Goal: Task Accomplishment & Management: Manage account settings

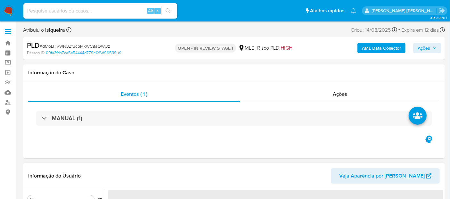
select select "10"
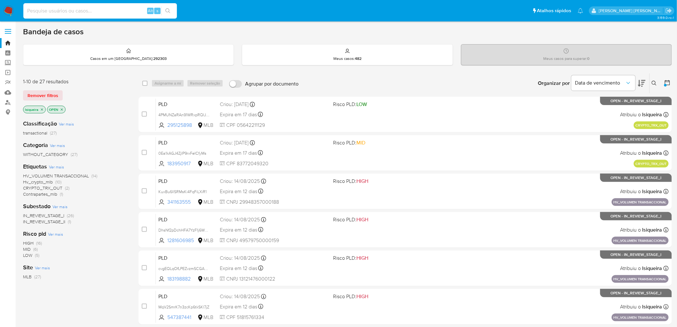
click at [103, 12] on input at bounding box center [100, 11] width 154 height 8
paste input "Comércio varejista especializado de eletrodomésticos e equipamentos de áudio e …"
click at [116, 13] on input "Comércio varejista especializado de eletrodomésticos e equipamentos de áudio e …" at bounding box center [100, 11] width 154 height 8
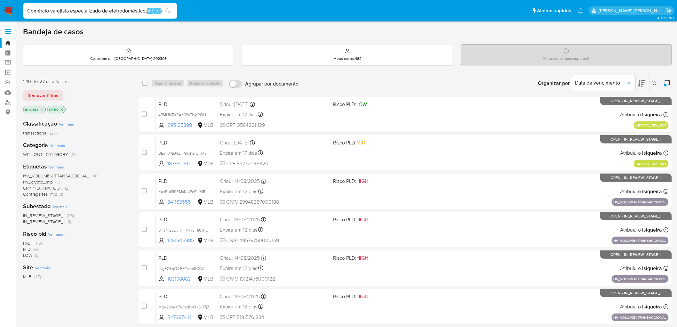
paste input "418394111"
type input "418394111"
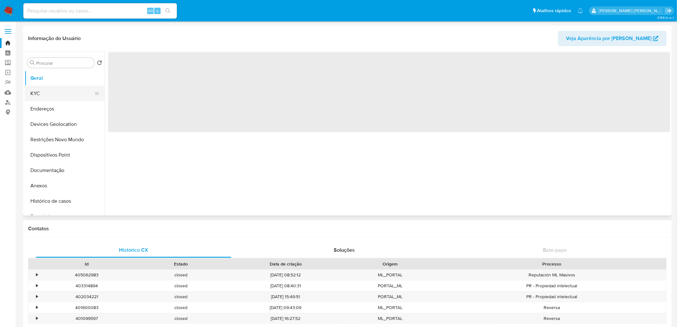
select select "10"
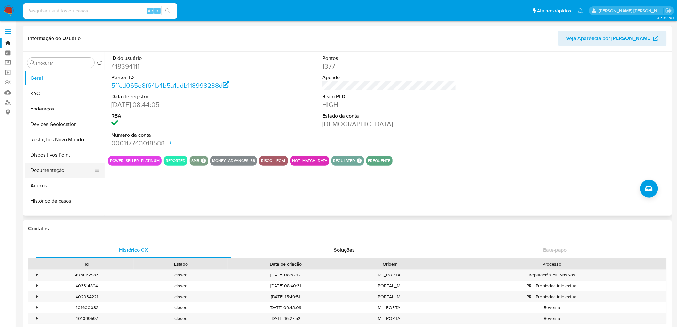
drag, startPoint x: 53, startPoint y: 74, endPoint x: 46, endPoint y: 164, distance: 90.2
click at [53, 75] on button "Geral" at bounding box center [65, 77] width 80 height 15
click at [57, 8] on input at bounding box center [100, 11] width 154 height 8
paste input "69889401"
type input "69889401"
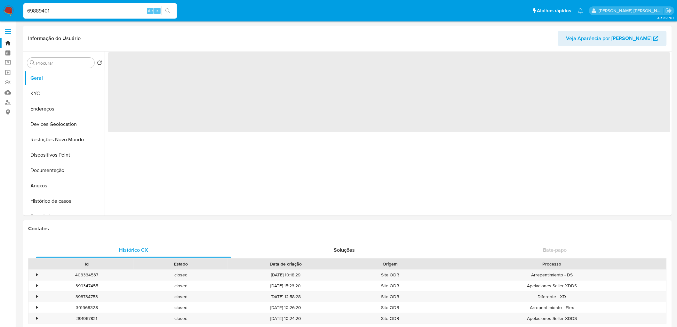
select select "10"
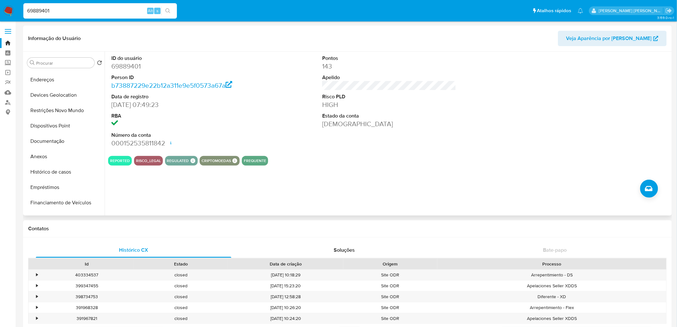
scroll to position [36, 0]
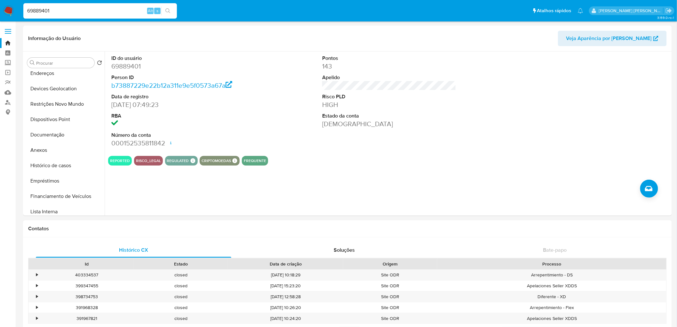
click at [62, 8] on input "69889401" at bounding box center [100, 11] width 154 height 8
drag, startPoint x: 8, startPoint y: 8, endPoint x: 0, endPoint y: 103, distance: 95.7
click at [7, 9] on img at bounding box center [8, 10] width 11 height 11
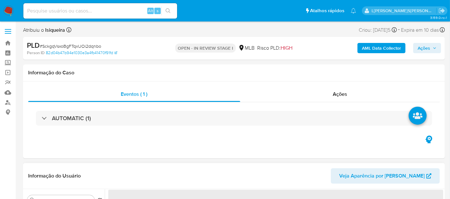
select select "10"
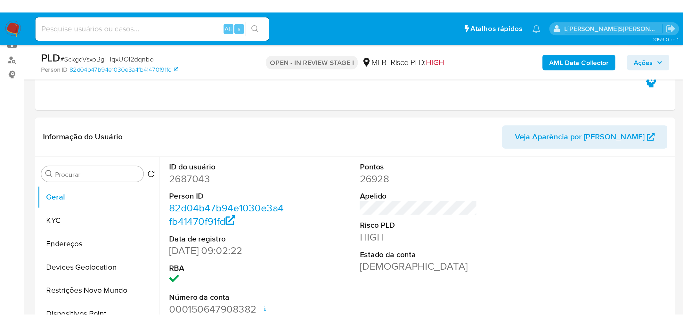
scroll to position [71, 0]
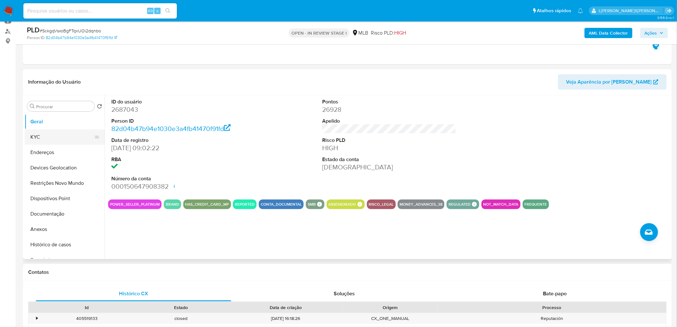
click at [43, 137] on button "KYC" at bounding box center [62, 136] width 75 height 15
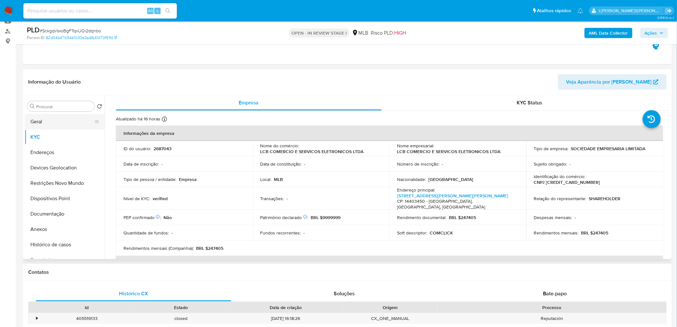
click at [66, 124] on button "Geral" at bounding box center [62, 121] width 75 height 15
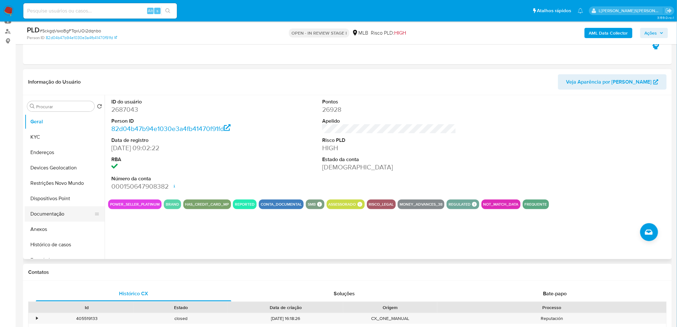
click at [38, 198] on button "Documentação" at bounding box center [62, 213] width 75 height 15
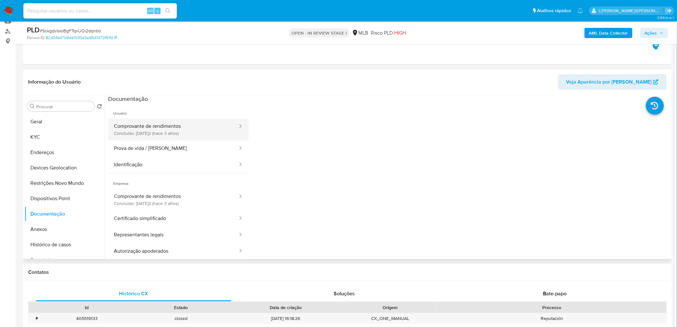
click at [201, 133] on button "Comprovante de rendimentos Concluído: 26/12/2022 (hace 3 años)" at bounding box center [173, 129] width 130 height 22
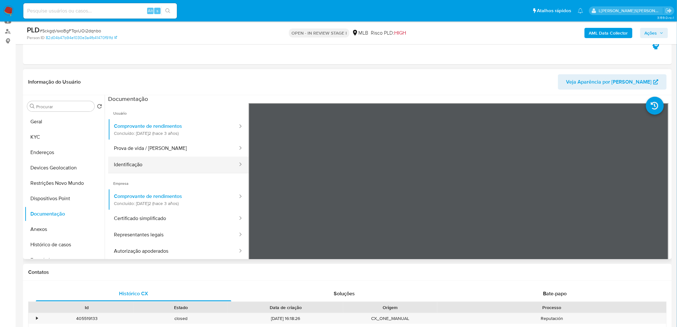
click at [152, 162] on button "Identificação" at bounding box center [173, 165] width 130 height 16
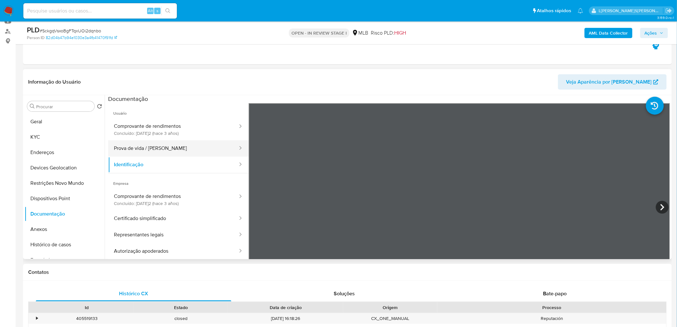
click at [177, 146] on button "Prova de vida / Selfie" at bounding box center [173, 148] width 130 height 16
click at [180, 153] on button "Prova de vida / Selfie" at bounding box center [173, 148] width 130 height 16
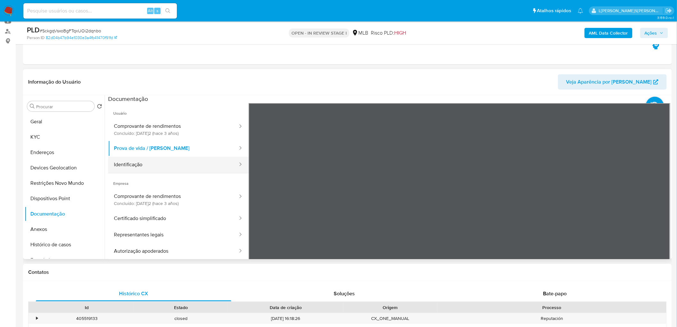
click at [140, 161] on button "Identificação" at bounding box center [173, 165] width 130 height 16
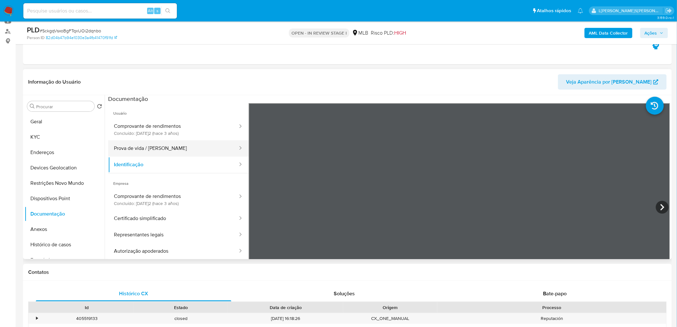
click at [161, 151] on button "Prova de vida / Selfie" at bounding box center [173, 148] width 130 height 16
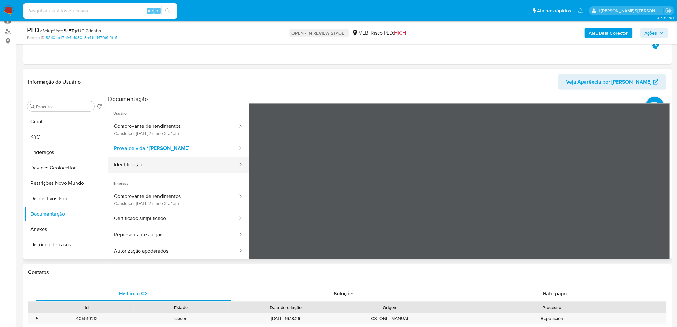
click at [162, 162] on button "Identificação" at bounding box center [173, 165] width 130 height 16
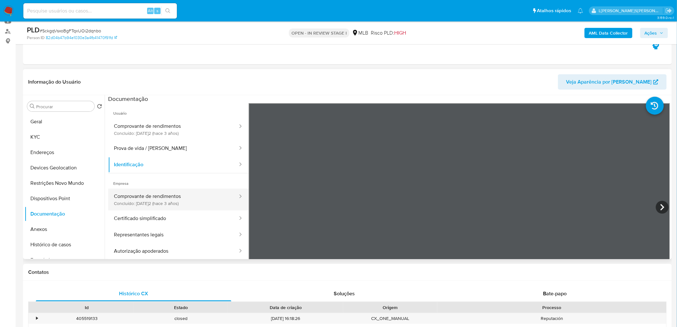
click at [166, 198] on button "Comprovante de rendimentos Concluído: 26/12/2022 (hace 3 años)" at bounding box center [173, 200] width 130 height 22
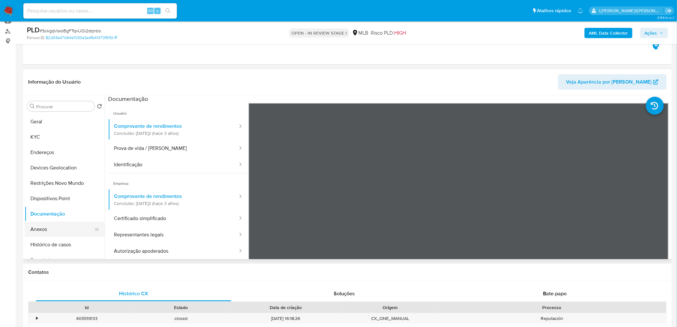
click at [46, 198] on button "Anexos" at bounding box center [62, 229] width 75 height 15
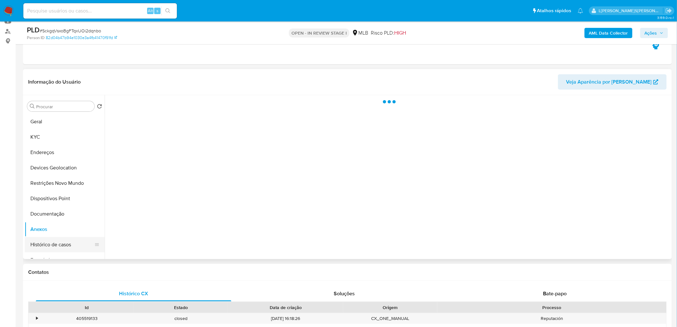
click at [46, 198] on button "Histórico de casos" at bounding box center [62, 244] width 75 height 15
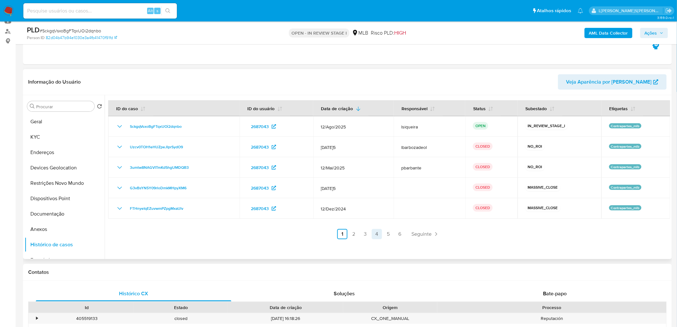
click at [372, 198] on link "4" at bounding box center [377, 234] width 10 height 10
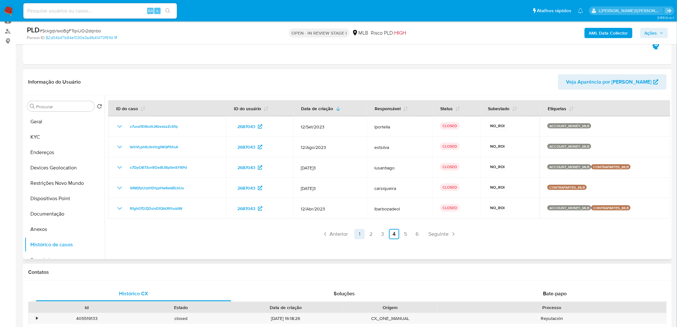
click at [359, 198] on link "1" at bounding box center [360, 234] width 10 height 10
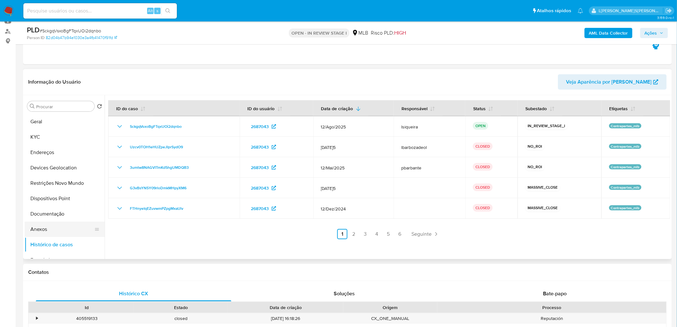
click at [62, 198] on button "Anexos" at bounding box center [62, 229] width 75 height 15
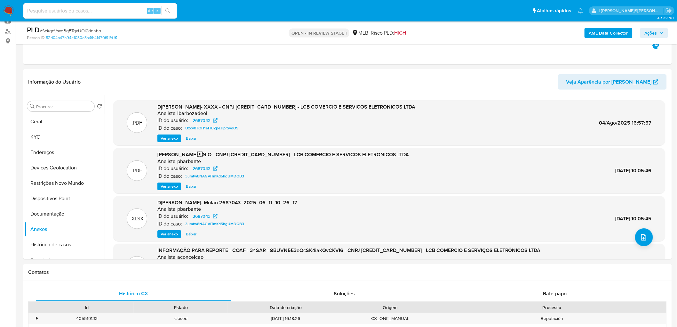
click at [171, 139] on span "Ver anexo" at bounding box center [169, 138] width 17 height 6
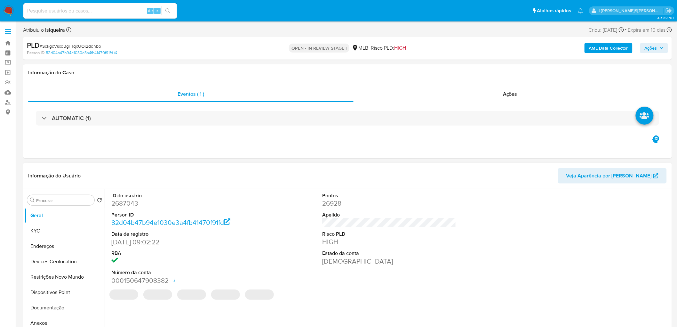
select select "10"
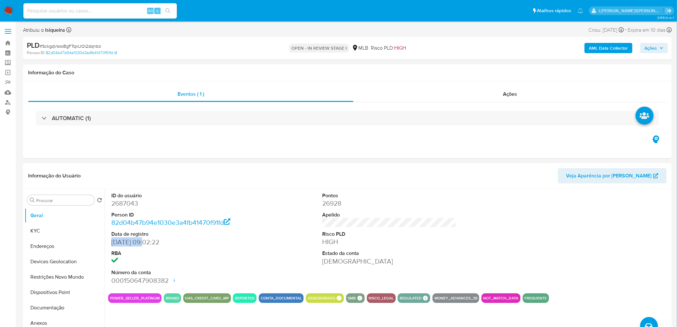
drag, startPoint x: 144, startPoint y: 243, endPoint x: 106, endPoint y: 239, distance: 38.3
click at [106, 239] on div "ID do usuário 2687043 Person ID 82d04b47b94e1030e3a4fb41470f91fd Data de regist…" at bounding box center [388, 271] width 566 height 164
copy dd "20/12/2006"
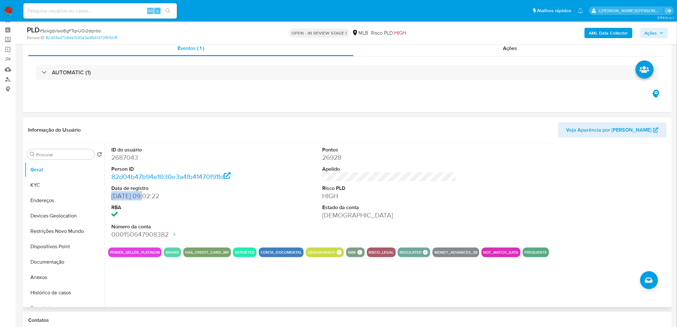
scroll to position [36, 0]
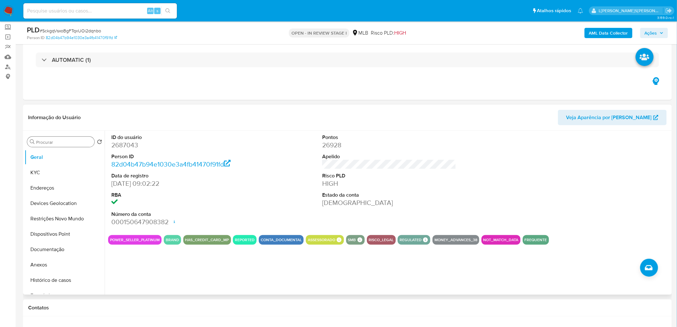
click at [78, 145] on input "Procurar" at bounding box center [64, 142] width 56 height 6
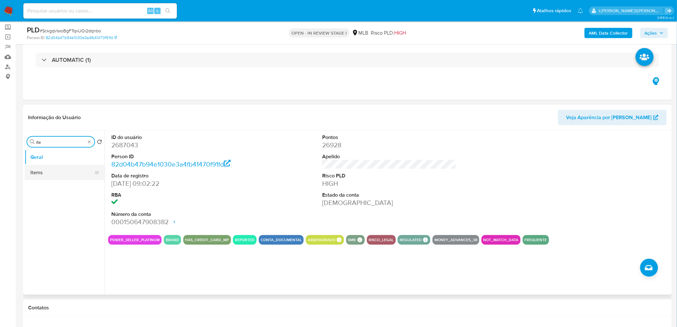
type input "ite"
click at [50, 177] on button "Items" at bounding box center [62, 172] width 75 height 15
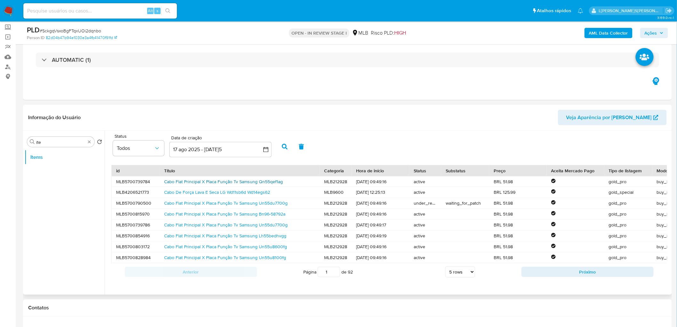
click at [228, 181] on link "Cabo Flat Principal X Placa Função Tv Samsung Qn55qef1ag" at bounding box center [223, 181] width 119 height 6
drag, startPoint x: 267, startPoint y: 218, endPoint x: 262, endPoint y: 214, distance: 6.9
click at [267, 218] on div "Cabo Flat Principal X Placa Função Tv Samsung Bn96-58792a" at bounding box center [240, 214] width 160 height 11
click at [223, 254] on div "Cabo Flat Principal X Placa Função Tv Samsung Un55u8100fg" at bounding box center [240, 257] width 160 height 11
click at [224, 261] on link "Cabo Flat Principal X Placa Função Tv Samsung Un55u8100fg" at bounding box center [225, 257] width 122 height 6
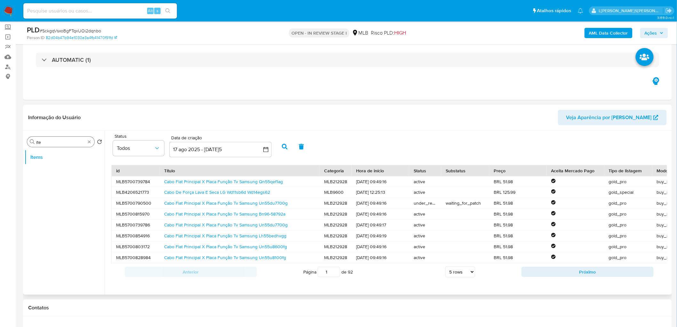
click at [86, 142] on div "Procurar ite" at bounding box center [60, 142] width 67 height 10
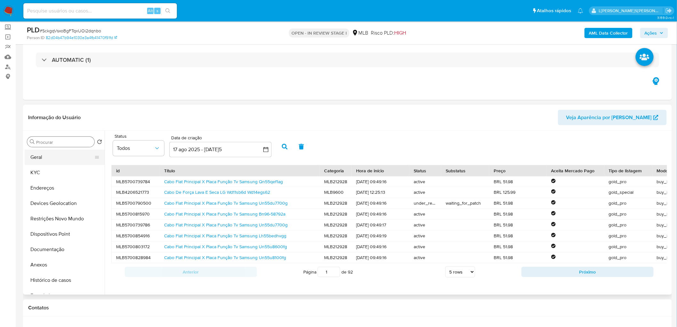
click at [65, 156] on button "Geral" at bounding box center [62, 157] width 75 height 15
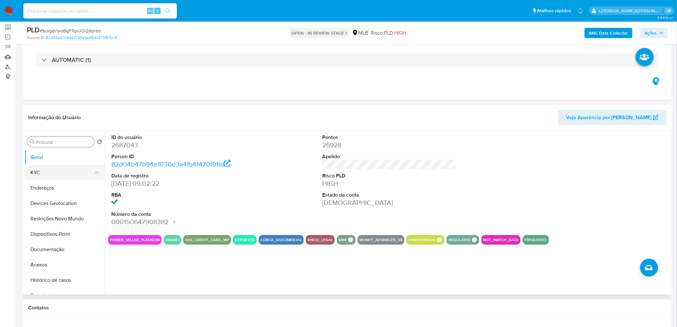
click at [50, 172] on button "KYC" at bounding box center [62, 172] width 75 height 15
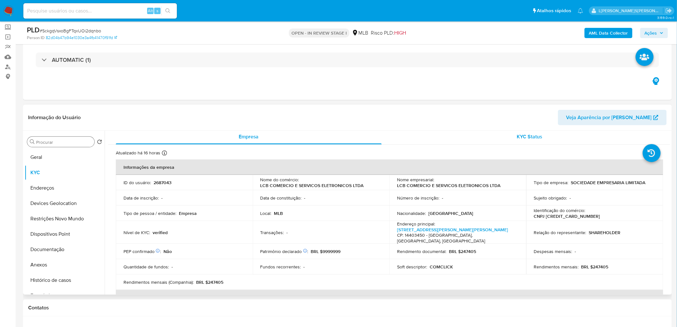
scroll to position [0, 0]
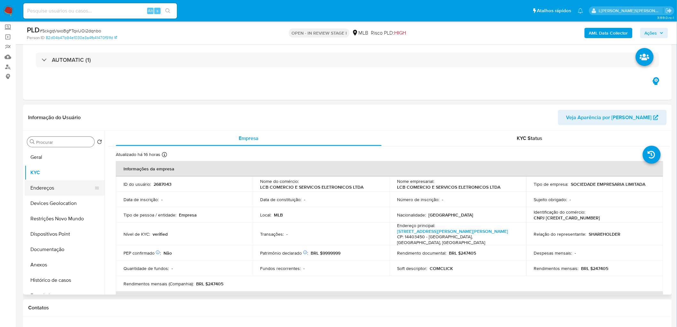
click at [54, 186] on button "Endereços" at bounding box center [62, 187] width 75 height 15
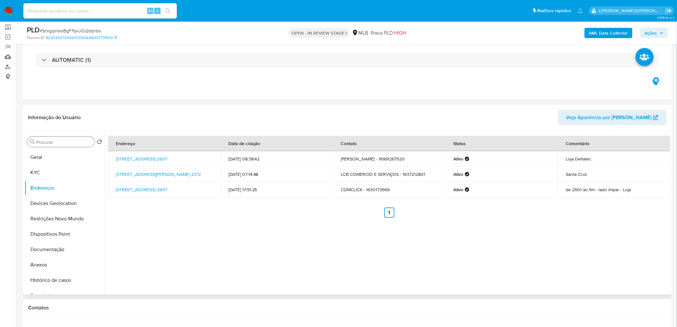
click at [504, 230] on div "Endereço Data de criação Contato Status Comentário Avenida Major Nicácio 2937, …" at bounding box center [388, 213] width 566 height 164
click at [198, 239] on div "Endereço Data de criação Contato Status Comentário Avenida Major Nicácio 2937, …" at bounding box center [388, 213] width 566 height 164
click at [40, 206] on button "Devices Geolocation" at bounding box center [62, 203] width 75 height 15
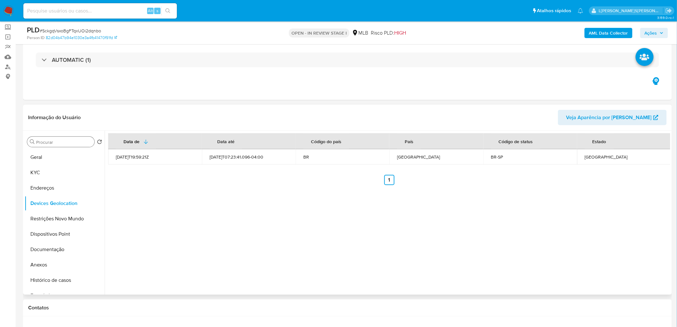
click at [450, 255] on div "Data de Data até Código do país País Código de status Estado 2021-08-02T19:59:2…" at bounding box center [388, 213] width 566 height 164
click at [42, 216] on button "Restrições Novo Mundo" at bounding box center [62, 218] width 75 height 15
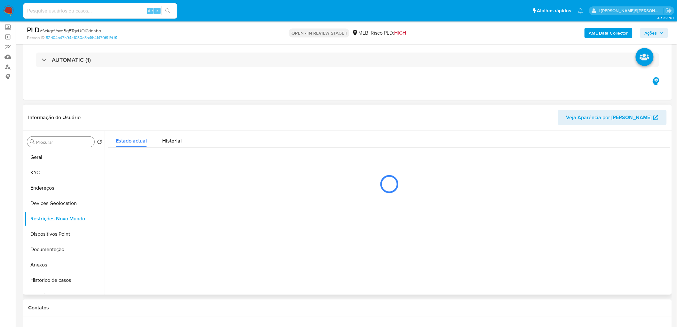
click at [408, 257] on div at bounding box center [388, 213] width 566 height 164
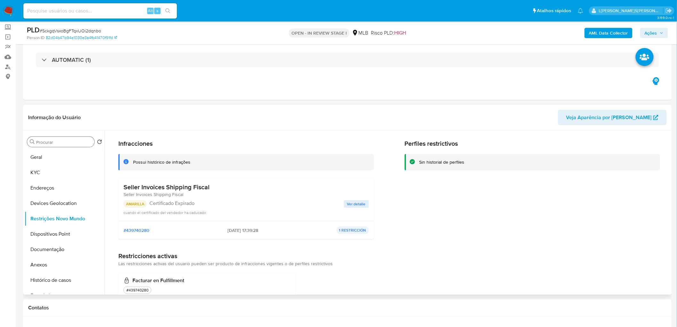
scroll to position [36, 0]
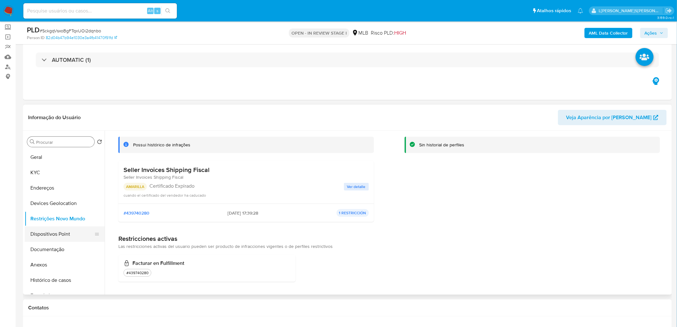
click at [67, 238] on button "Dispositivos Point" at bounding box center [62, 233] width 75 height 15
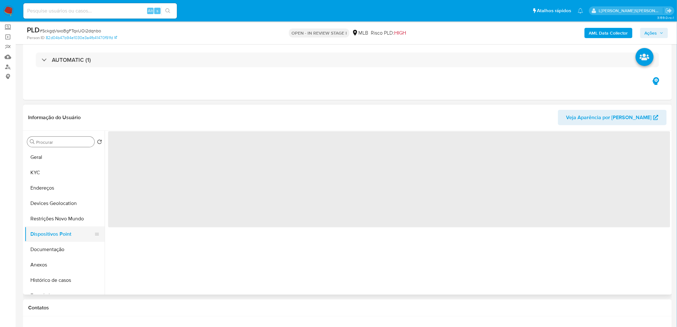
scroll to position [0, 0]
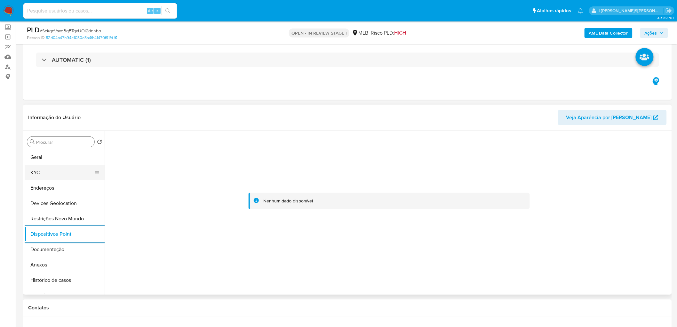
click at [48, 172] on button "KYC" at bounding box center [62, 172] width 75 height 15
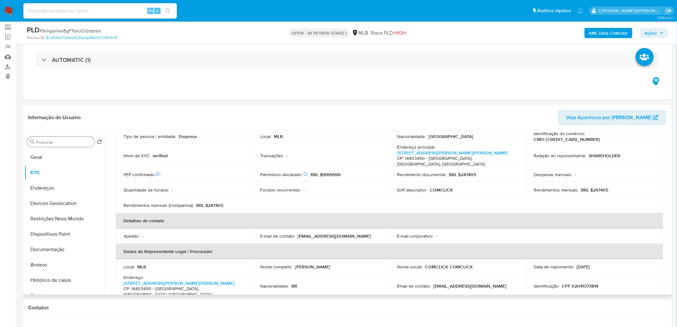
scroll to position [178, 0]
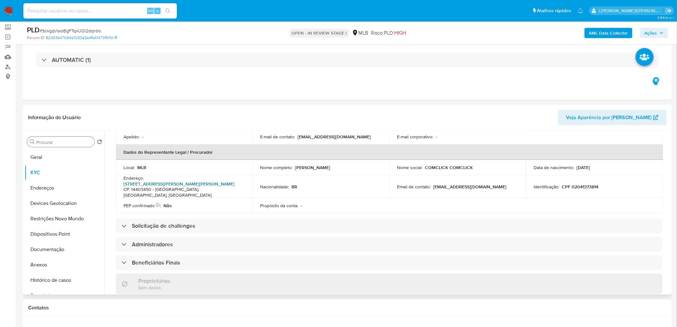
click at [183, 181] on link "Rua Ewerton De Paula Merlino 2372, Vila Santa Cruz" at bounding box center [179, 184] width 111 height 6
click at [48, 264] on button "Anexos" at bounding box center [62, 264] width 75 height 15
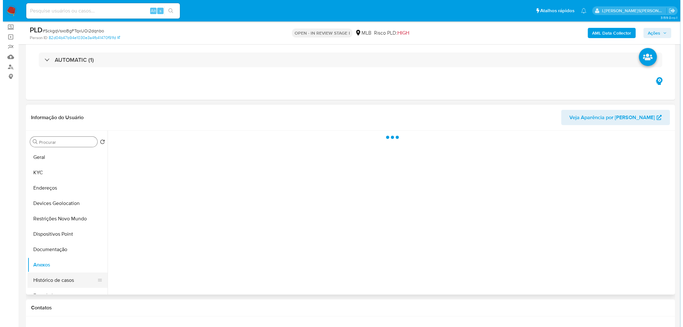
scroll to position [0, 0]
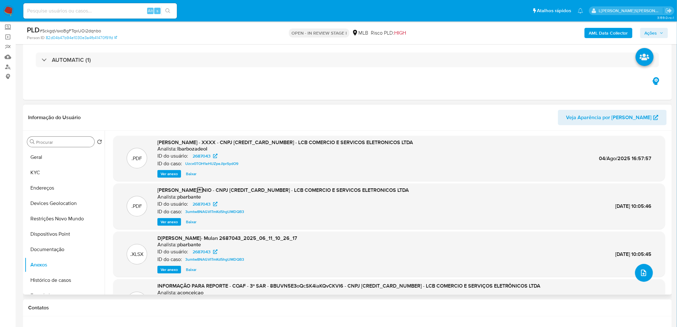
click at [640, 273] on icon "upload-file" at bounding box center [644, 273] width 8 height 8
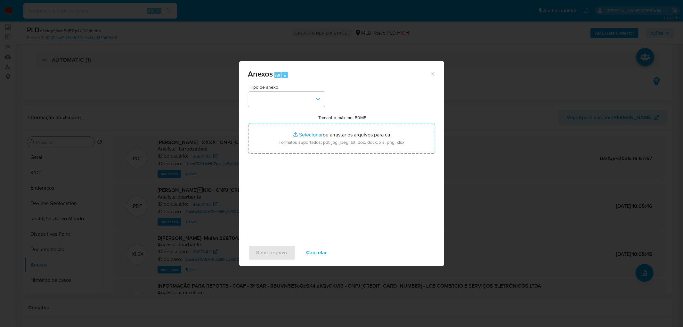
click at [307, 258] on span "Cancelar" at bounding box center [316, 253] width 21 height 14
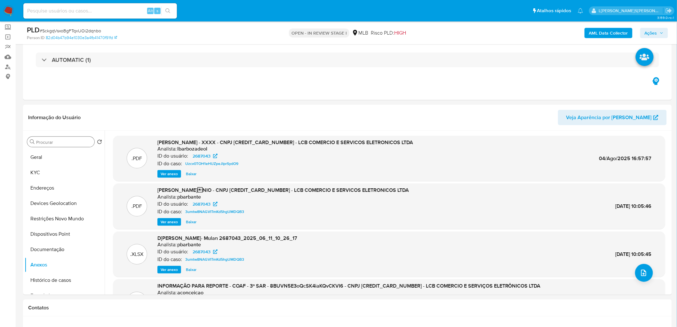
click at [598, 33] on b "AML Data Collector" at bounding box center [608, 33] width 39 height 10
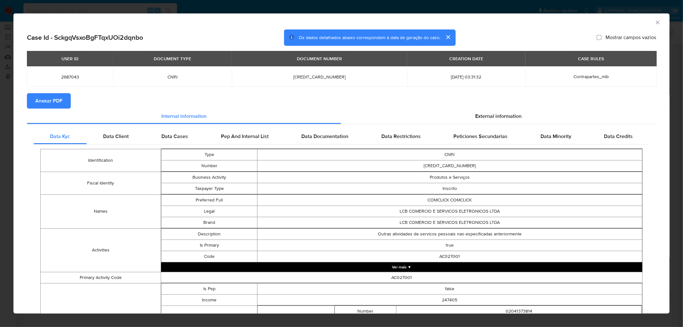
drag, startPoint x: 106, startPoint y: 92, endPoint x: 55, endPoint y: 101, distance: 51.6
click at [55, 101] on span "Anexar PDF" at bounding box center [48, 101] width 27 height 14
click at [656, 23] on icon "Fechar a janela" at bounding box center [658, 22] width 4 height 4
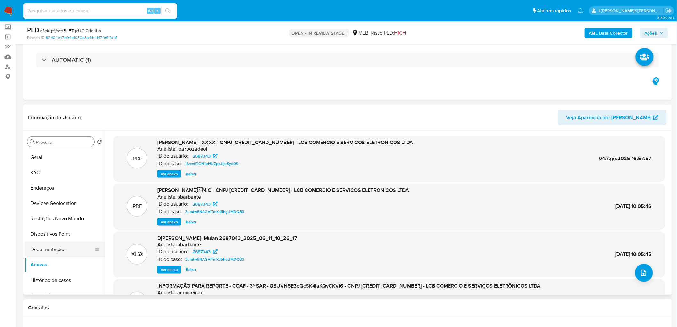
click at [55, 251] on button "Documentação" at bounding box center [62, 249] width 75 height 15
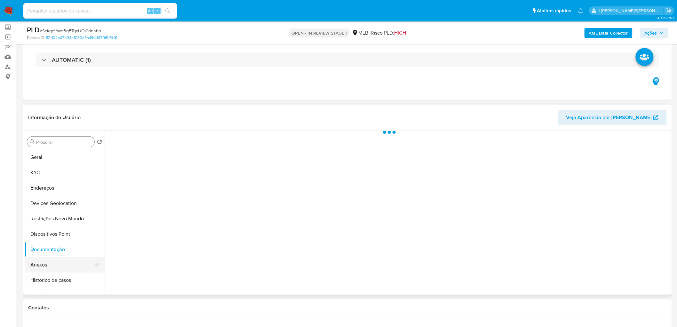
click at [44, 267] on button "Anexos" at bounding box center [62, 264] width 75 height 15
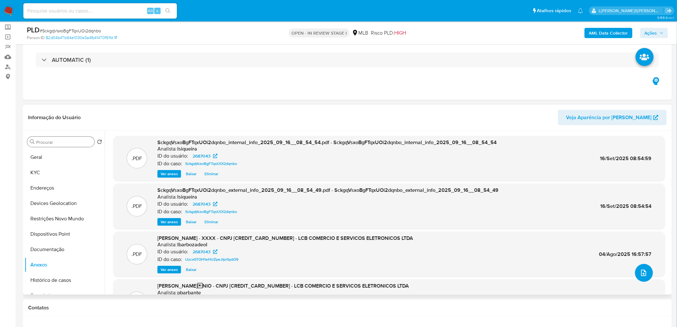
click at [645, 274] on icon "upload-file" at bounding box center [644, 273] width 8 height 8
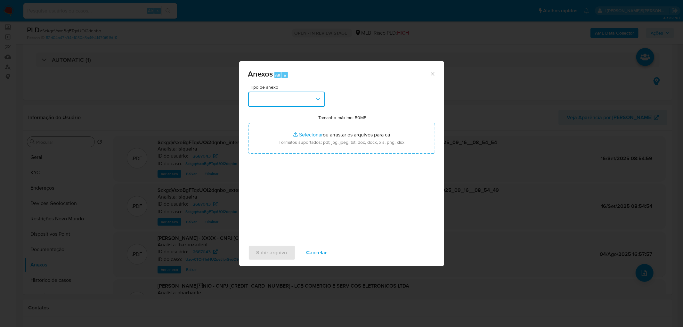
click at [265, 104] on button "button" at bounding box center [286, 99] width 77 height 15
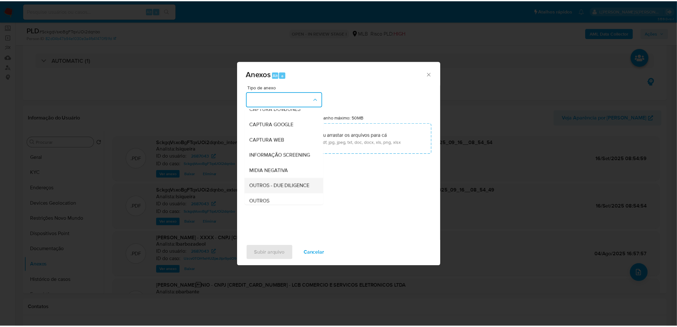
scroll to position [36, 0]
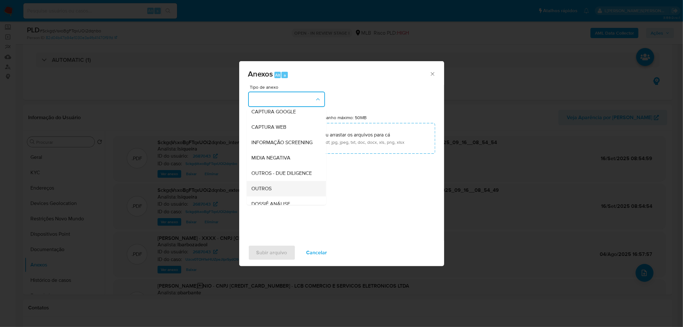
click at [271, 192] on span "OUTROS" at bounding box center [262, 188] width 20 height 6
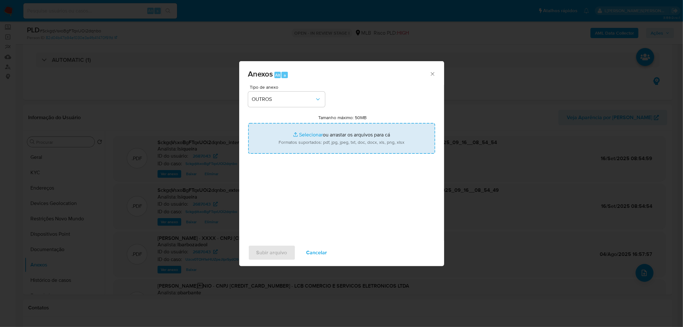
click at [272, 145] on input "Tamanho máximo: 50MB Selecionar arquivos" at bounding box center [341, 138] width 187 height 31
type input "C:\fakepath\ID - 2687043- CNPJ 68077510000109 - LCB COMERCIO E SERVICOS ELETRON…"
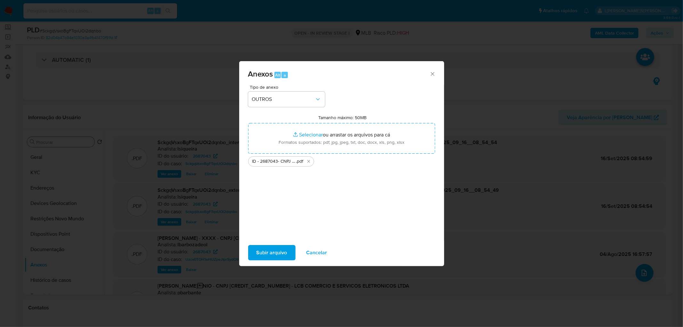
drag, startPoint x: 272, startPoint y: 145, endPoint x: 279, endPoint y: 252, distance: 107.1
click at [279, 252] on span "Subir arquivo" at bounding box center [271, 253] width 31 height 14
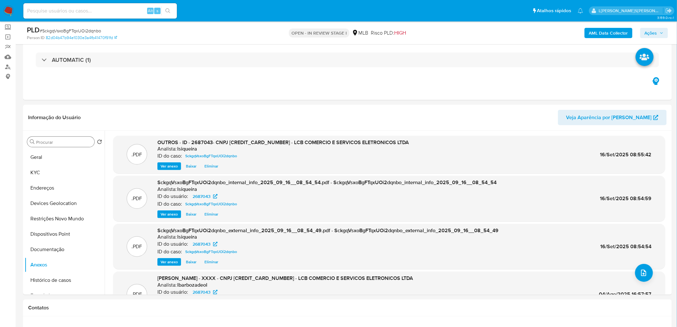
click at [657, 29] on span "Ações" at bounding box center [651, 33] width 12 height 10
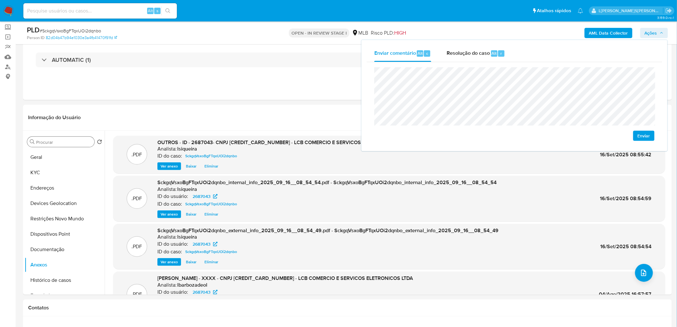
click at [643, 137] on span "Enviar" at bounding box center [644, 135] width 12 height 9
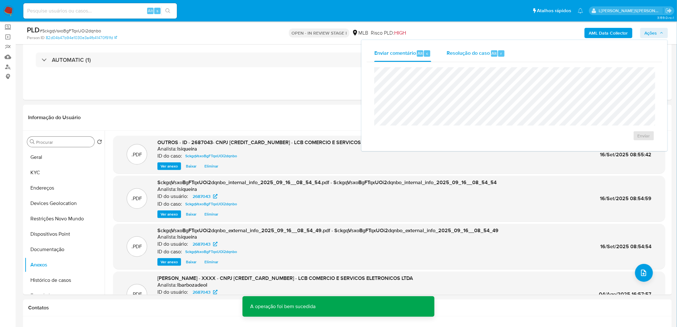
click at [462, 55] on span "Resolução do caso" at bounding box center [468, 52] width 43 height 7
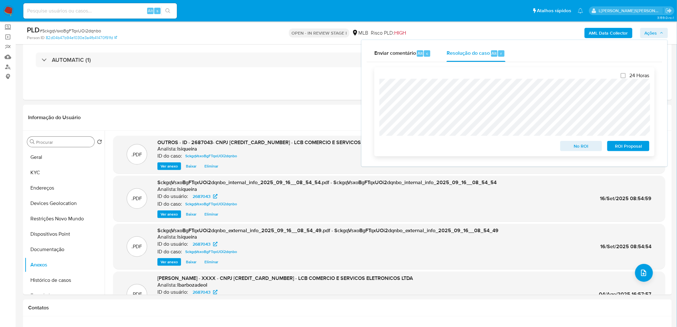
click at [591, 142] on span "No ROI" at bounding box center [581, 146] width 33 height 9
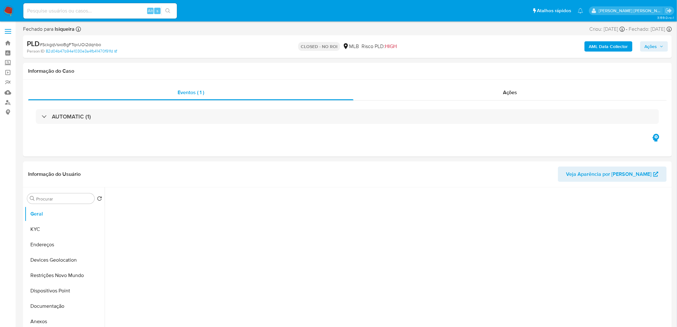
select select "10"
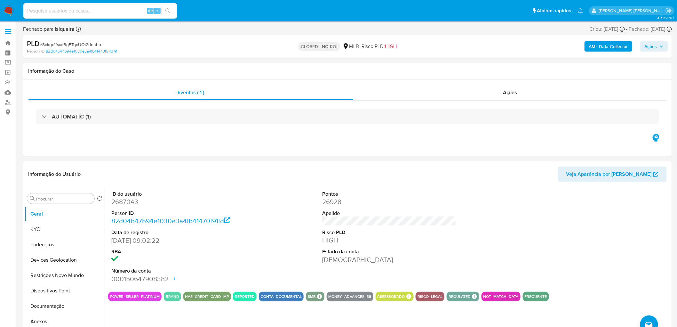
drag, startPoint x: 511, startPoint y: 90, endPoint x: 580, endPoint y: 61, distance: 74.9
click at [516, 90] on span "Ações" at bounding box center [510, 92] width 14 height 7
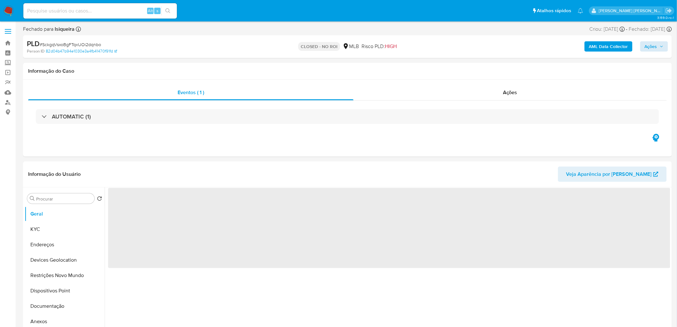
select select "10"
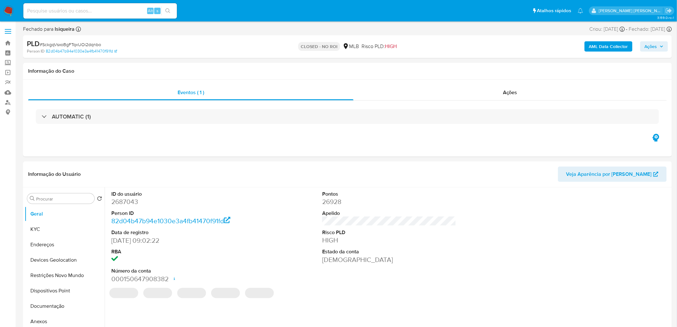
click at [648, 50] on span "Ações" at bounding box center [651, 46] width 12 height 10
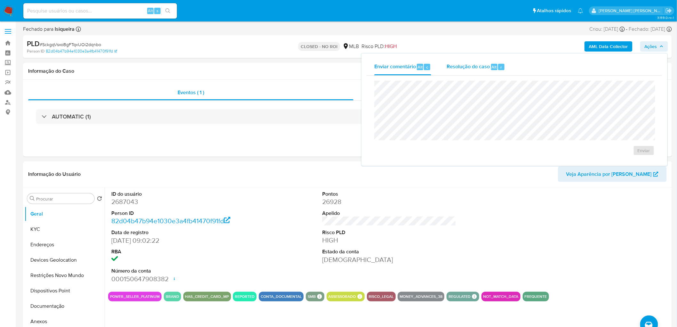
click at [482, 66] on span "Resolução do caso" at bounding box center [468, 66] width 43 height 7
click at [400, 67] on span "Enviar comentário" at bounding box center [396, 66] width 42 height 7
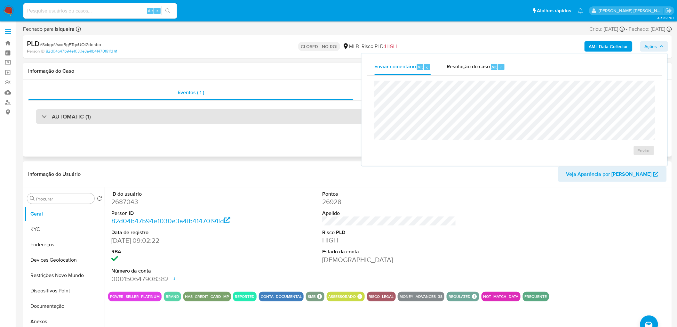
click at [90, 115] on h3 "AUTOMATIC (1)" at bounding box center [71, 116] width 39 height 7
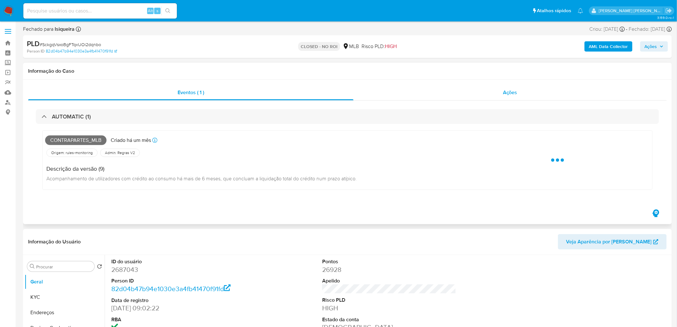
click at [512, 97] on div "Ações" at bounding box center [510, 92] width 313 height 15
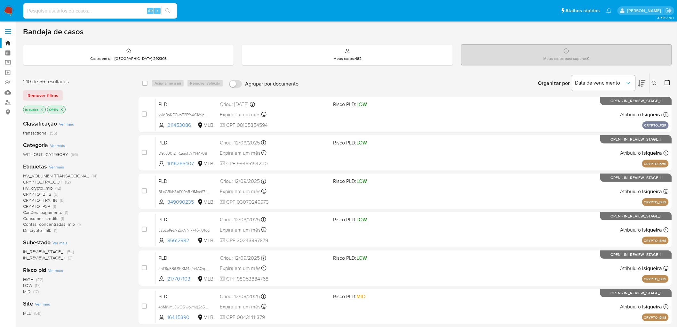
click at [341, 81] on div "Organizar por Data de vencimento Os resultados não podem ser classificados enqu…" at bounding box center [487, 83] width 370 height 20
click at [667, 78] on div at bounding box center [667, 83] width 12 height 20
click at [664, 83] on div at bounding box center [667, 83] width 12 height 20
click at [670, 85] on icon at bounding box center [668, 82] width 6 height 6
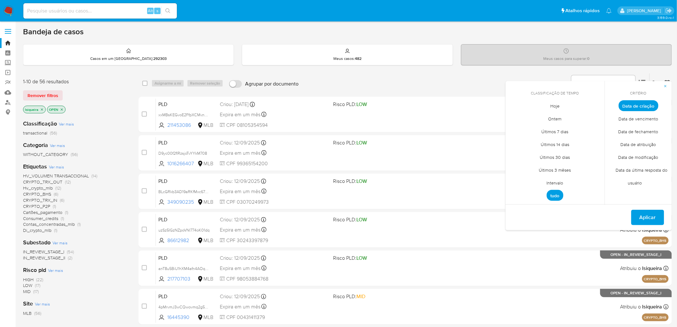
click at [555, 183] on span "Intervalo" at bounding box center [555, 182] width 30 height 13
click at [516, 115] on icon "Mes anterior" at bounding box center [516, 118] width 8 height 8
click at [569, 140] on button "1" at bounding box center [568, 141] width 10 height 10
click at [594, 192] on button "31" at bounding box center [594, 192] width 10 height 10
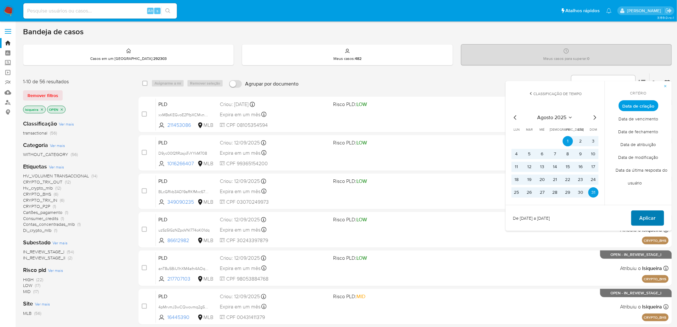
click at [646, 219] on span "Aplicar" at bounding box center [648, 218] width 16 height 14
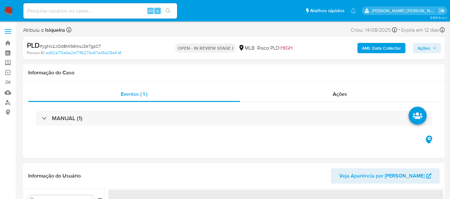
select select "10"
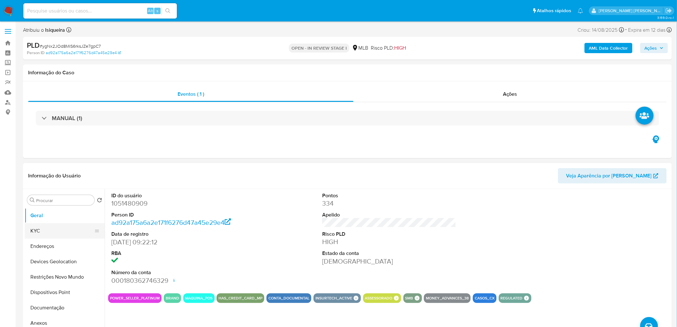
click at [61, 198] on button "KYC" at bounding box center [62, 230] width 75 height 15
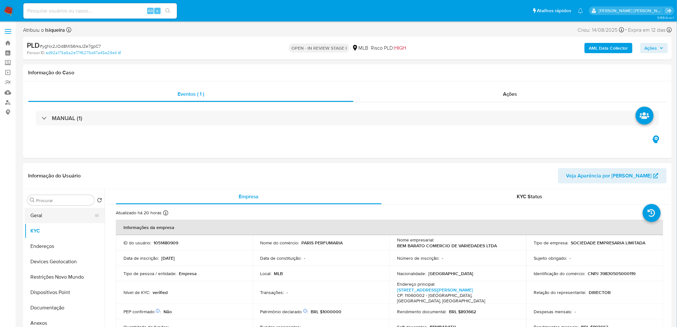
click at [41, 198] on button "Geral" at bounding box center [62, 215] width 75 height 15
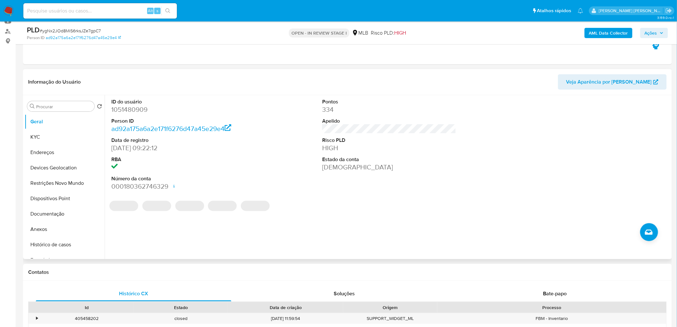
scroll to position [36, 0]
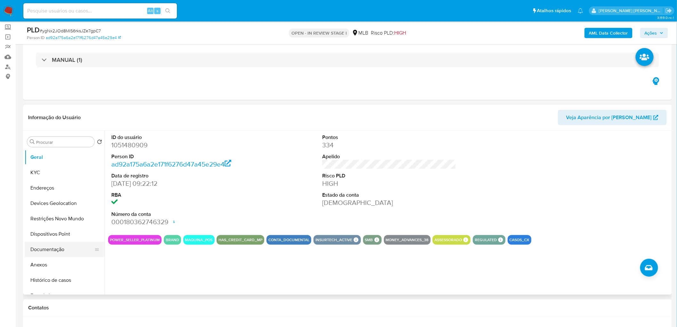
click at [65, 198] on button "Documentação" at bounding box center [62, 249] width 75 height 15
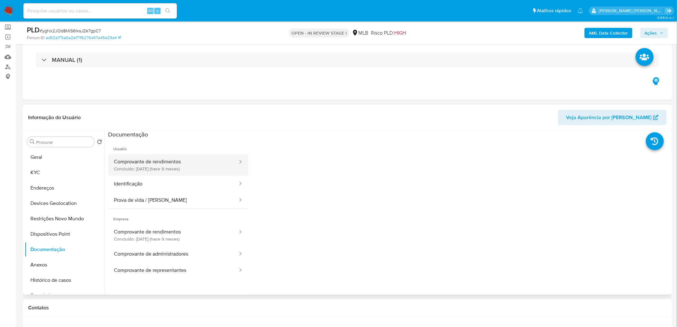
click at [152, 171] on button "Comprovante de rendimentos Concluído: 10/12/2024 (hace 9 meses)" at bounding box center [173, 165] width 130 height 22
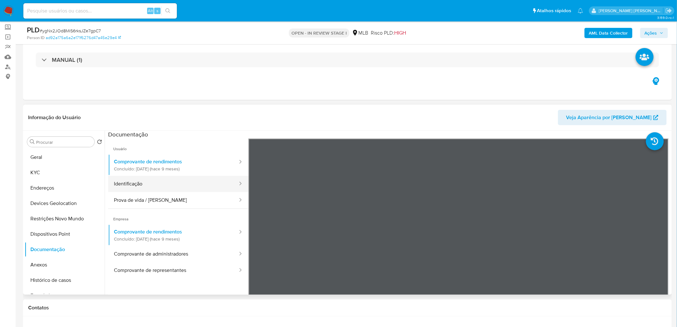
click at [168, 181] on button "Identificação" at bounding box center [173, 184] width 130 height 16
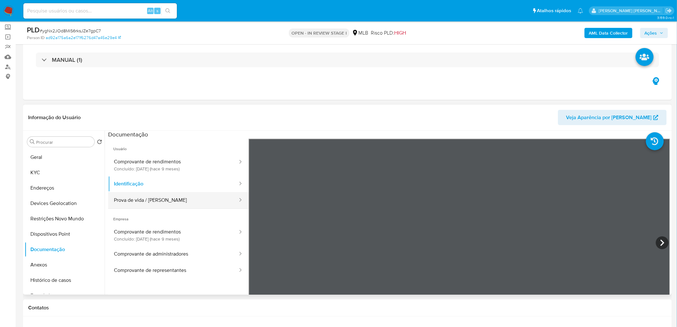
click at [130, 198] on button "Prova de vida / Selfie" at bounding box center [173, 200] width 130 height 16
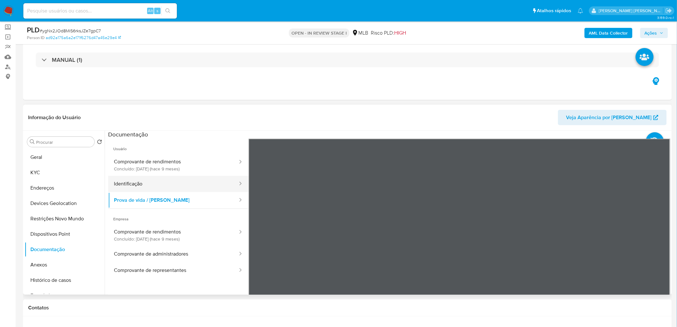
click at [173, 180] on button "Identificação" at bounding box center [173, 184] width 130 height 16
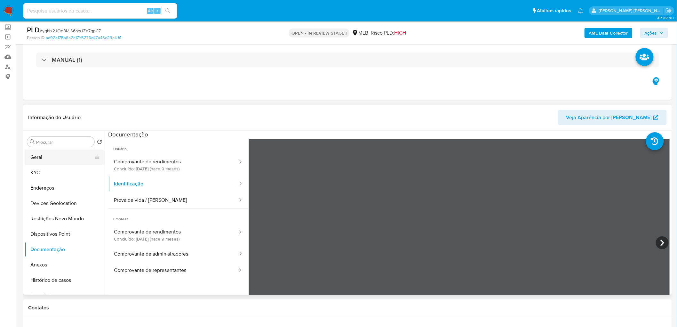
click at [78, 156] on button "Geral" at bounding box center [62, 157] width 75 height 15
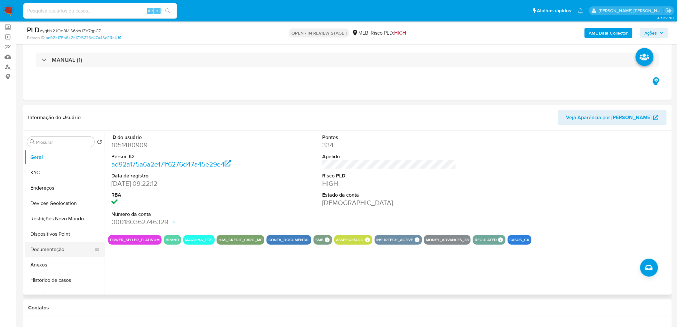
click at [47, 198] on button "Documentação" at bounding box center [62, 249] width 75 height 15
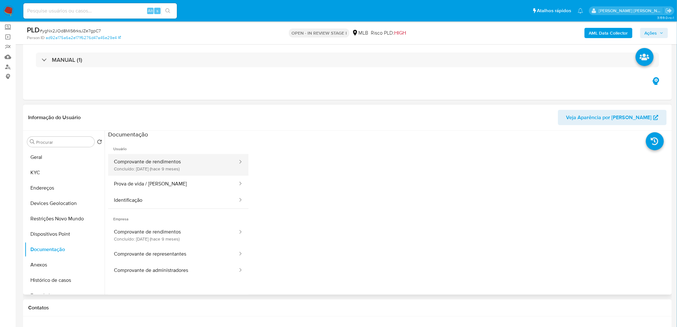
click at [195, 161] on button "Comprovante de rendimentos Concluído: 10/12/2024 (hace 9 meses)" at bounding box center [173, 165] width 130 height 22
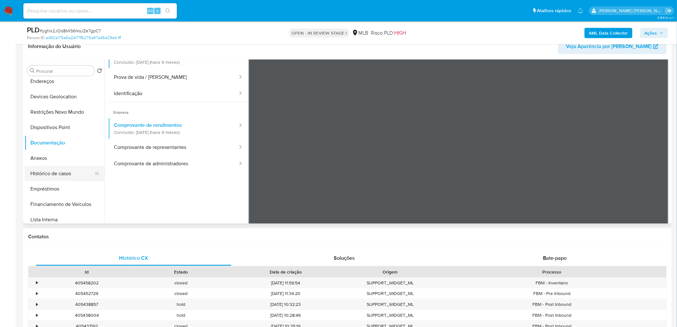
click at [59, 173] on button "Histórico de casos" at bounding box center [62, 173] width 75 height 15
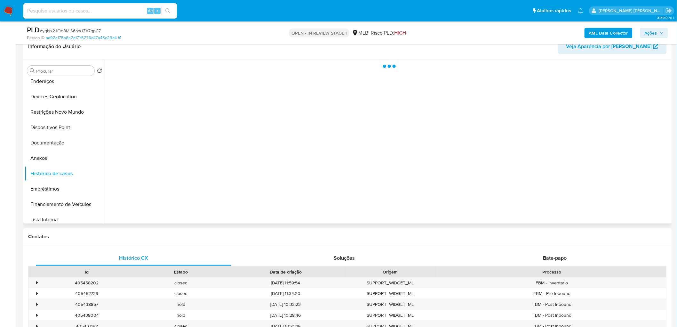
scroll to position [71, 0]
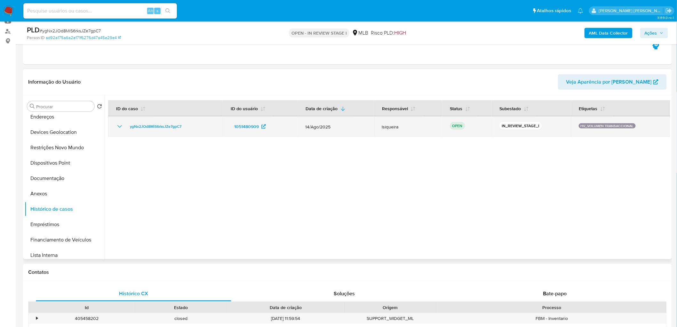
click at [114, 127] on td "ygNx2JOd8MiS6rksJZe7gpC7" at bounding box center [165, 126] width 115 height 20
click at [116, 126] on icon "Mostrar/Ocultar" at bounding box center [120, 127] width 8 height 8
click at [118, 128] on icon "Mostrar/Ocultar" at bounding box center [120, 127] width 8 height 8
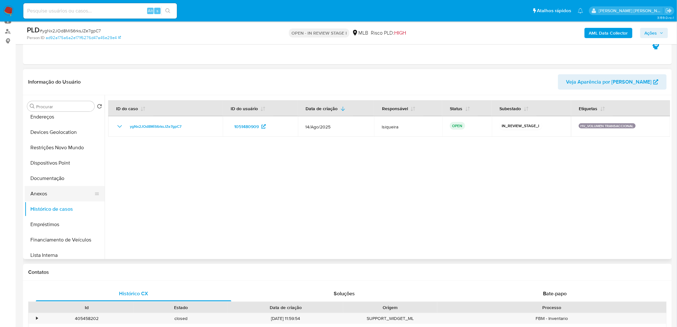
click at [58, 195] on button "Anexos" at bounding box center [62, 193] width 75 height 15
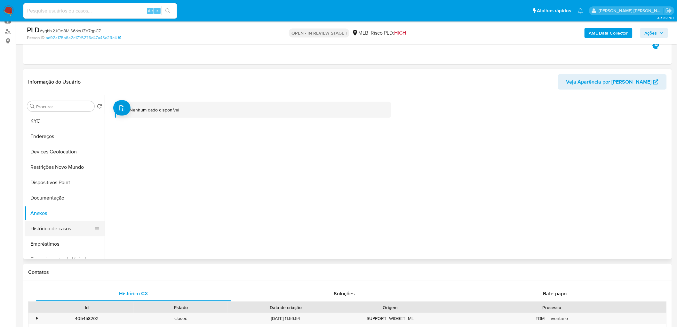
scroll to position [0, 0]
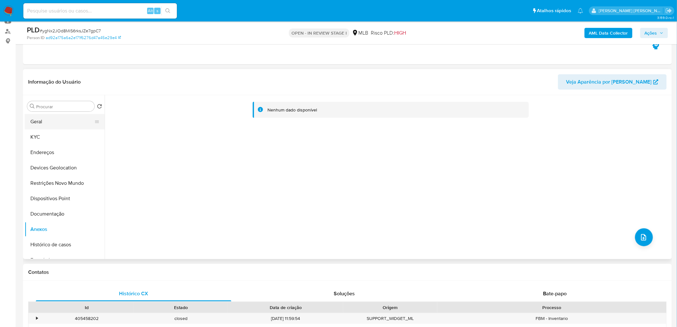
click at [68, 122] on button "Geral" at bounding box center [62, 121] width 75 height 15
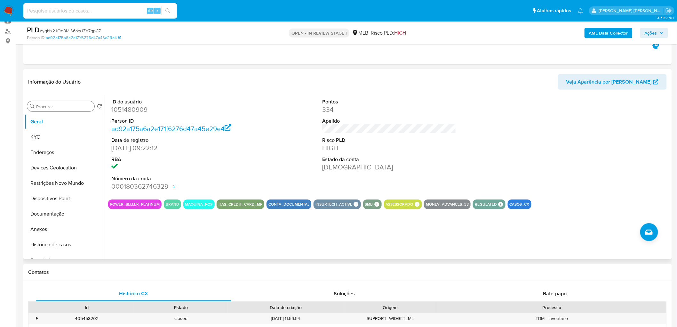
click at [63, 103] on div "Procurar" at bounding box center [60, 106] width 67 height 10
click at [59, 106] on input "Procurar" at bounding box center [64, 107] width 56 height 6
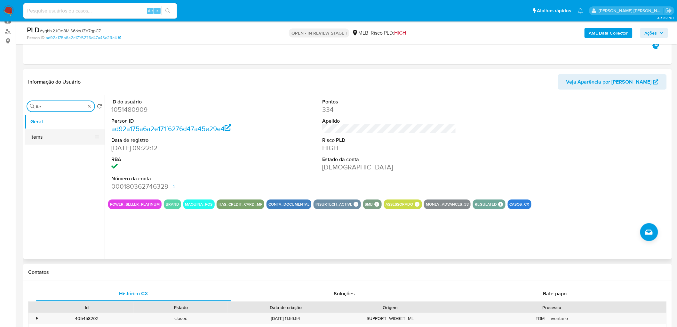
type input "ite"
click at [37, 138] on button "Items" at bounding box center [62, 136] width 75 height 15
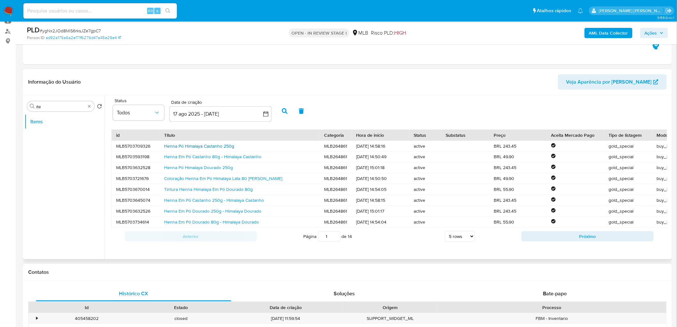
click at [194, 146] on link "Henna Pó Himalaya Castanho 250g" at bounding box center [199, 146] width 70 height 6
click at [213, 189] on link "Tintura Henna Himalaya Em Pó Dourado 80g" at bounding box center [208, 189] width 89 height 6
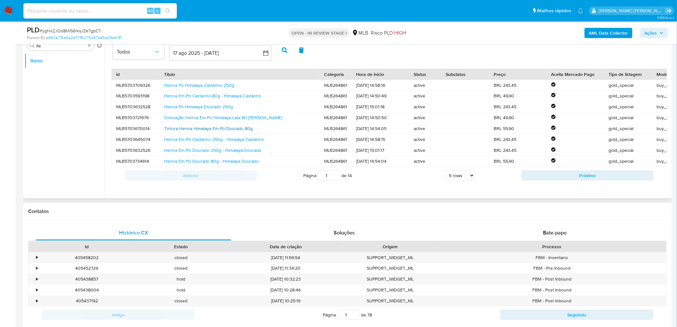
scroll to position [107, 0]
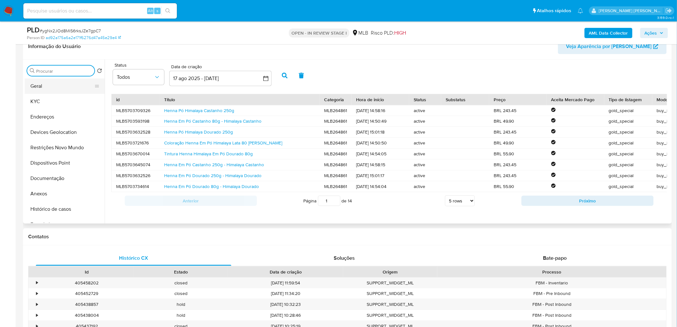
click at [46, 86] on button "Geral" at bounding box center [62, 85] width 75 height 15
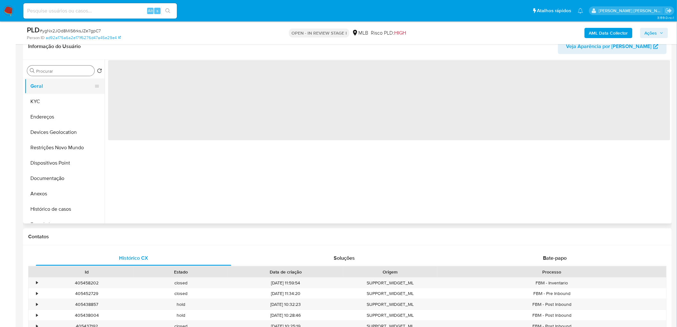
scroll to position [0, 0]
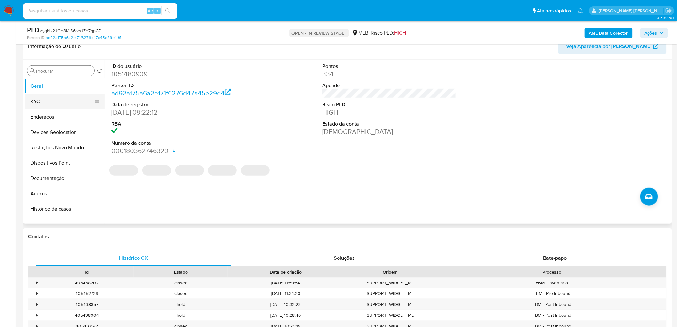
click at [50, 103] on button "KYC" at bounding box center [62, 101] width 75 height 15
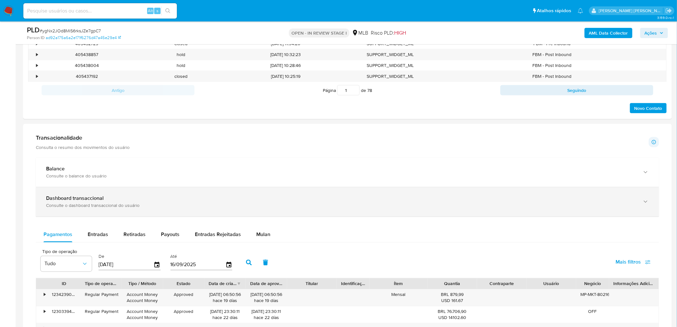
scroll to position [356, 0]
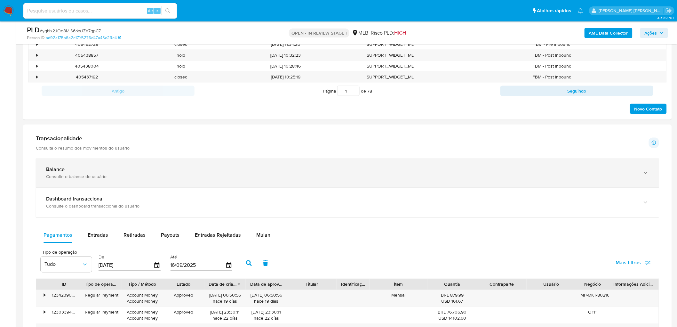
click at [169, 178] on div "Consulte o balance do usuário" at bounding box center [341, 177] width 590 height 6
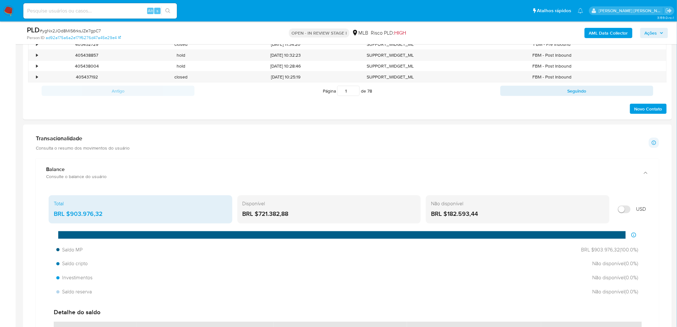
drag, startPoint x: 267, startPoint y: 215, endPoint x: 258, endPoint y: 214, distance: 8.7
click at [258, 198] on div "BRL $721.382,88" at bounding box center [330, 214] width 174 height 8
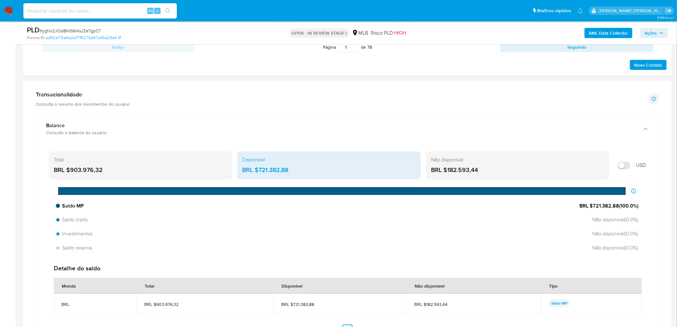
scroll to position [391, 0]
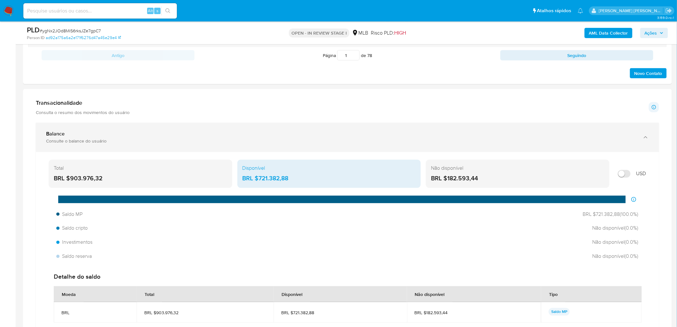
click at [455, 138] on icon "button" at bounding box center [646, 137] width 6 height 6
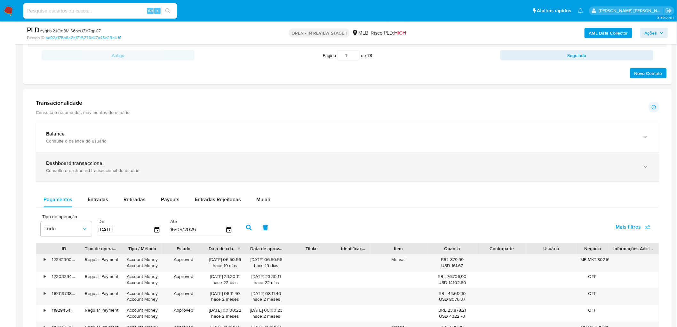
click at [455, 171] on div "Consulte o dashboard transaccional do usuário" at bounding box center [341, 171] width 590 height 6
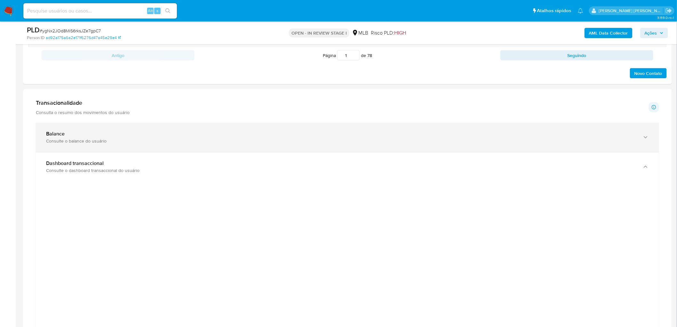
click at [455, 148] on div "Balance Consulte o balance do usuário" at bounding box center [348, 137] width 624 height 29
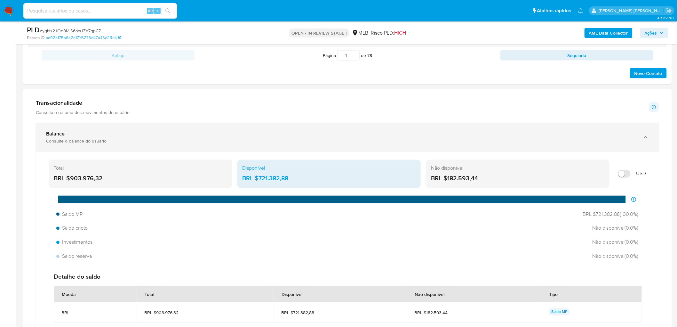
click at [455, 137] on div "Balance" at bounding box center [341, 134] width 590 height 6
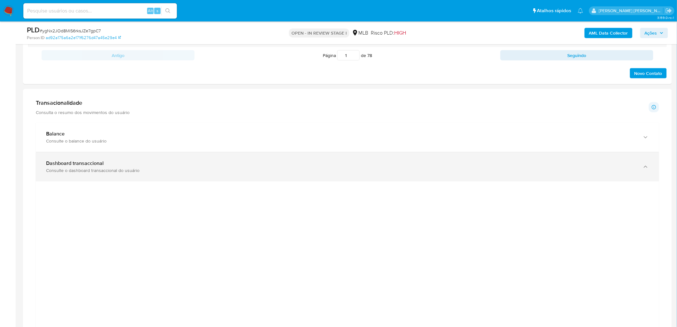
drag, startPoint x: 110, startPoint y: 168, endPoint x: 112, endPoint y: 171, distance: 3.5
click at [110, 168] on div "Consulte o dashboard transaccional do usuário" at bounding box center [341, 171] width 590 height 6
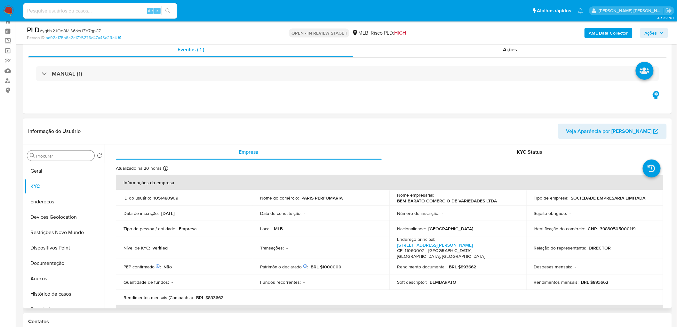
scroll to position [24, 0]
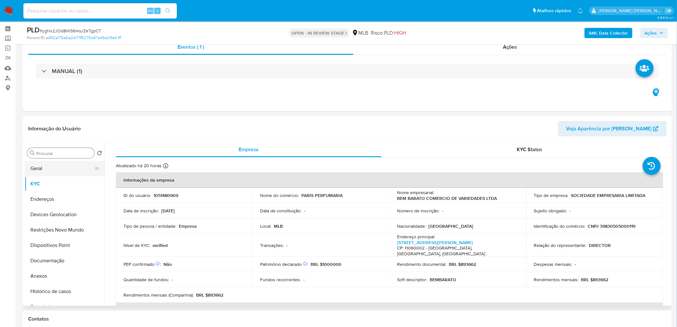
click at [61, 166] on button "Geral" at bounding box center [62, 168] width 75 height 15
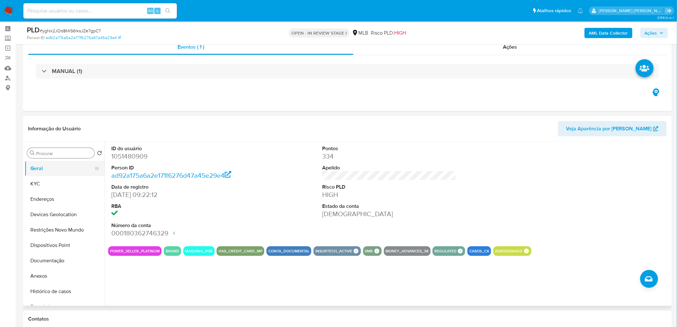
click at [53, 175] on button "Geral" at bounding box center [62, 168] width 75 height 15
click at [50, 179] on button "KYC" at bounding box center [62, 183] width 75 height 15
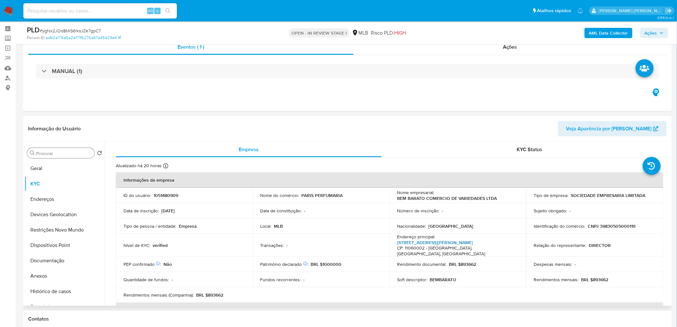
click at [455, 198] on link "Avenida Ana Costa 480, Gonzaga" at bounding box center [435, 242] width 76 height 6
click at [50, 198] on button "Endereços" at bounding box center [62, 198] width 75 height 15
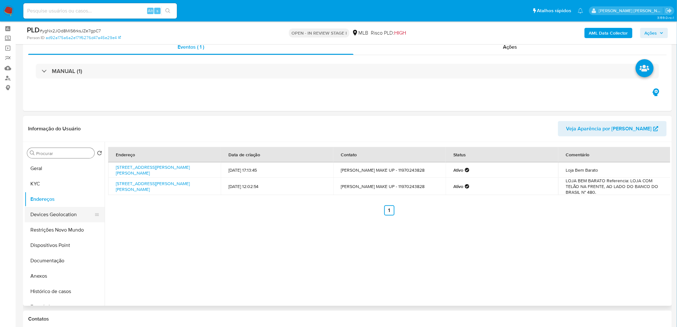
click at [63, 198] on button "Devices Geolocation" at bounding box center [62, 214] width 75 height 15
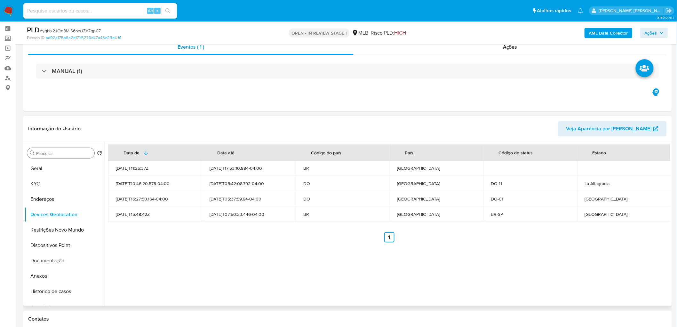
click at [455, 198] on div "Data de Data até Código do país País Código de status Estado 2022-01-06T11:25:3…" at bounding box center [388, 224] width 566 height 164
click at [60, 198] on button "Restrições Novo Mundo" at bounding box center [62, 229] width 75 height 15
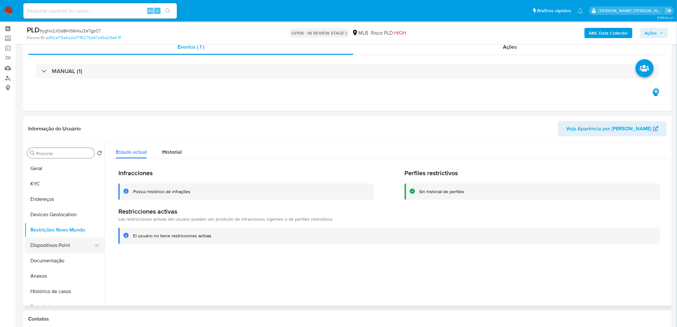
click at [58, 198] on button "Dispositivos Point" at bounding box center [62, 245] width 75 height 15
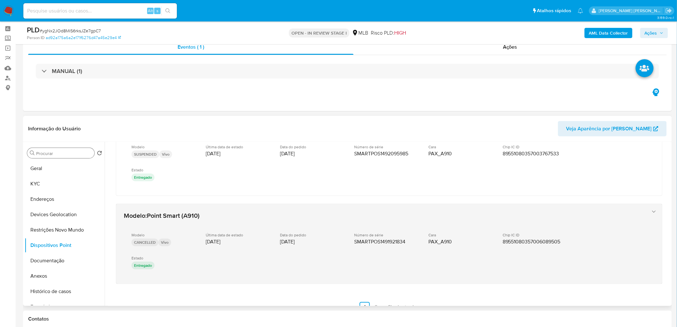
scroll to position [314, 0]
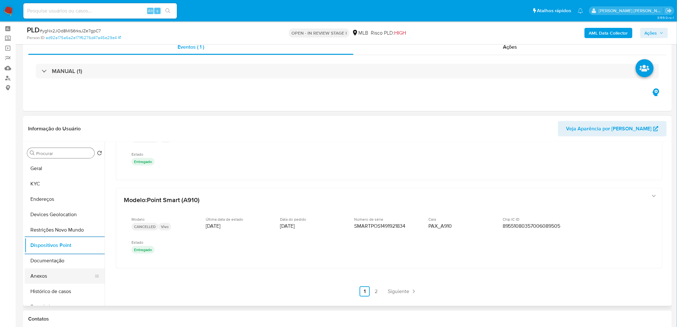
click at [65, 198] on button "Anexos" at bounding box center [62, 275] width 75 height 15
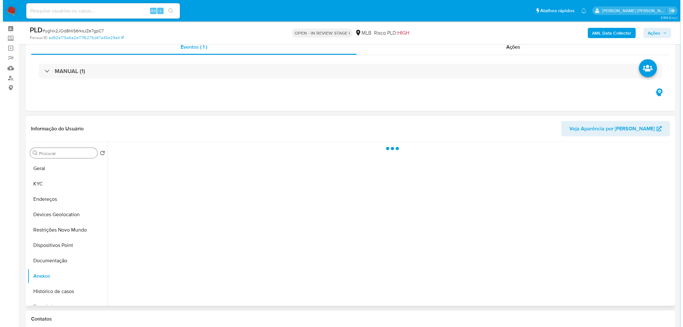
scroll to position [0, 0]
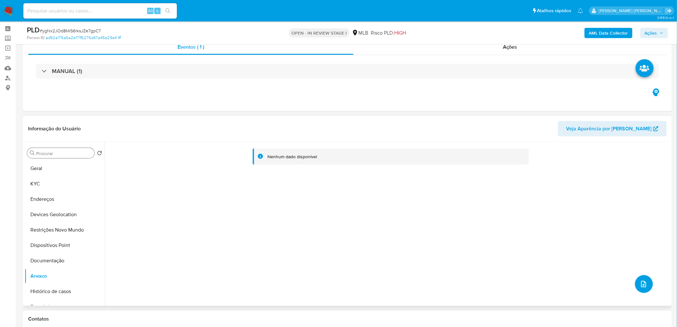
click at [455, 198] on icon "upload-file" at bounding box center [644, 284] width 8 height 8
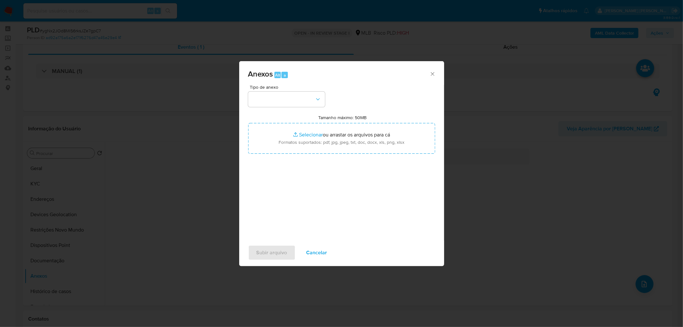
click at [425, 74] on span "Anexos Alt a" at bounding box center [339, 74] width 182 height 8
click at [431, 73] on icon "Fechar" at bounding box center [433, 74] width 4 height 4
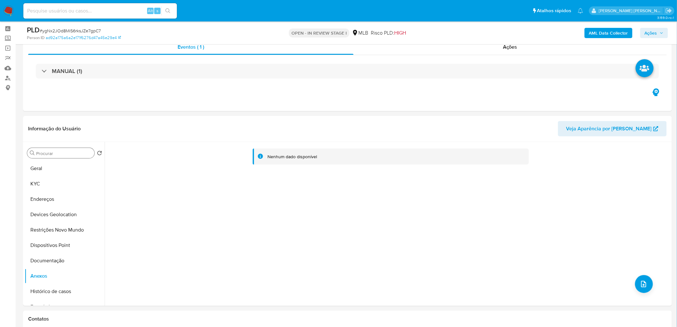
click at [455, 31] on b "AML Data Collector" at bounding box center [608, 33] width 39 height 10
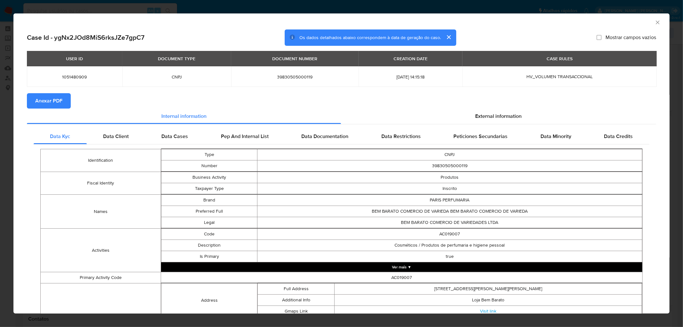
click at [50, 101] on span "Anexar PDF" at bounding box center [48, 101] width 27 height 14
click at [455, 24] on icon "Fechar a janela" at bounding box center [657, 22] width 6 height 6
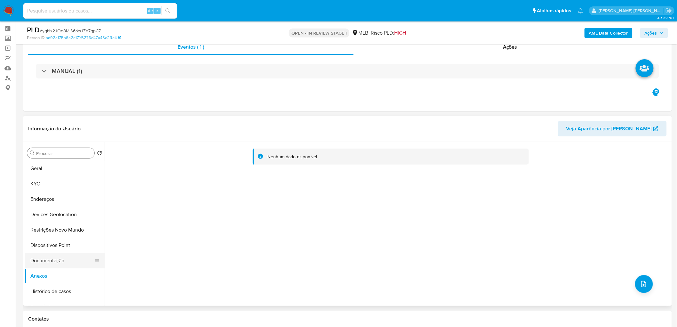
click at [56, 198] on button "Documentação" at bounding box center [62, 260] width 75 height 15
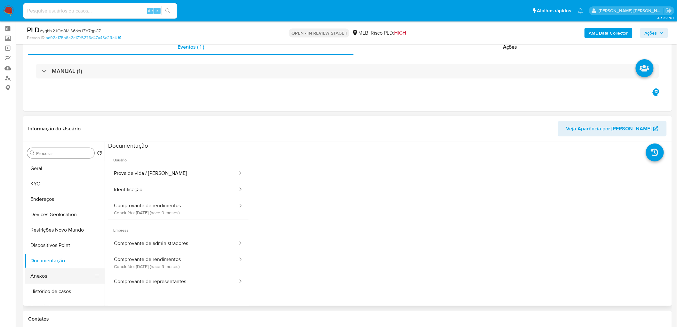
click at [52, 198] on button "Anexos" at bounding box center [62, 275] width 75 height 15
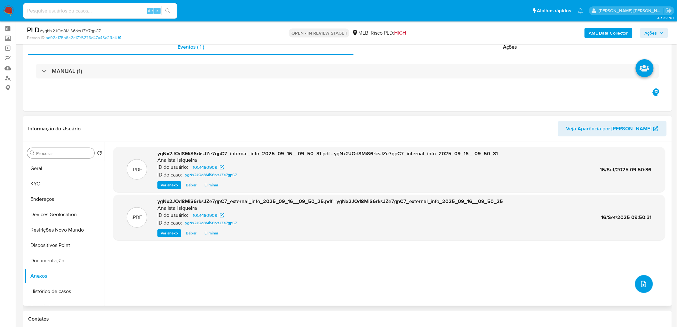
click at [455, 198] on icon "upload-file" at bounding box center [644, 284] width 8 height 8
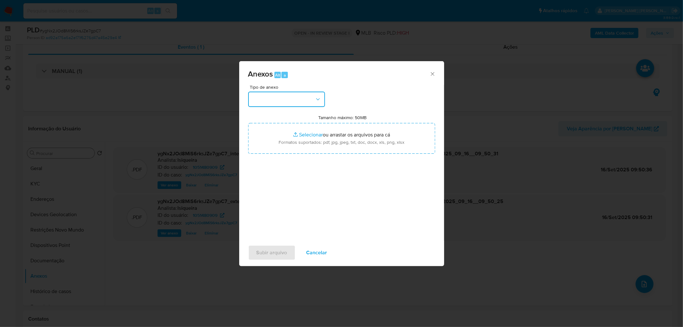
click at [277, 100] on button "button" at bounding box center [286, 99] width 77 height 15
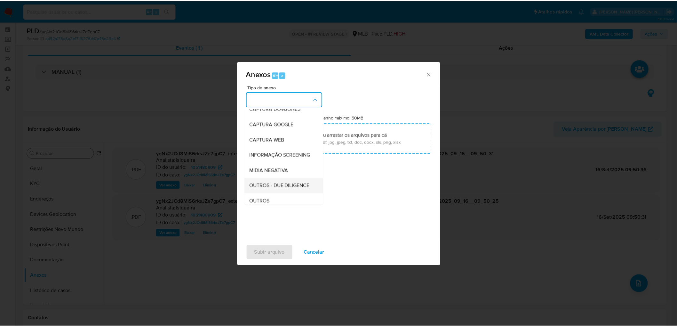
scroll to position [36, 0]
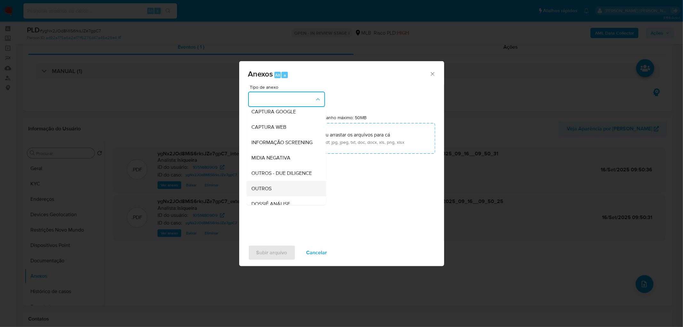
click at [279, 196] on div "OUTROS" at bounding box center [284, 188] width 65 height 15
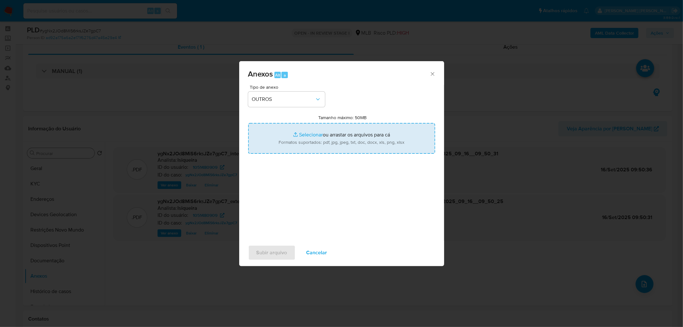
click at [321, 136] on input "Tamanho máximo: 50MB Selecionar arquivos" at bounding box center [341, 138] width 187 height 31
type input "C:\fakepath\Mulan 1051480909_2025_09_15_14_57_08.xlsx"
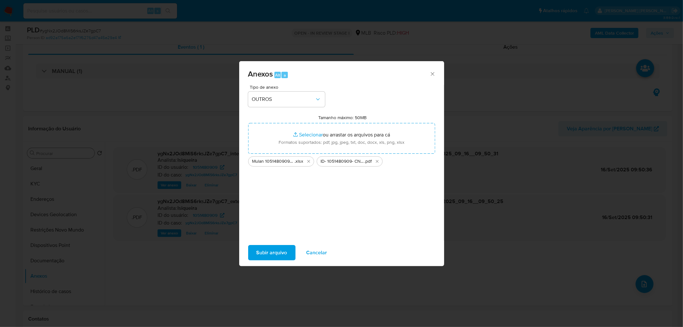
click at [268, 198] on span "Subir arquivo" at bounding box center [271, 253] width 31 height 14
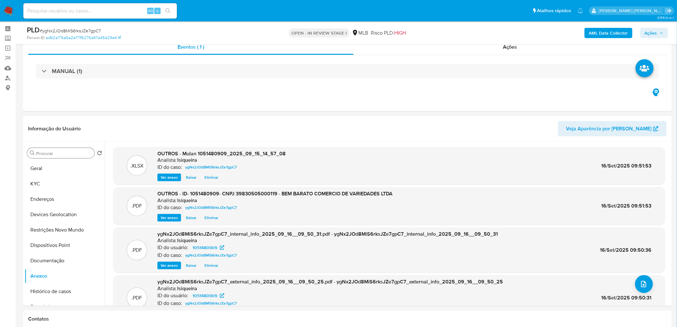
click at [455, 29] on span "Ações" at bounding box center [654, 32] width 19 height 9
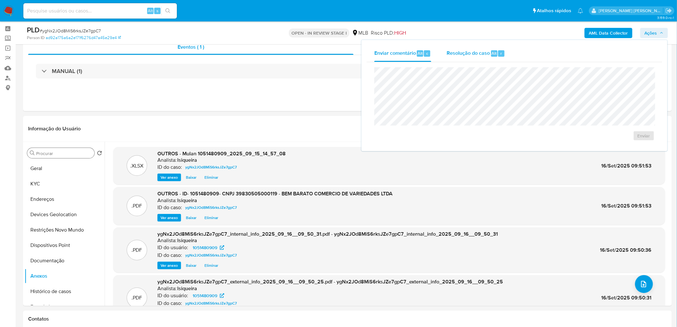
click at [455, 57] on div "Resolução do caso Alt r" at bounding box center [476, 53] width 59 height 17
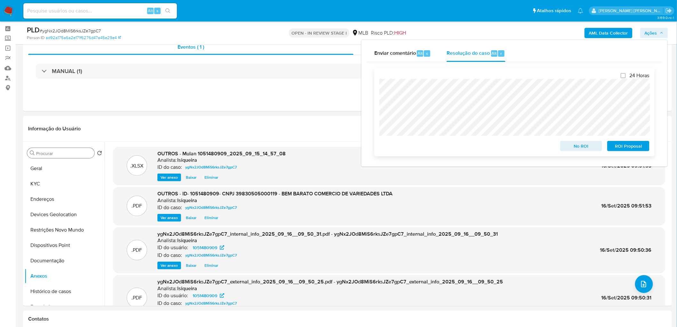
click at [455, 145] on span "No ROI" at bounding box center [581, 146] width 33 height 9
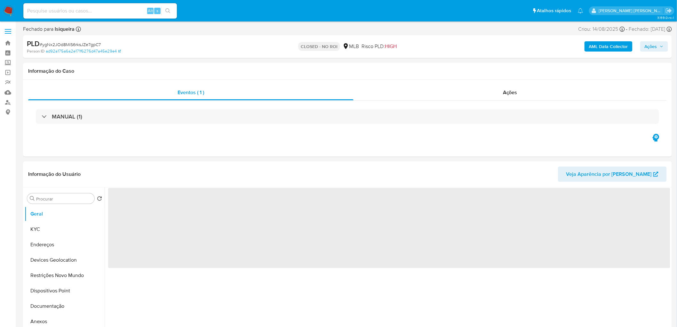
select select "10"
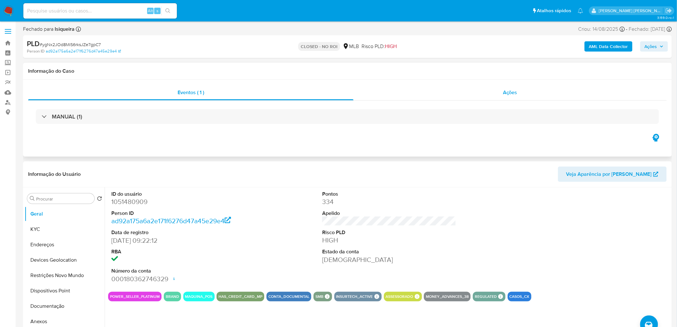
click at [497, 90] on div "Ações" at bounding box center [510, 92] width 313 height 15
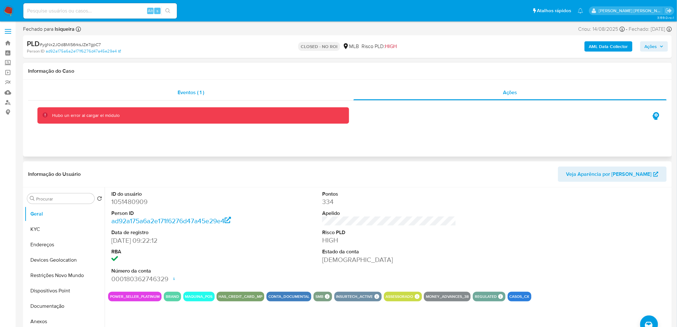
click at [201, 91] on span "Eventos ( 1 )" at bounding box center [191, 92] width 27 height 7
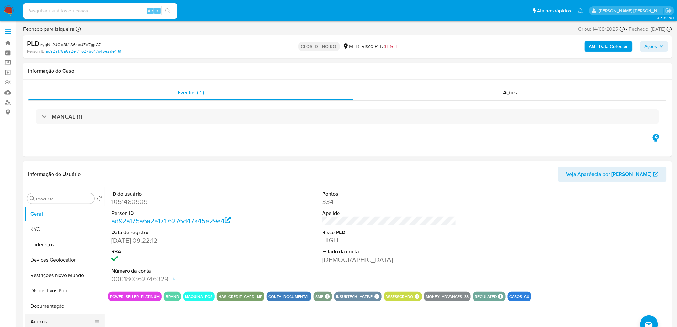
click at [55, 319] on button "Anexos" at bounding box center [62, 321] width 75 height 15
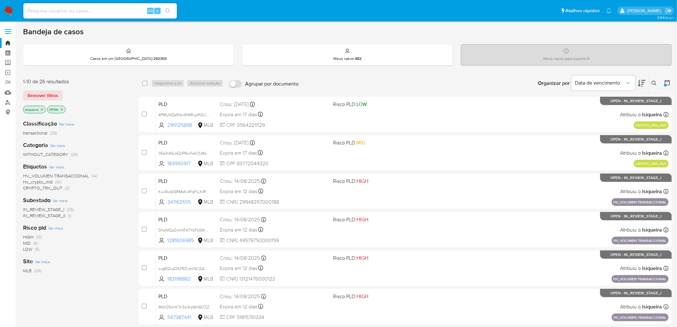
click at [665, 82] on icon at bounding box center [668, 82] width 6 height 6
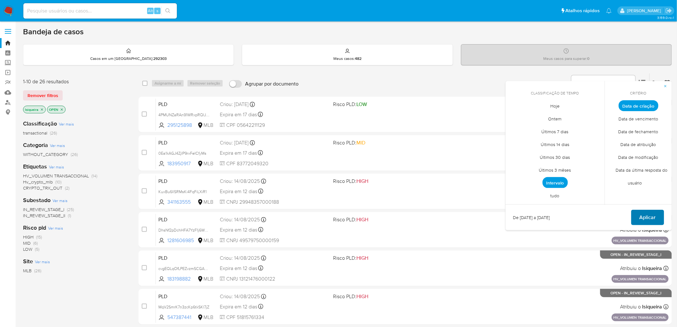
click at [645, 215] on span "Aplicar" at bounding box center [648, 217] width 16 height 14
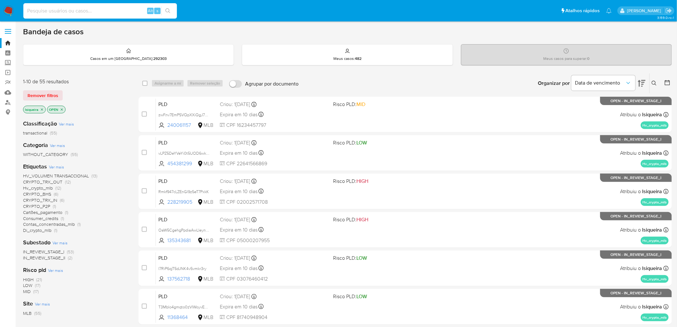
click at [69, 8] on input at bounding box center [100, 11] width 154 height 8
paste input "mLboHY3qhTQ8apVVawfkLfWJ"
type input "mLboHY3qhTQ8apVVawfkLfWJ"
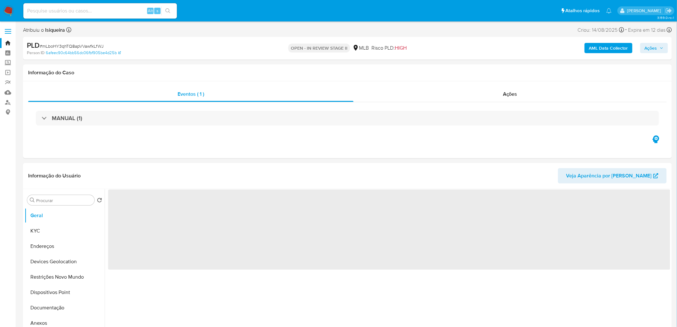
select select "10"
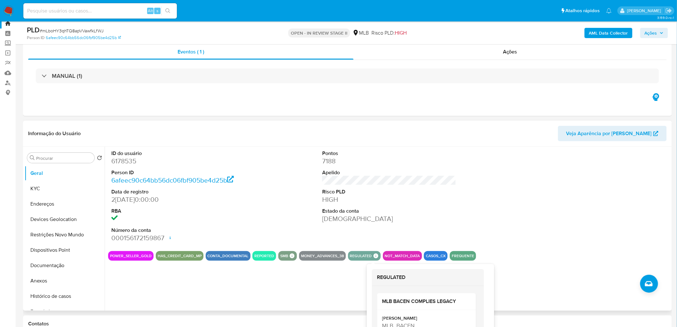
scroll to position [36, 0]
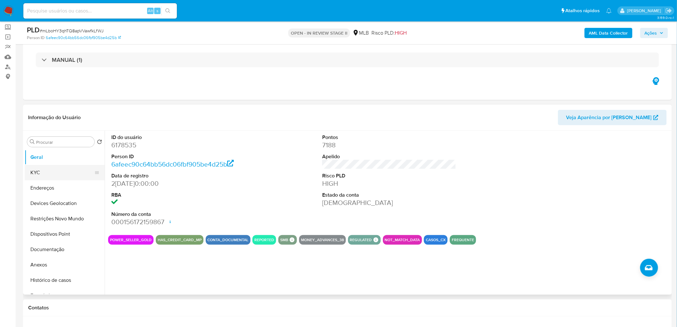
click at [48, 171] on button "KYC" at bounding box center [62, 172] width 75 height 15
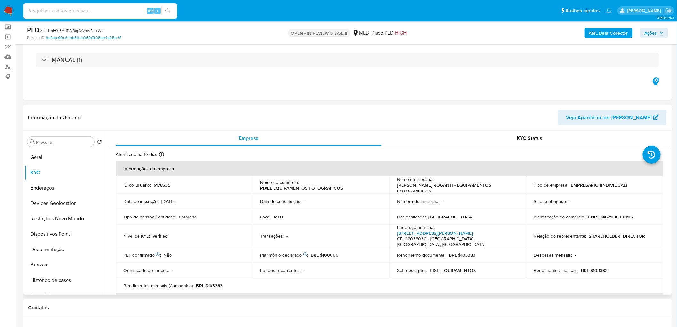
click at [433, 198] on link "[STREET_ADDRESS][PERSON_NAME]" at bounding box center [435, 233] width 76 height 6
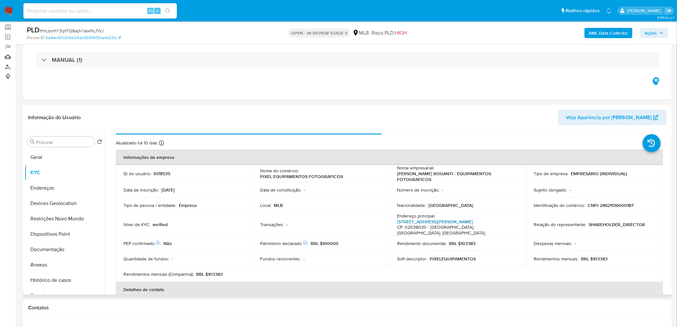
scroll to position [0, 0]
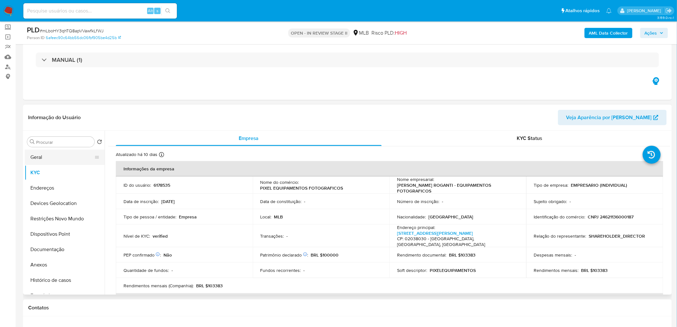
click at [52, 161] on button "Geral" at bounding box center [62, 157] width 75 height 15
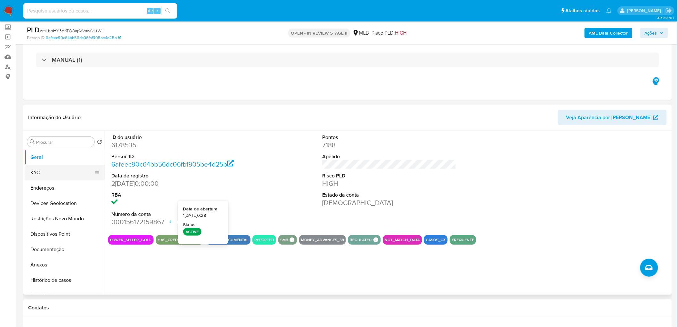
click at [59, 170] on button "KYC" at bounding box center [62, 172] width 75 height 15
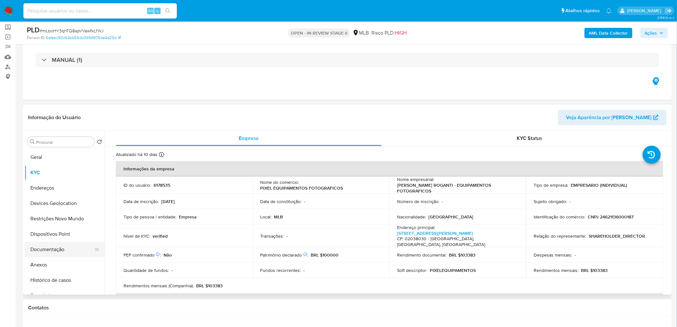
click at [54, 198] on button "Documentação" at bounding box center [62, 249] width 75 height 15
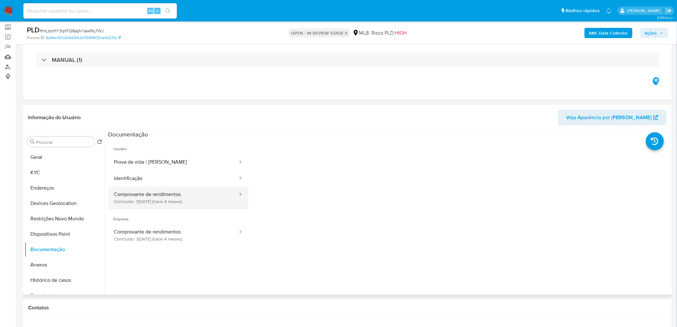
click at [177, 198] on button "Comprovante de rendimentos Concluído: 31/0[DATE]ce 4 meses)" at bounding box center [173, 198] width 130 height 22
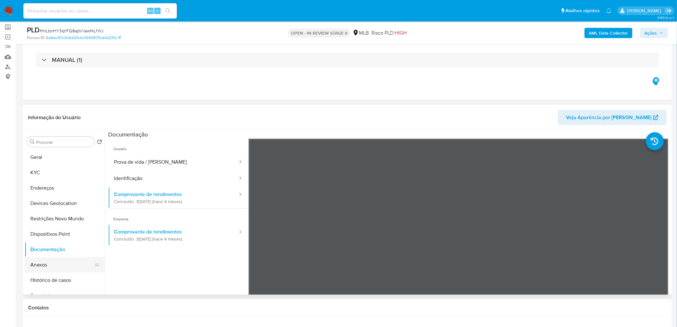
click at [58, 198] on button "Anexos" at bounding box center [62, 264] width 75 height 15
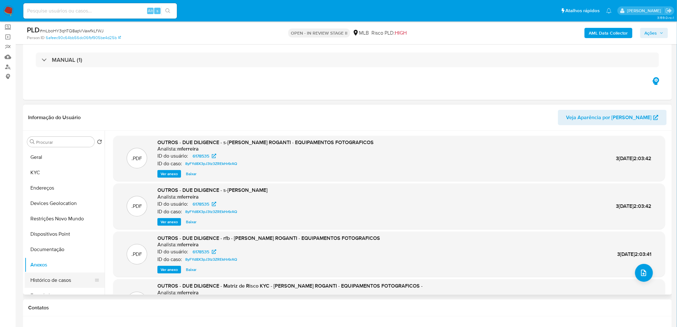
click at [59, 198] on button "Histórico de casos" at bounding box center [62, 279] width 75 height 15
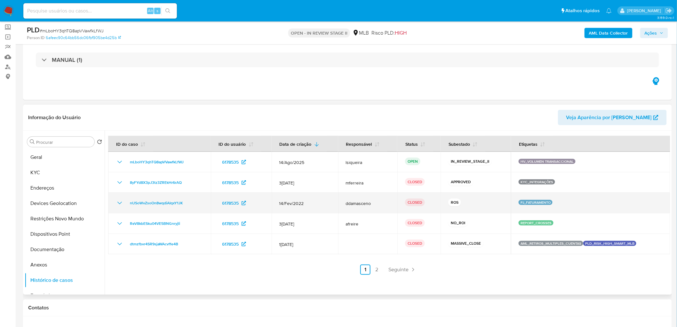
click at [116, 198] on icon "Mostrar/Ocultar" at bounding box center [120, 203] width 8 height 8
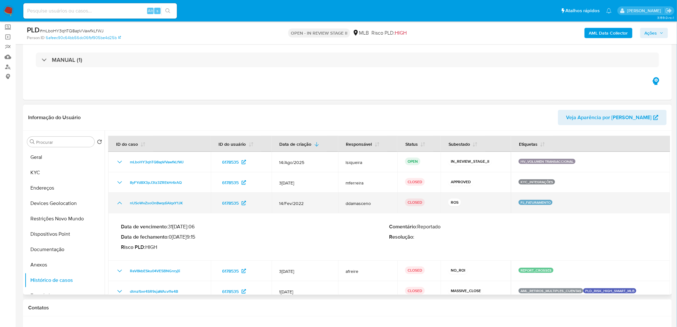
click at [116, 198] on icon "Mostrar/Ocultar" at bounding box center [120, 203] width 8 height 8
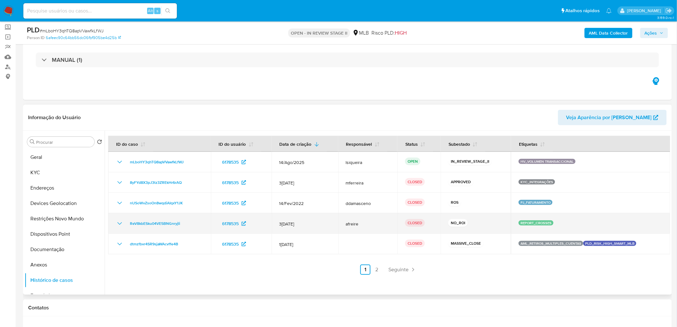
click at [117, 198] on icon "Mostrar/Ocultar" at bounding box center [120, 224] width 8 height 8
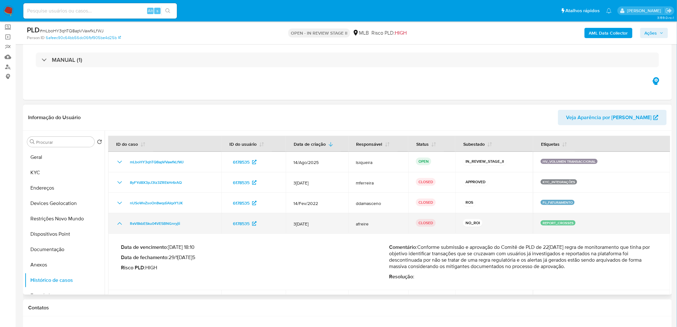
click at [119, 198] on icon "Mostrar/Ocultar" at bounding box center [119, 223] width 4 height 3
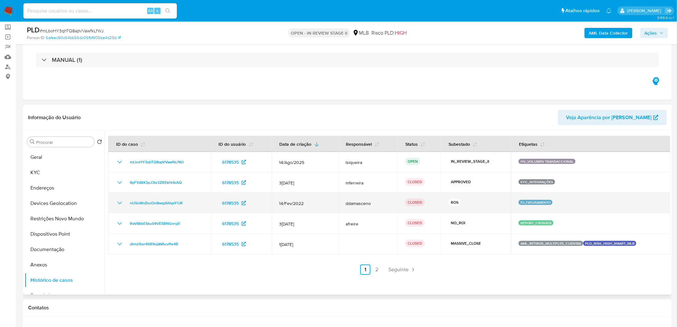
click at [120, 198] on icon "Mostrar/Ocultar" at bounding box center [120, 203] width 8 height 8
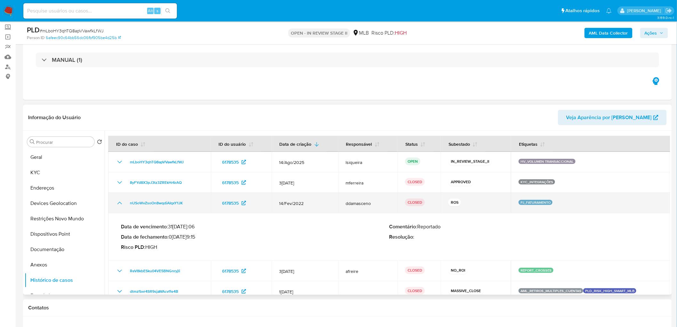
click at [120, 198] on icon "Mostrar/Ocultar" at bounding box center [120, 203] width 8 height 8
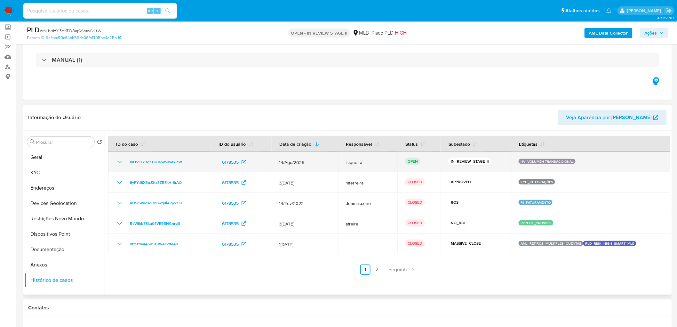
click at [116, 165] on icon "Mostrar/Ocultar" at bounding box center [120, 162] width 8 height 8
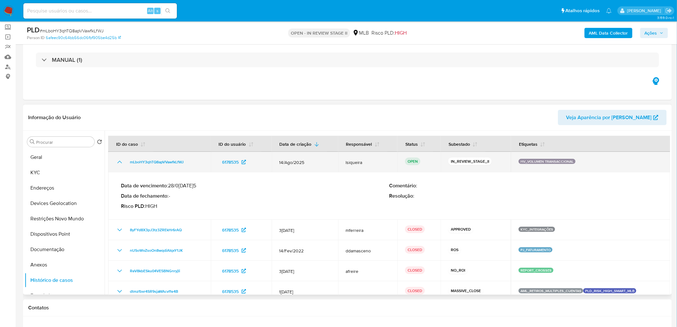
click at [117, 165] on icon "Mostrar/Ocultar" at bounding box center [120, 162] width 8 height 8
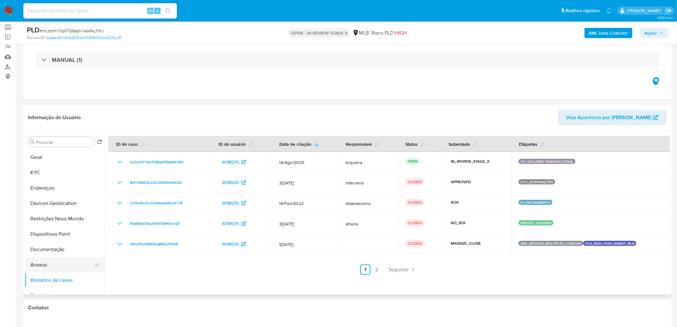
click at [54, 198] on button "Anexos" at bounding box center [62, 264] width 75 height 15
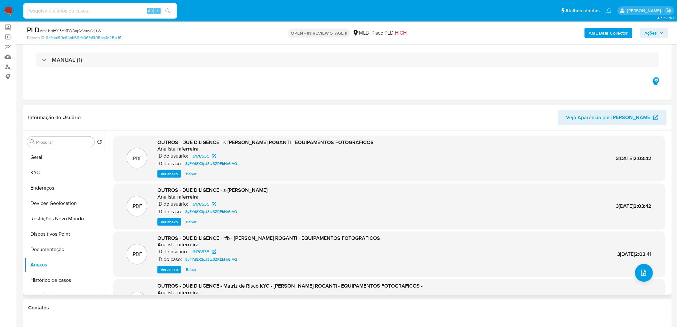
drag, startPoint x: 155, startPoint y: 109, endPoint x: 374, endPoint y: 124, distance: 219.4
click at [374, 124] on div "Informação do Usuário Veja Aparência por Pessoa" at bounding box center [347, 118] width 649 height 26
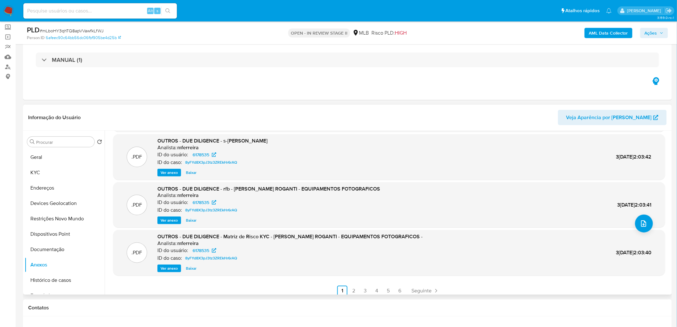
scroll to position [53, 0]
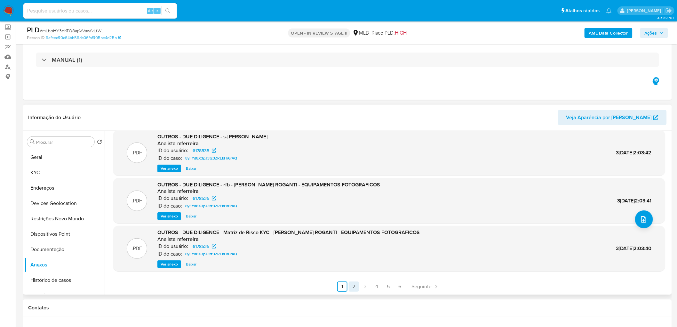
click at [352, 198] on link "2" at bounding box center [354, 286] width 10 height 10
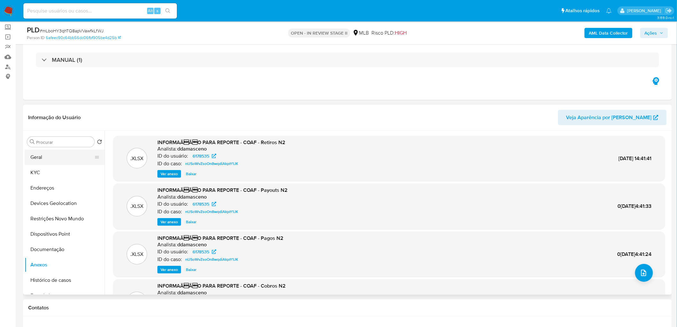
click at [46, 157] on button "Geral" at bounding box center [62, 157] width 75 height 15
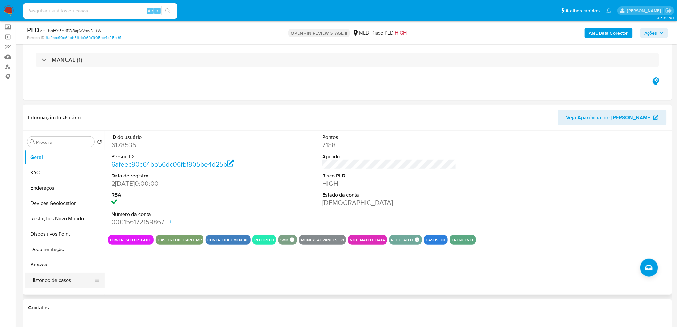
click at [67, 198] on button "Histórico de casos" at bounding box center [62, 279] width 75 height 15
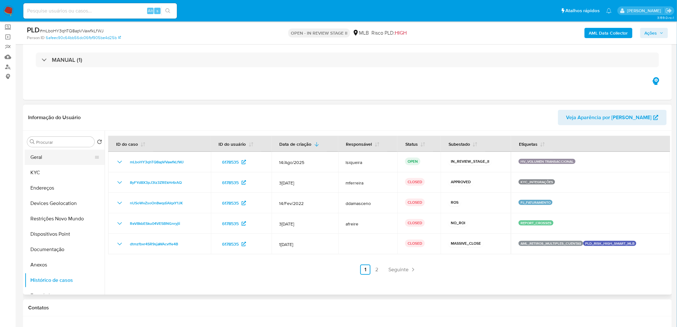
click at [61, 155] on button "Geral" at bounding box center [62, 157] width 75 height 15
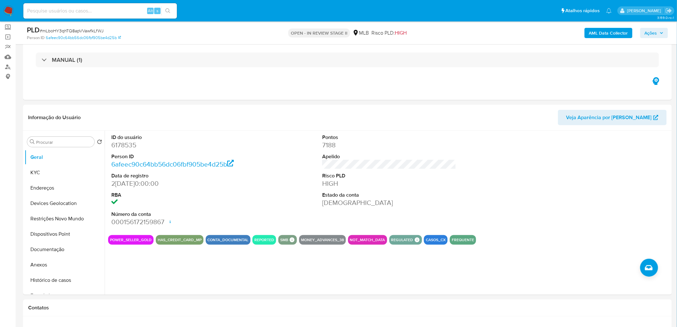
click at [320, 162] on div "Pontos 7188 Apelido Risco PLD HIGH Estado da conta Ativa" at bounding box center [389, 180] width 141 height 99
click at [455, 169] on div "ID do usuário 6178535 Person ID 6afeec90c64bb56dc06fbf905be4d25b Data de regist…" at bounding box center [389, 180] width 562 height 99
click at [50, 198] on button "Histórico de casos" at bounding box center [62, 279] width 75 height 15
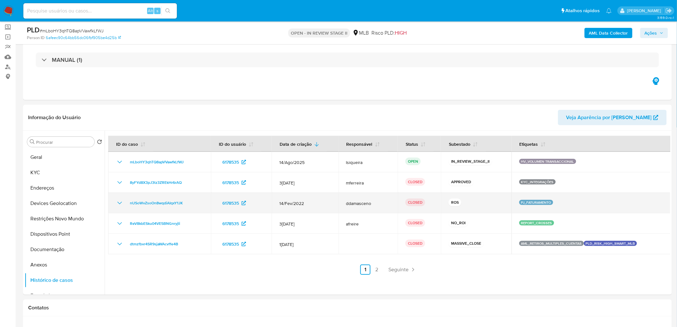
click at [119, 198] on icon "Mostrar/Ocultar" at bounding box center [120, 203] width 8 height 8
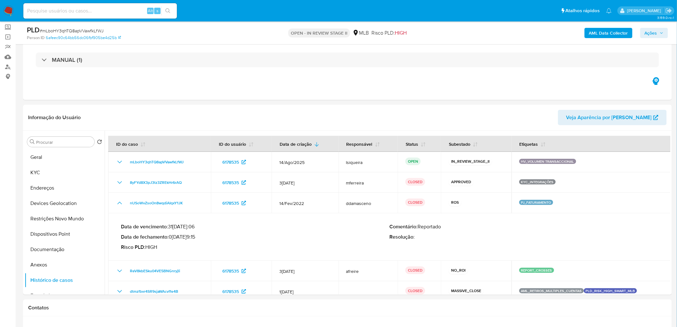
drag, startPoint x: 199, startPoint y: 236, endPoint x: 170, endPoint y: 238, distance: 28.8
click at [170, 198] on p "Data de fechamento : 06/07/2022 09:15" at bounding box center [255, 237] width 269 height 6
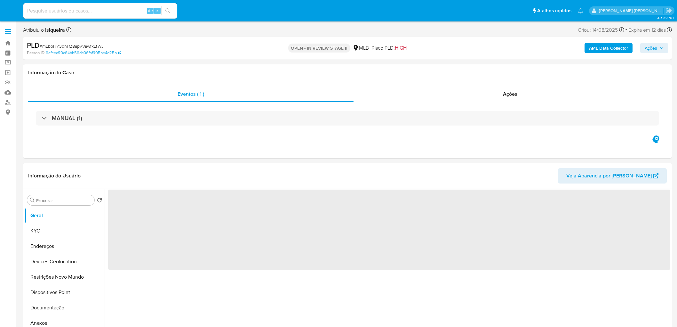
select select "10"
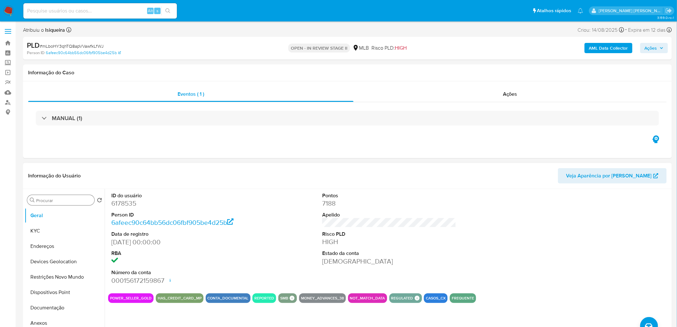
click at [56, 201] on input "Procurar" at bounding box center [64, 201] width 56 height 6
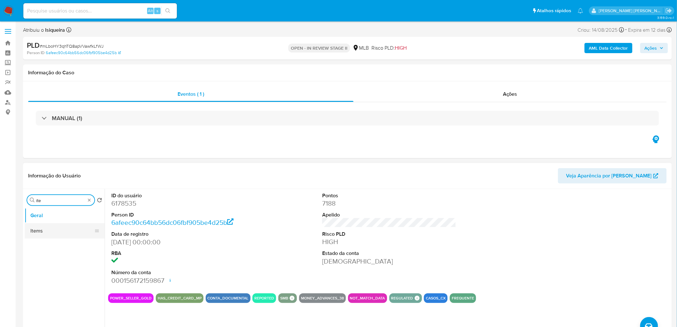
type input "ite"
click at [66, 231] on button "Items" at bounding box center [62, 230] width 75 height 15
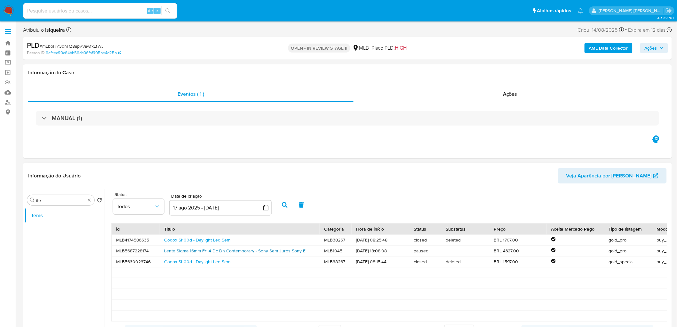
click at [217, 252] on link "Lente Sigma 16mm F/1.4 Dc Dn Contemporary - Sony Sem Juros Sony E" at bounding box center [235, 250] width 142 height 6
click at [208, 239] on link "Godox Sl100d - Daylight Led Sem" at bounding box center [197, 240] width 66 height 6
click at [192, 262] on link "Godox Sl100d - Daylight Led Sem" at bounding box center [197, 261] width 66 height 6
click at [85, 199] on div "Procurar ite" at bounding box center [60, 200] width 67 height 10
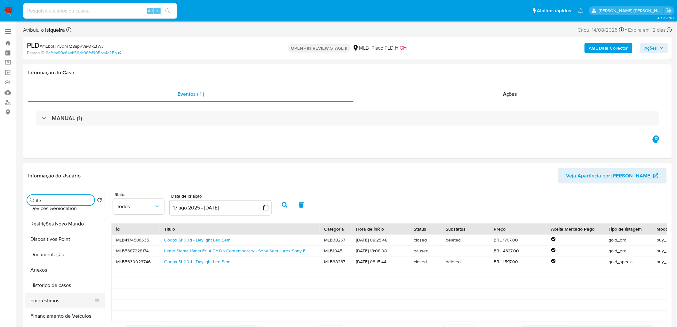
scroll to position [71, 0]
click at [60, 267] on button "Histórico de casos" at bounding box center [62, 267] width 75 height 15
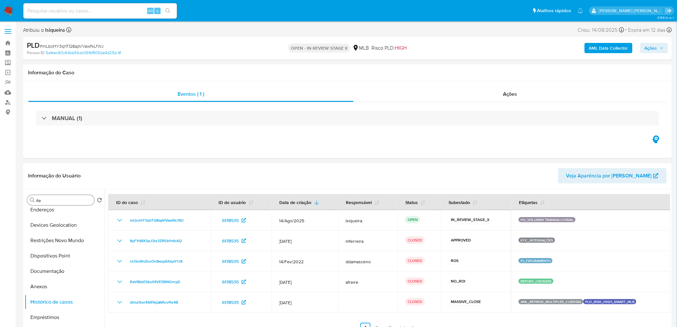
scroll to position [36, 0]
click at [59, 241] on button "Restrições Novo Mundo" at bounding box center [62, 241] width 75 height 15
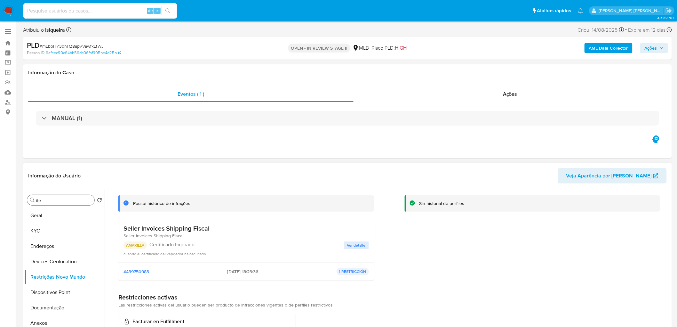
click at [352, 242] on span "Ver detalle" at bounding box center [356, 245] width 19 height 6
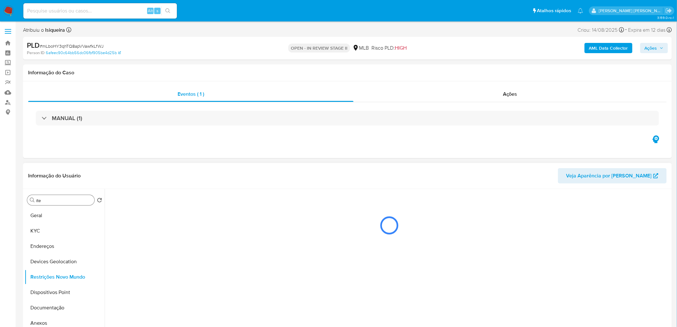
scroll to position [0, 0]
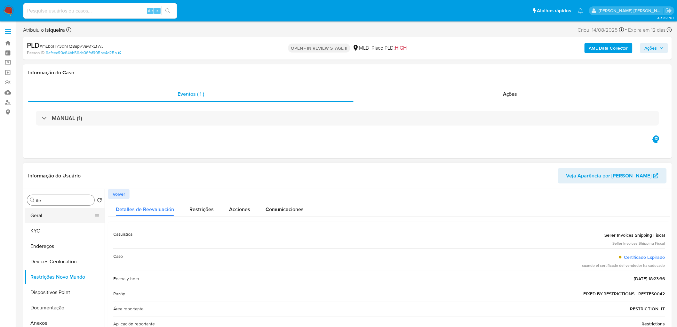
click at [58, 214] on button "Geral" at bounding box center [62, 215] width 75 height 15
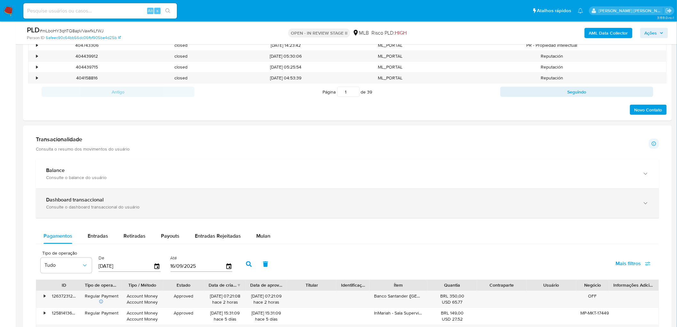
scroll to position [356, 0]
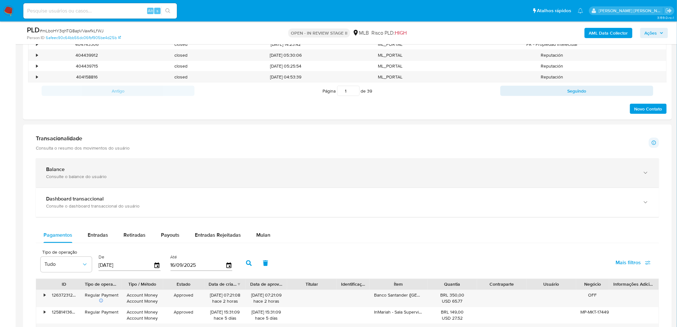
click at [182, 163] on div "Balance Consulte o balance do usuário" at bounding box center [348, 172] width 624 height 29
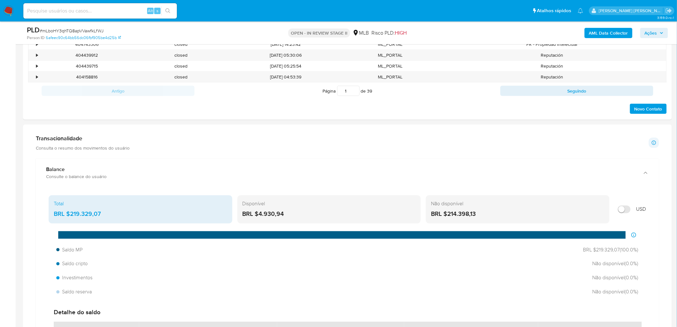
drag, startPoint x: 307, startPoint y: 214, endPoint x: 258, endPoint y: 214, distance: 49.6
click at [258, 214] on div "BRL $4.930,94" at bounding box center [330, 214] width 174 height 8
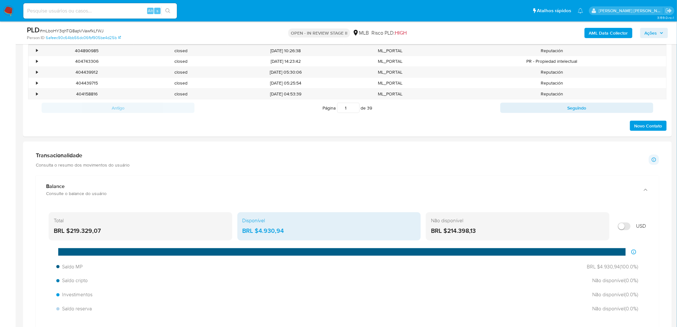
scroll to position [320, 0]
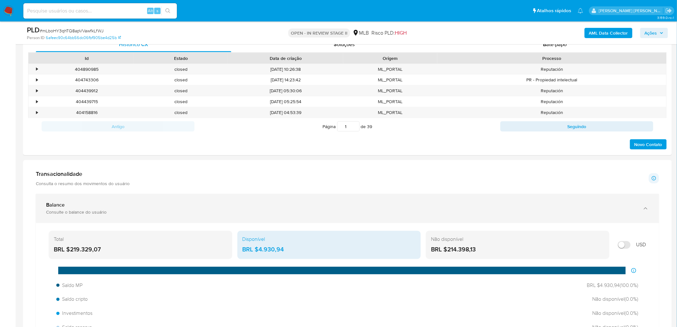
click at [119, 213] on div "Consulte o balance do usuário" at bounding box center [341, 212] width 590 height 6
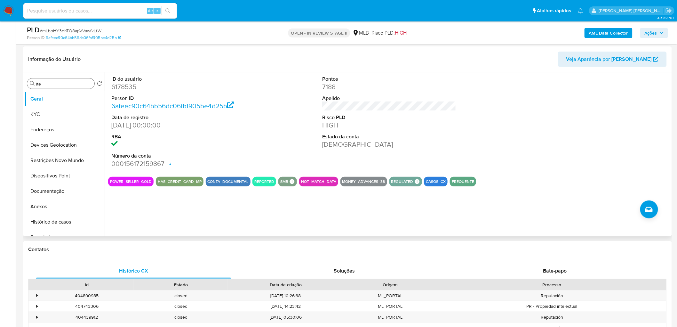
scroll to position [71, 0]
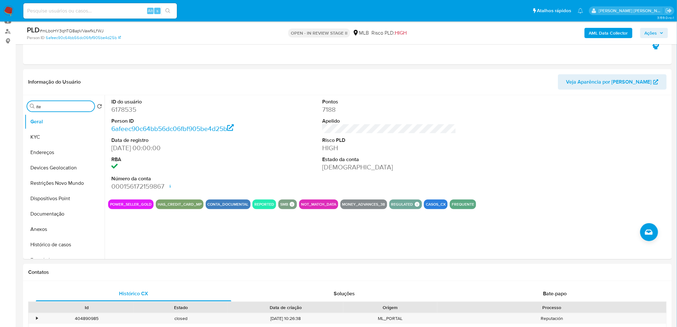
click at [62, 106] on input "ite" at bounding box center [64, 107] width 56 height 6
click at [75, 106] on input "ite" at bounding box center [64, 107] width 56 height 6
type input "item"
click at [44, 136] on button "Items" at bounding box center [62, 136] width 75 height 15
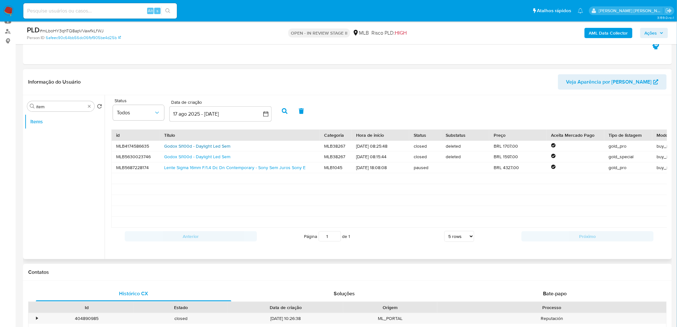
click at [207, 148] on link "Godox Sl100d - Daylight Led Sem" at bounding box center [197, 146] width 66 height 6
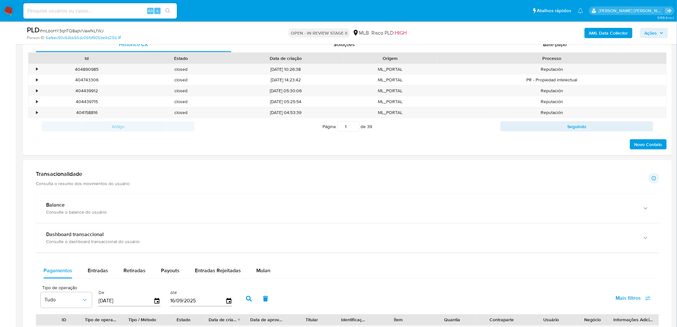
scroll to position [427, 0]
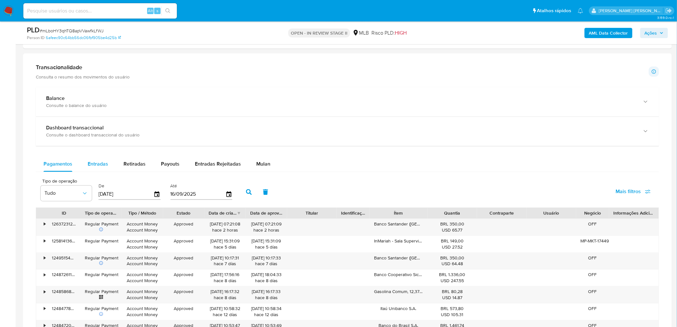
click at [98, 165] on span "Entradas" at bounding box center [98, 163] width 20 height 7
select select "10"
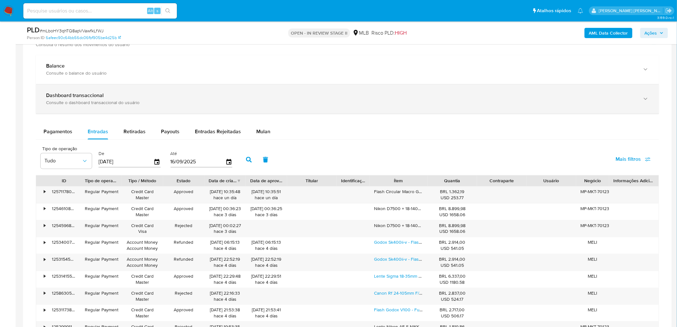
scroll to position [498, 0]
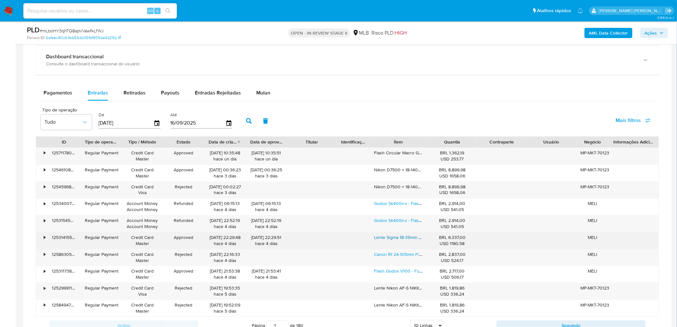
click at [405, 239] on link "Lente Sigma 18-35mm F/1.8 Dc Hsm Art - Canon Sem Juros" at bounding box center [432, 237] width 117 height 6
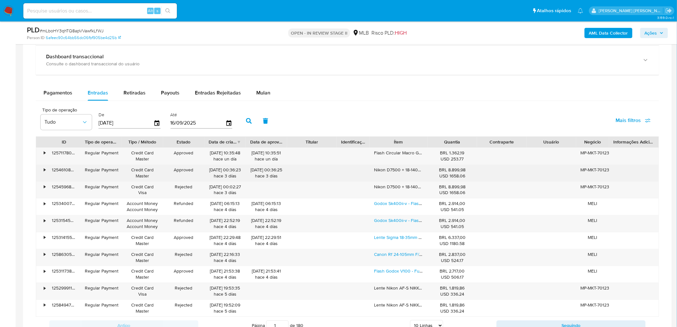
drag, startPoint x: 398, startPoint y: 169, endPoint x: 458, endPoint y: 171, distance: 60.2
click at [458, 171] on div "• 125461086663 Regular Payment Credit Card Master Approved 13/09/2025 00:36:23 …" at bounding box center [347, 173] width 623 height 17
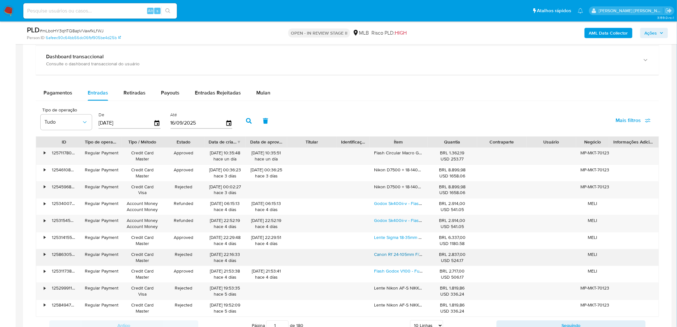
click at [399, 255] on link "Canon Rf 24-105mm F/4-7.1 Is Stm Garantia Novo" at bounding box center [422, 254] width 96 height 6
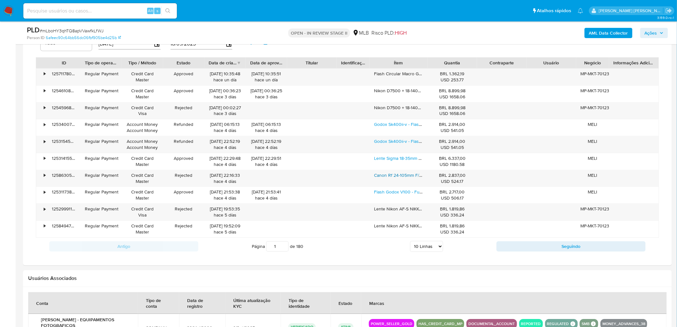
scroll to position [604, 0]
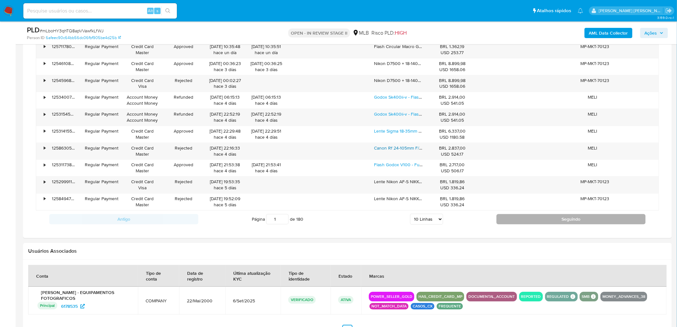
click at [553, 222] on button "Seguindo" at bounding box center [571, 219] width 149 height 10
type input "2"
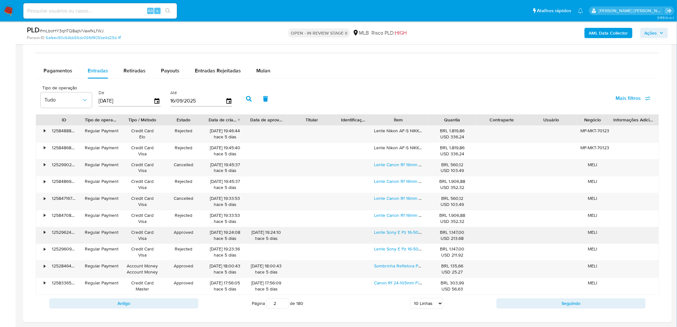
scroll to position [498, 0]
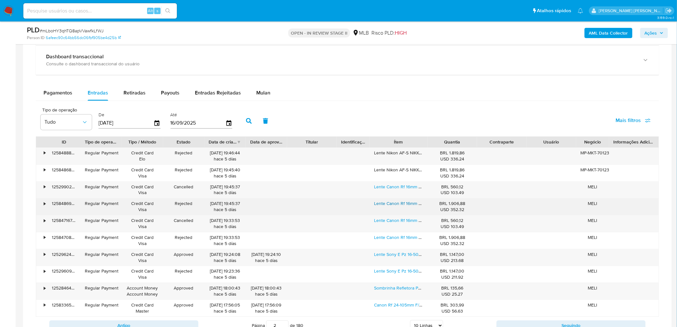
click at [404, 206] on link "Lente Canon Rf 16mm F/2.8 Stm Garantia Sem Juros" at bounding box center [425, 203] width 103 height 6
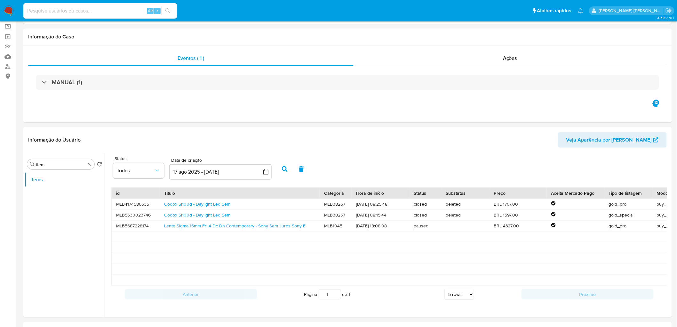
scroll to position [8, 0]
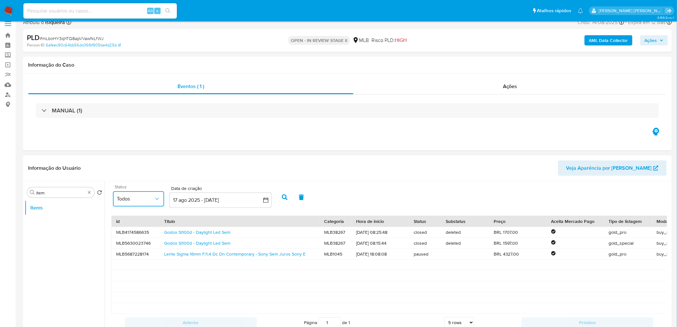
click at [156, 196] on icon "common.sort_by" at bounding box center [157, 199] width 6 height 6
click at [267, 198] on icon "button" at bounding box center [266, 200] width 6 height 6
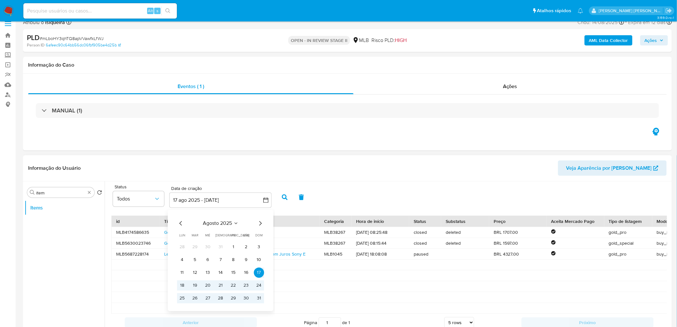
click at [177, 222] on icon "Mes anterior" at bounding box center [181, 223] width 8 height 8
click at [179, 223] on icon "Mes anterior" at bounding box center [181, 223] width 8 height 8
click at [257, 245] on button "1" at bounding box center [259, 247] width 10 height 10
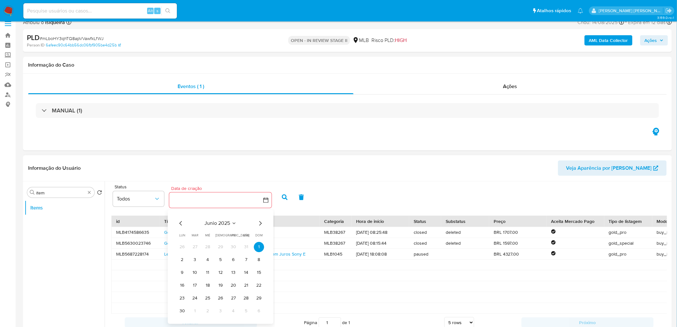
click at [260, 221] on icon "Mes siguiente" at bounding box center [261, 223] width 8 height 8
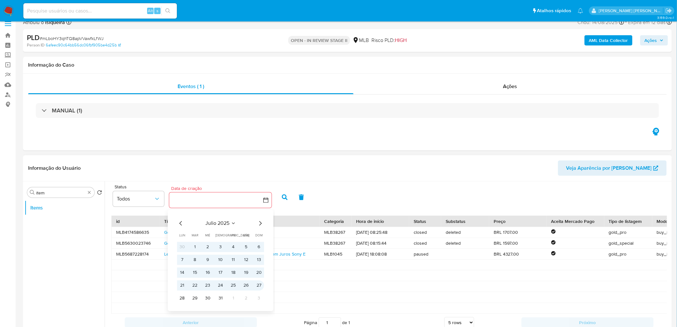
click at [261, 285] on button "27" at bounding box center [259, 285] width 10 height 10
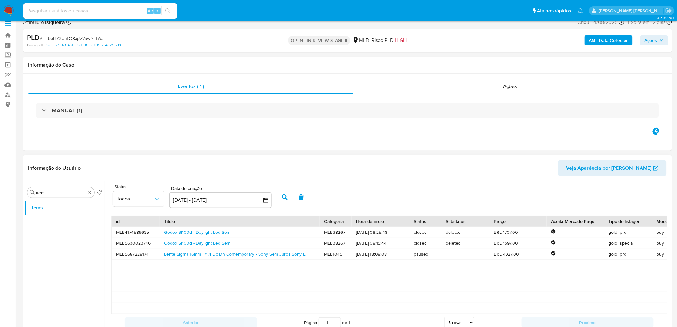
click at [282, 195] on button "button" at bounding box center [285, 197] width 17 height 15
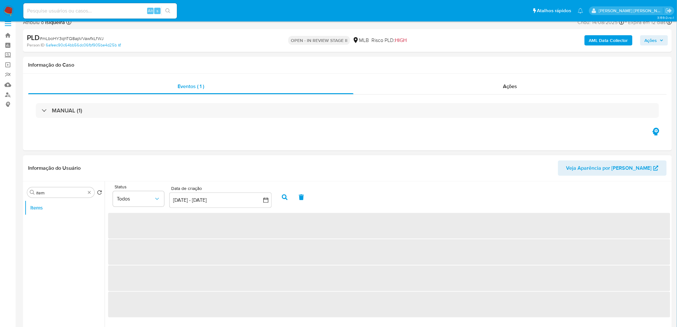
scroll to position [0, 0]
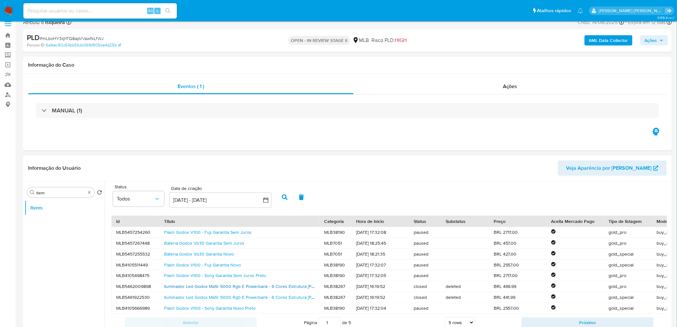
click at [257, 287] on link "Iluminador Led Godox Ma5r 5000 Rgb E Powerbank - 6 Cores Estrutura Branco Luz B…" at bounding box center [293, 286] width 259 height 6
click at [212, 256] on link "Bateria Godox Vb30 Garantia Novo" at bounding box center [199, 254] width 70 height 6
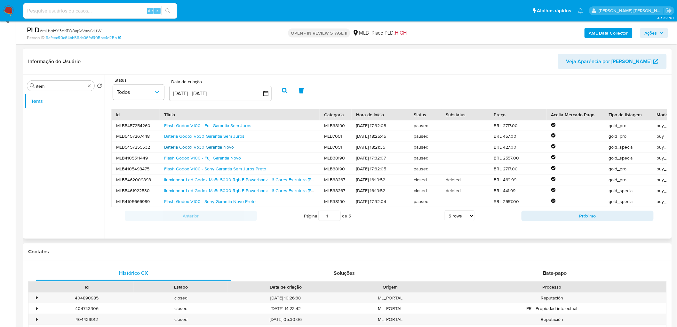
scroll to position [114, 0]
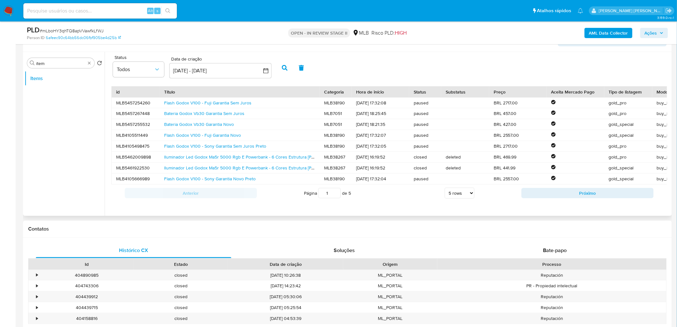
click at [299, 69] on icon "button" at bounding box center [301, 68] width 5 height 6
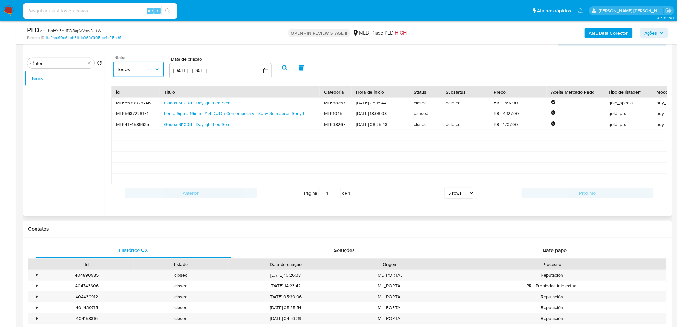
click at [158, 68] on icon "common.sort_by" at bounding box center [157, 69] width 4 height 2
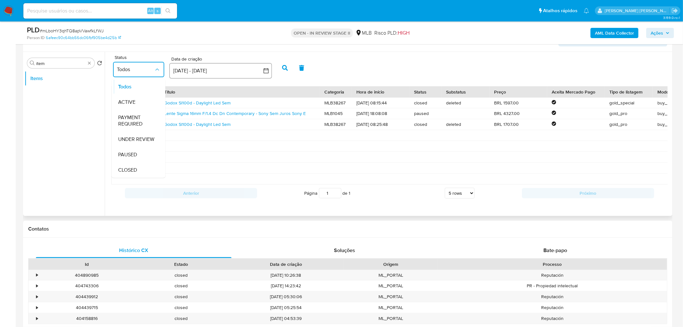
click at [212, 69] on button "1 jun 2025 - 27 jul 2025" at bounding box center [220, 70] width 102 height 15
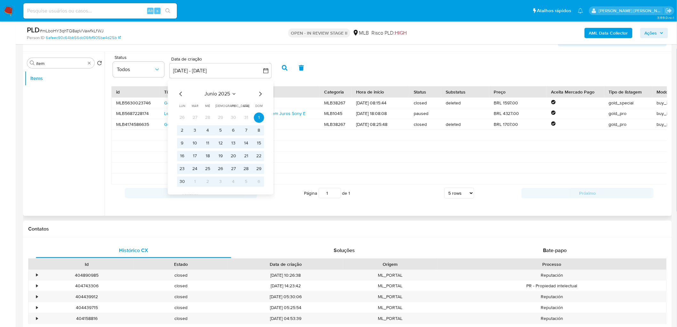
click at [260, 94] on icon "Mes siguiente" at bounding box center [261, 94] width 8 height 8
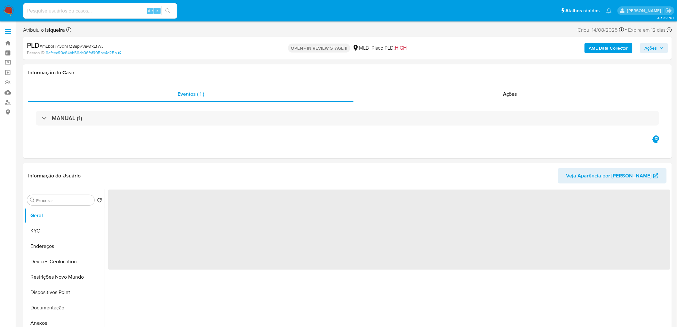
select select "10"
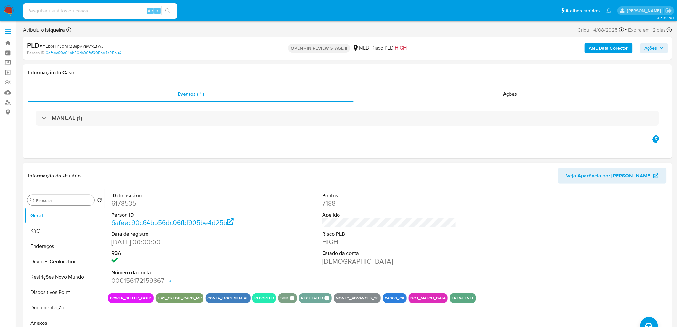
click at [52, 199] on input "Procurar" at bounding box center [64, 201] width 56 height 6
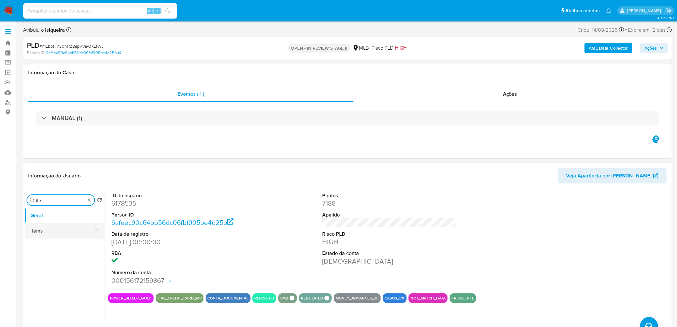
type input "ite"
click at [37, 229] on button "Items" at bounding box center [62, 230] width 75 height 15
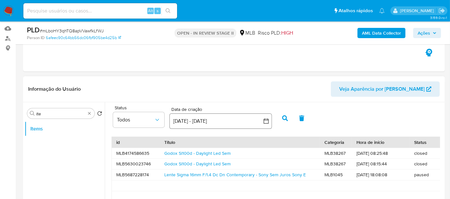
scroll to position [71, 0]
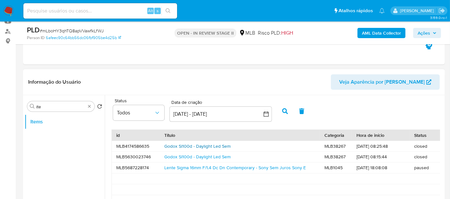
click at [209, 147] on link "Godox Sl100d - Daylight Led Sem" at bounding box center [197, 146] width 66 height 6
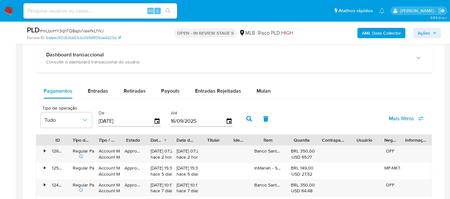
scroll to position [498, 0]
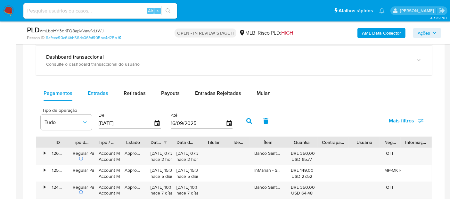
click at [99, 89] on span "Entradas" at bounding box center [98, 92] width 20 height 7
select select "10"
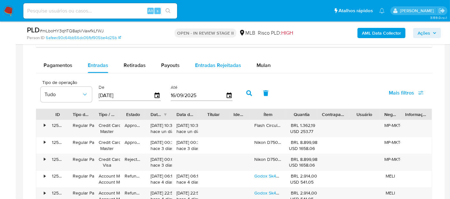
scroll to position [569, 0]
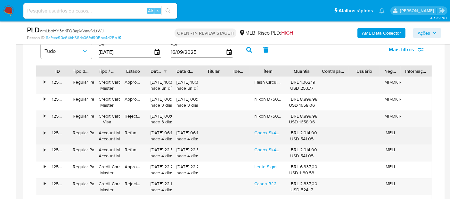
click at [260, 134] on div "Godox Sk400ii-v - Flash - 110v Garantia Novo" at bounding box center [268, 135] width 36 height 17
click at [262, 131] on link "Godox Sk400ii-v - Flash - 110v Garantia Novo" at bounding box center [298, 132] width 89 height 6
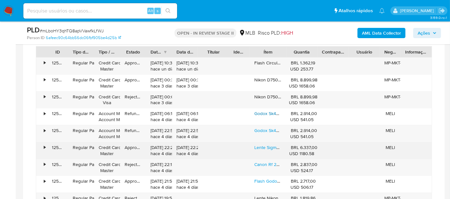
scroll to position [604, 0]
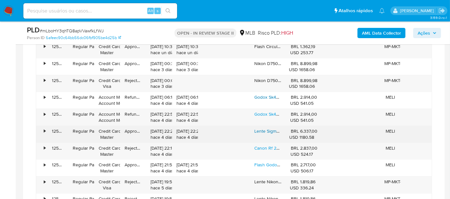
click at [262, 131] on link "Lente Sigma 18-35mm F/1.8 Dc Hsm Art - Canon Sem Juros" at bounding box center [312, 131] width 117 height 6
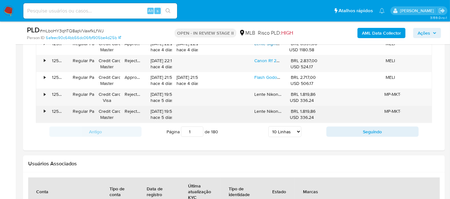
scroll to position [676, 0]
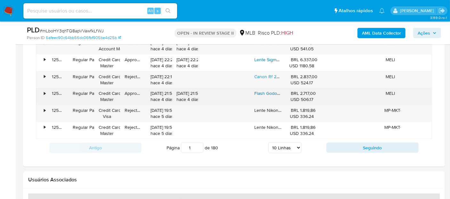
click at [264, 90] on link "Flash Godox V100 - Fuji Garantia Sem Juros" at bounding box center [297, 93] width 87 height 6
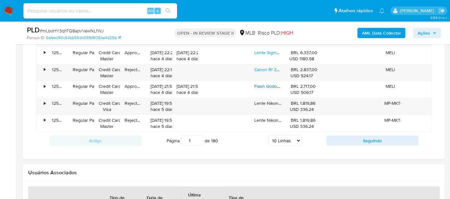
scroll to position [701, 0]
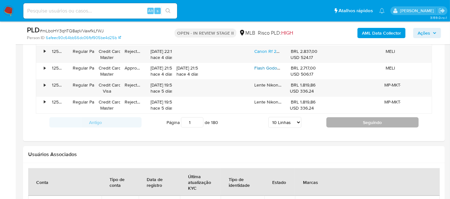
click at [385, 120] on button "Seguindo" at bounding box center [372, 122] width 92 height 10
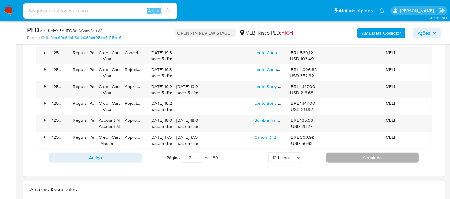
scroll to position [657, 0]
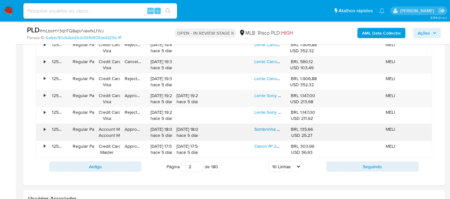
click at [267, 126] on link "Sombrinha Refletora Preta E Branca 101cm - Greika - Bw-40" at bounding box center [312, 129] width 117 height 6
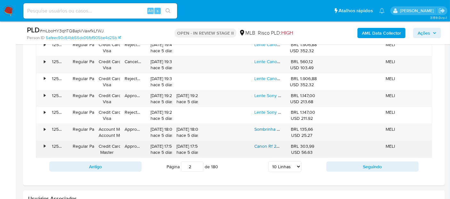
click at [268, 143] on link "Canon Rf 24-105mm F/4-7.1 Is Stm Garantia Sem Juros" at bounding box center [307, 146] width 106 height 6
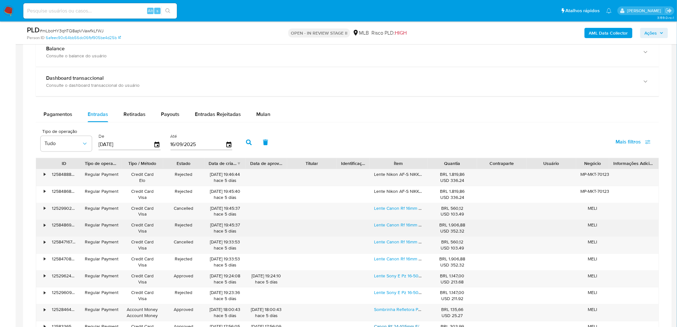
scroll to position [479, 0]
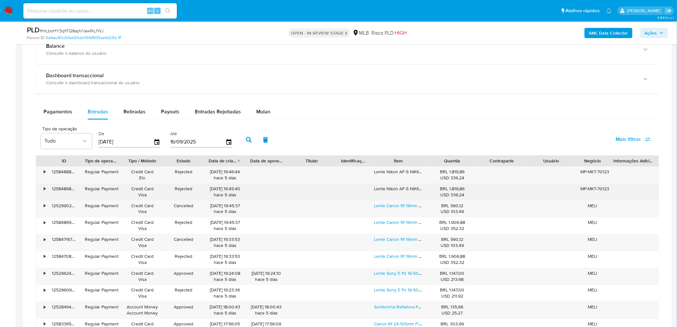
drag, startPoint x: 382, startPoint y: 191, endPoint x: 429, endPoint y: 192, distance: 46.7
click at [429, 192] on div "• 125848685458 Regular Payment Credit Card Visa Rejected 11/09/2025 19:45:40 ha…" at bounding box center [347, 192] width 623 height 17
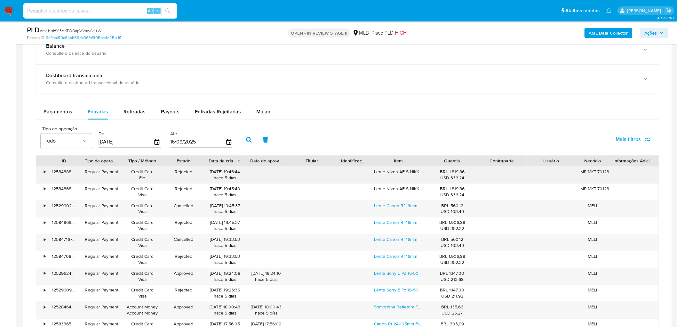
drag, startPoint x: 170, startPoint y: 189, endPoint x: 194, endPoint y: 177, distance: 27.2
click at [206, 190] on div "• 125848685458 Regular Payment Credit Card Visa Rejected 11/09/2025 19:45:40 ha…" at bounding box center [347, 192] width 623 height 17
drag, startPoint x: 180, startPoint y: 170, endPoint x: 199, endPoint y: 171, distance: 19.2
click at [199, 171] on div "Rejected" at bounding box center [183, 175] width 41 height 17
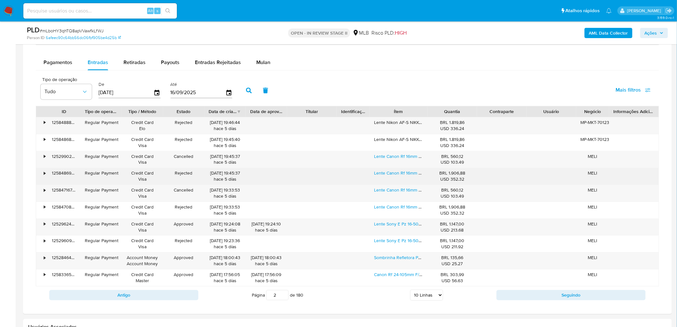
scroll to position [550, 0]
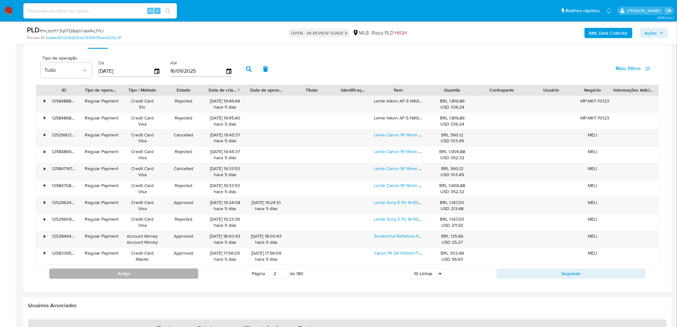
click at [155, 271] on button "Antigo" at bounding box center [123, 273] width 149 height 10
type input "1"
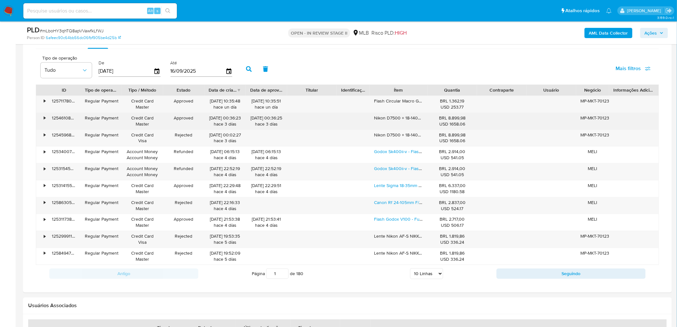
click at [313, 122] on div "• 125461086663 Regular Payment Credit Card Master Approved 13/09/2025 00:36:23 …" at bounding box center [347, 121] width 623 height 17
click at [70, 119] on div "125461086663" at bounding box center [63, 121] width 33 height 17
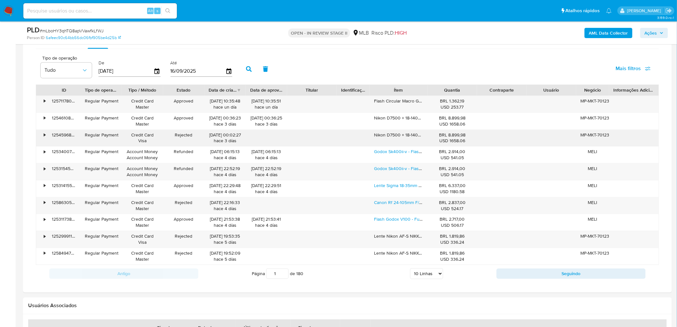
click at [599, 135] on div "MP-MKT-7012331385600575" at bounding box center [593, 135] width 24 height 6
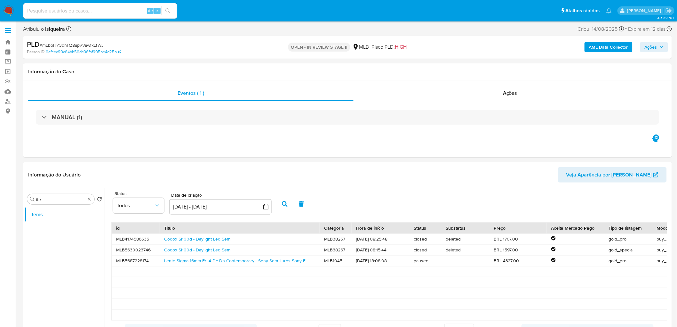
scroll to position [0, 0]
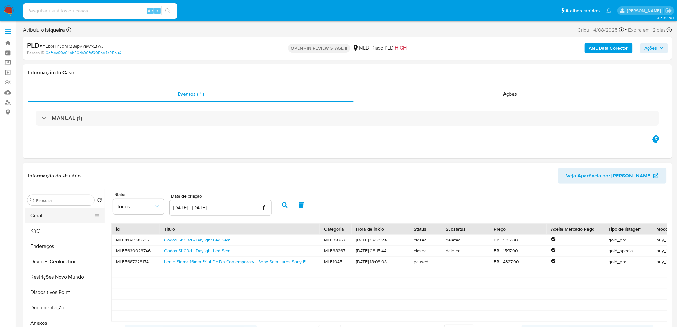
click at [50, 219] on button "Geral" at bounding box center [62, 215] width 75 height 15
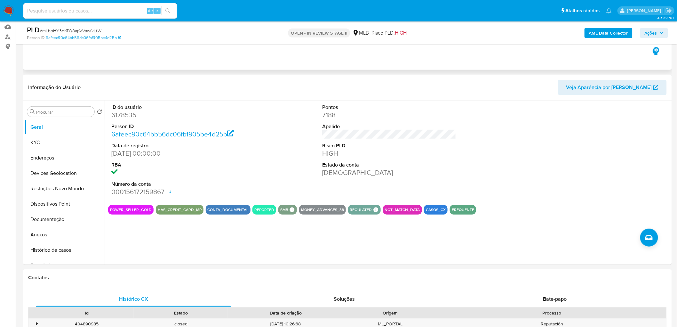
scroll to position [71, 0]
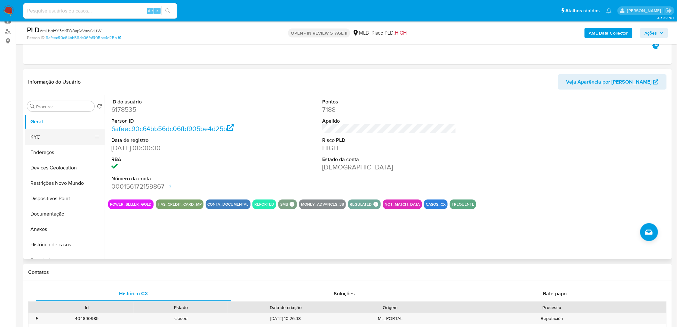
click at [47, 133] on button "KYC" at bounding box center [62, 136] width 75 height 15
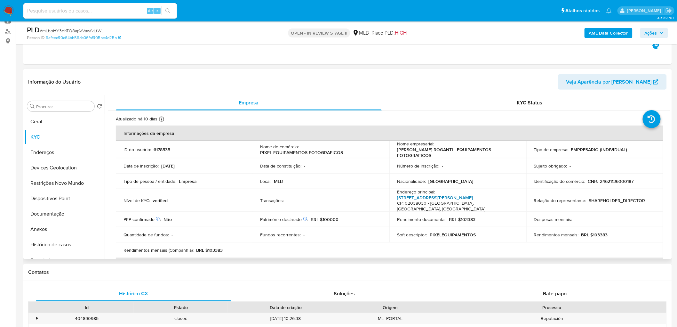
drag, startPoint x: 446, startPoint y: 198, endPoint x: 449, endPoint y: 195, distance: 4.5
click at [446, 198] on link "Rua José Debieux 35, Santana" at bounding box center [435, 197] width 76 height 6
click at [59, 160] on button "Devices Geolocation" at bounding box center [62, 167] width 75 height 15
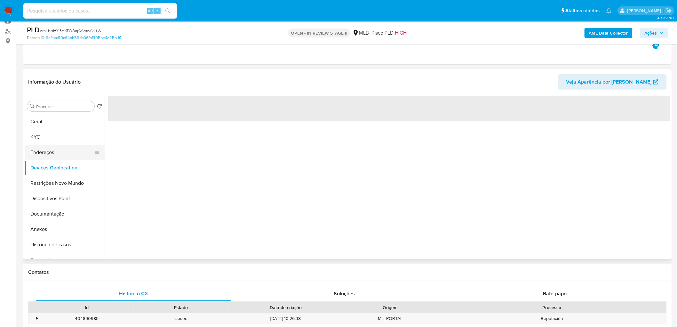
click at [60, 153] on button "Endereços" at bounding box center [62, 152] width 75 height 15
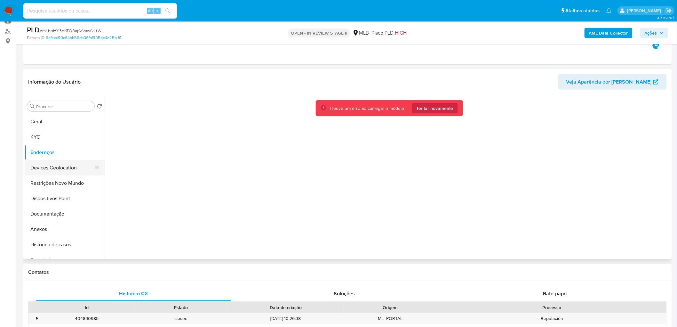
click at [59, 165] on button "Devices Geolocation" at bounding box center [62, 167] width 75 height 15
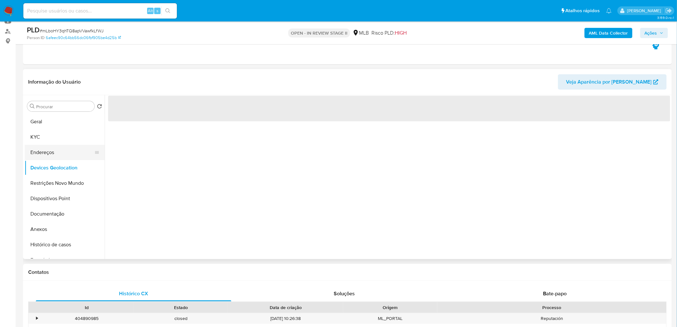
click at [59, 149] on button "Endereços" at bounding box center [62, 152] width 75 height 15
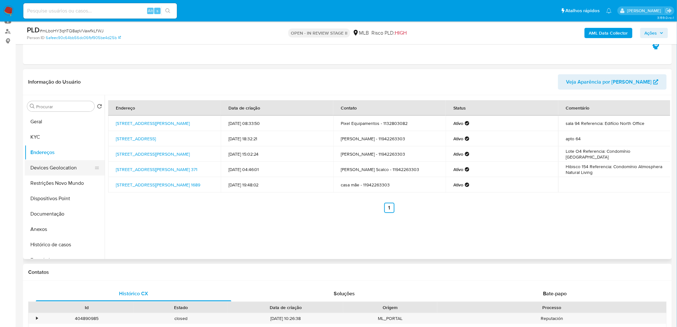
click at [66, 173] on button "Devices Geolocation" at bounding box center [62, 167] width 75 height 15
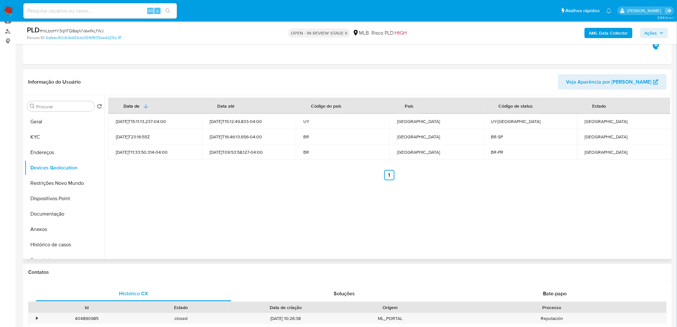
click at [352, 249] on div "Data de Data até Código do país País Código de status Estado 2025-07-01T15:11:1…" at bounding box center [388, 177] width 566 height 164
click at [50, 182] on button "Restrições Novo Mundo" at bounding box center [62, 182] width 75 height 15
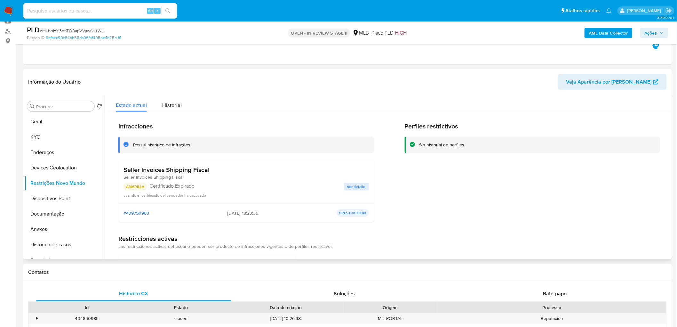
click at [485, 232] on div "Infracciones Possui histórico de infrações Seller Invoices Shipping Fiscal Sell…" at bounding box center [389, 202] width 562 height 180
click at [63, 199] on button "Dispositivos Point" at bounding box center [62, 198] width 75 height 15
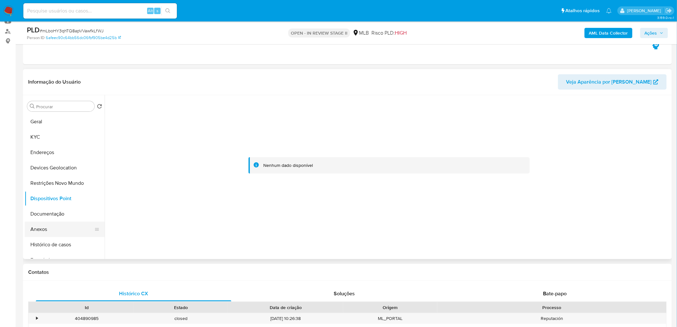
click at [51, 226] on button "Anexos" at bounding box center [62, 229] width 75 height 15
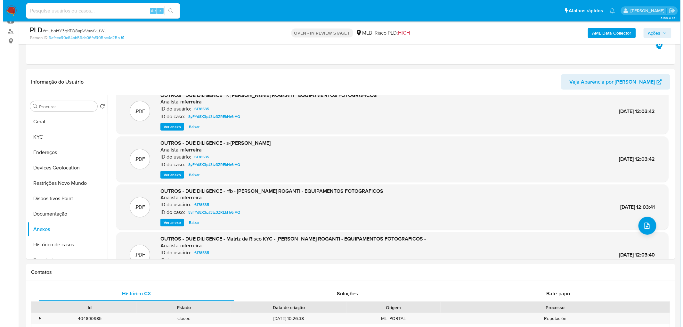
scroll to position [0, 0]
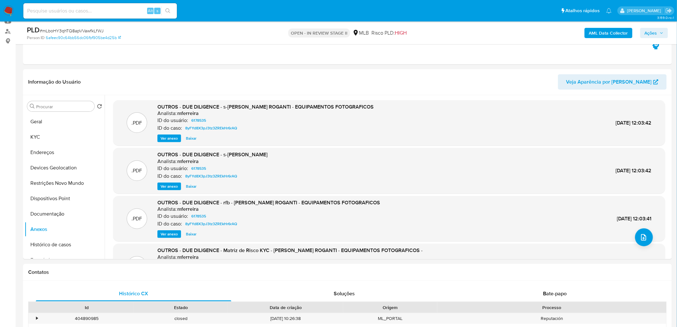
click at [607, 33] on b "AML Data Collector" at bounding box center [608, 33] width 39 height 10
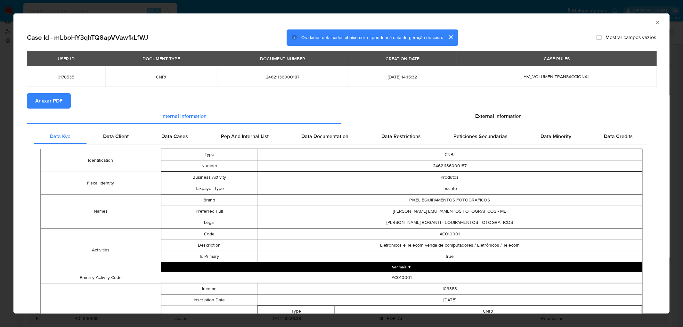
click at [40, 102] on span "Anexar PDF" at bounding box center [48, 101] width 27 height 14
click at [654, 20] on icon "Fechar a janela" at bounding box center [657, 22] width 6 height 6
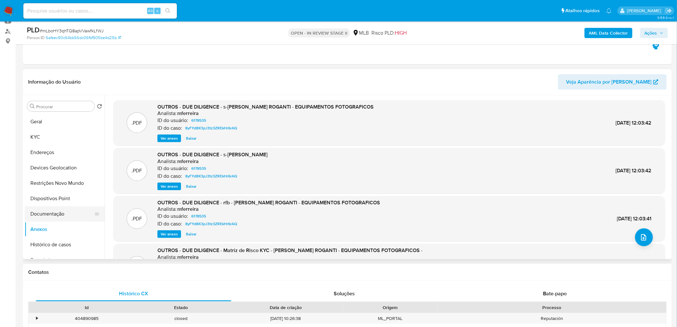
click at [74, 213] on button "Documentação" at bounding box center [62, 213] width 75 height 15
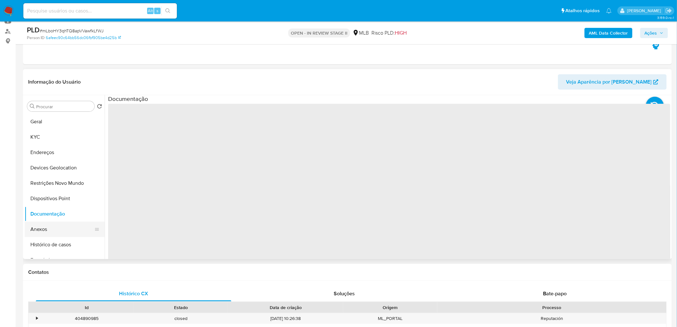
click at [64, 226] on button "Anexos" at bounding box center [62, 229] width 75 height 15
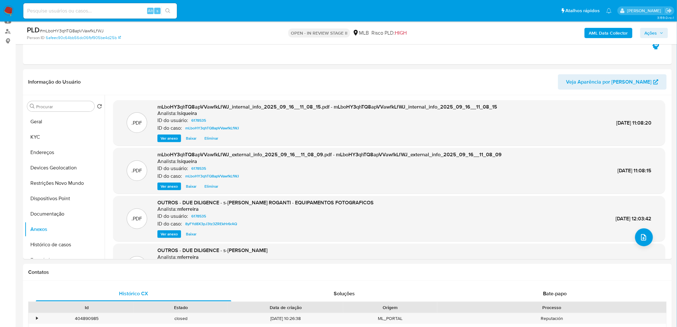
click at [657, 29] on span "Ações" at bounding box center [651, 33] width 12 height 10
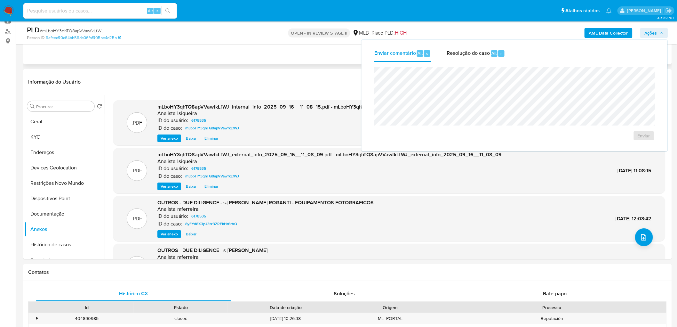
click at [323, 59] on div "Eventos ( 1 ) Ações MANUAL (1)" at bounding box center [347, 26] width 649 height 77
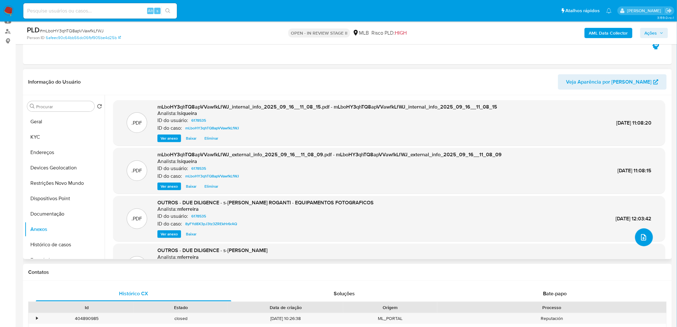
click at [641, 239] on icon "upload-file" at bounding box center [644, 237] width 8 height 8
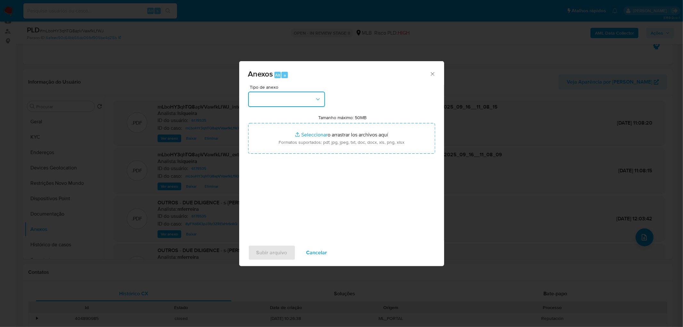
click at [311, 103] on button "button" at bounding box center [286, 99] width 77 height 15
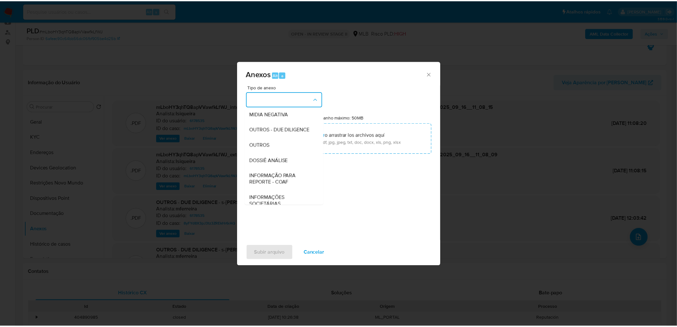
scroll to position [98, 0]
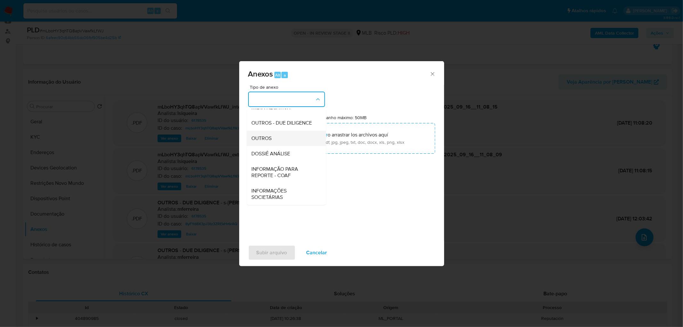
click at [275, 140] on div "OUTROS" at bounding box center [284, 138] width 65 height 15
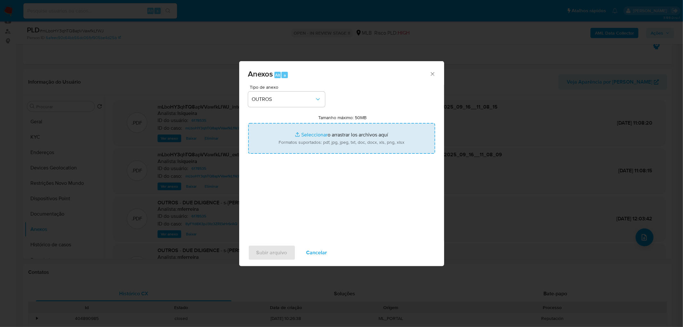
click at [327, 135] on input "Tamanho máximo: 50MB Seleccionar archivos" at bounding box center [341, 138] width 187 height 31
type input "C:\fakepath\Mulan 6178535_2025_09_15_14_56_20.xlsx"
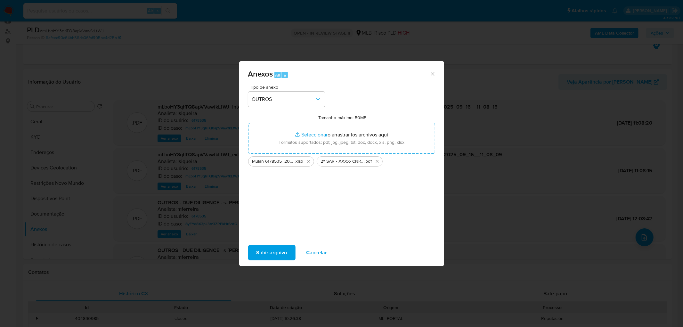
drag, startPoint x: 327, startPoint y: 135, endPoint x: 268, endPoint y: 254, distance: 133.3
click at [268, 254] on span "Subir arquivo" at bounding box center [271, 253] width 31 height 14
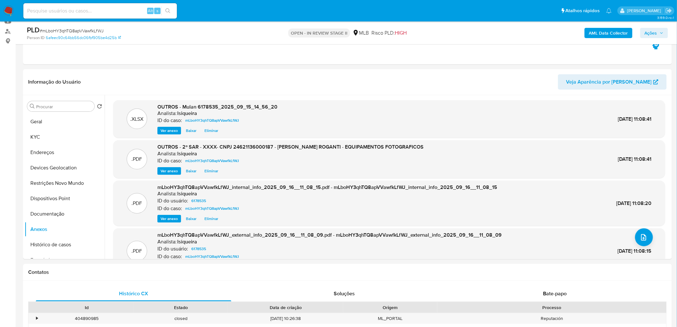
click at [666, 31] on button "Ações" at bounding box center [655, 33] width 28 height 10
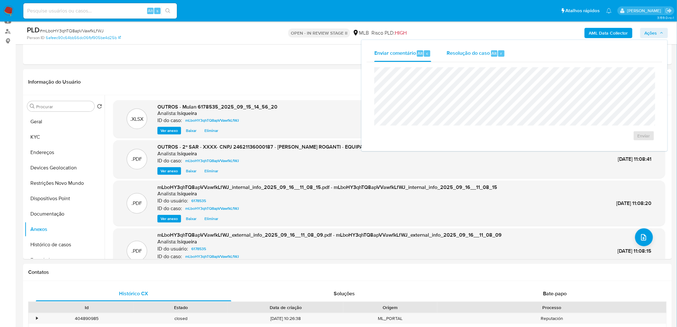
click at [462, 55] on span "Resolução do caso" at bounding box center [468, 52] width 43 height 7
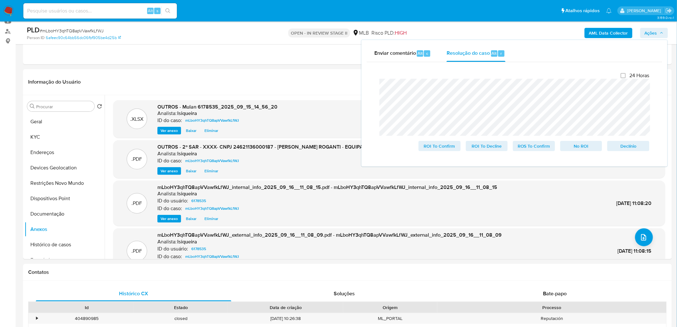
click at [349, 26] on div "PLD # mLboHY3qhTQ8apVVawfkLfWJ Person ID 6afeec90c64bb56dc06fbf905be4d25b OPEN …" at bounding box center [347, 32] width 649 height 23
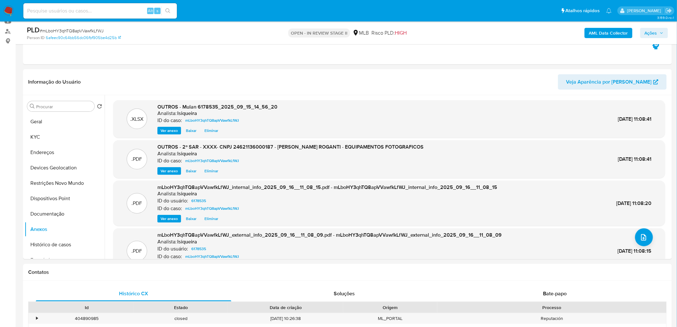
click at [653, 31] on span "Ações" at bounding box center [651, 33] width 12 height 10
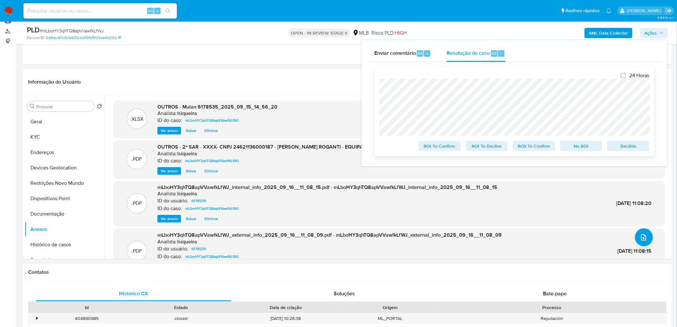
click at [632, 146] on span "Declínio" at bounding box center [628, 146] width 33 height 9
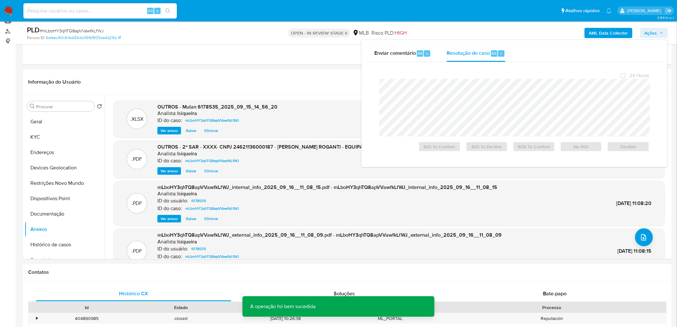
click at [82, 33] on span "# mLboHY3qhTQ8apVVawfkLfWJ" at bounding box center [72, 31] width 64 height 6
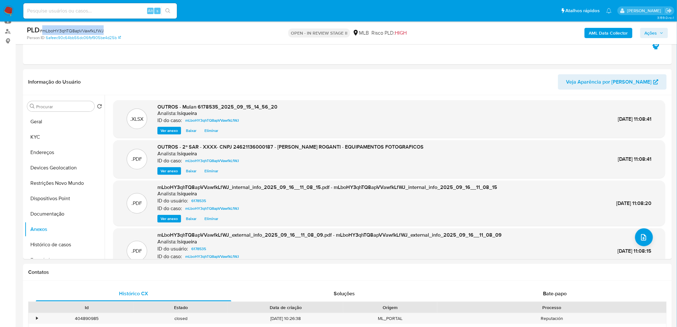
copy span "mLboHY3qhTQ8apVVawfkLfWJ"
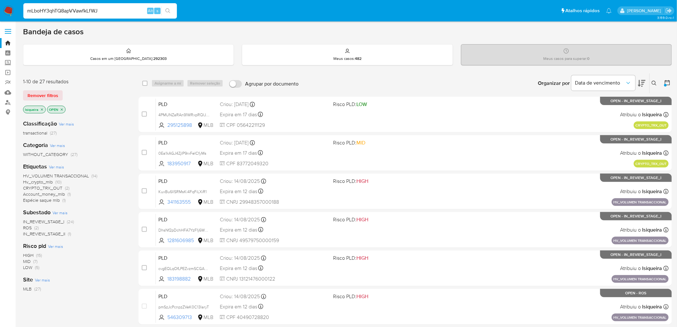
type input "mLboHY3qhTQ8apVVawfkLfWJ"
click at [654, 82] on icon at bounding box center [654, 83] width 5 height 5
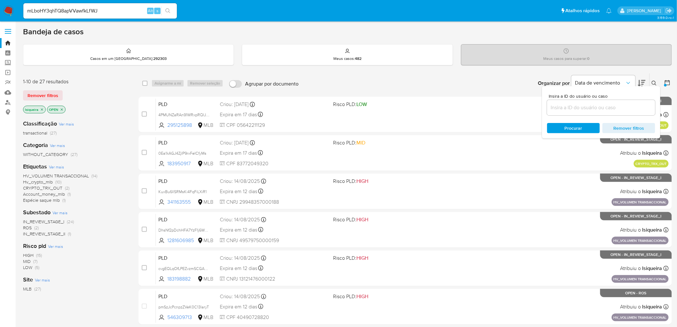
click at [43, 109] on icon "close-filter" at bounding box center [42, 110] width 4 height 4
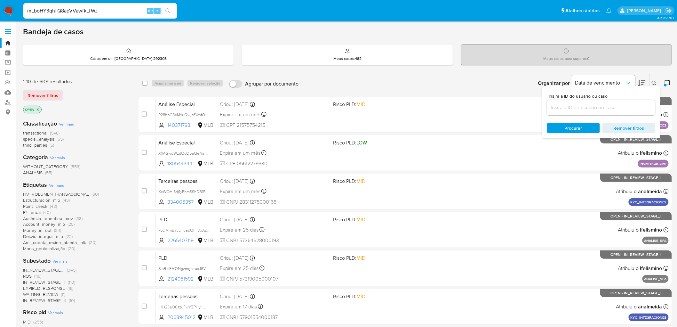
click at [613, 109] on input at bounding box center [601, 107] width 108 height 8
paste input "mLboHY3qhTQ8apVVawfkLfWJ"
type input "mLboHY3qhTQ8apVVawfkLfWJ"
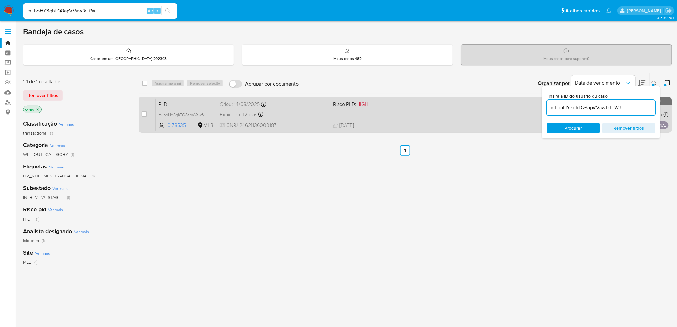
click at [141, 114] on div "case-item-checkbox Incapaz de atribuir o caso PLD mLboHY3qhTQ8apVVawfkLfWJ 6178…" at bounding box center [406, 115] width 534 height 36
click at [142, 114] on input "checkbox" at bounding box center [144, 113] width 5 height 5
checkbox input "true"
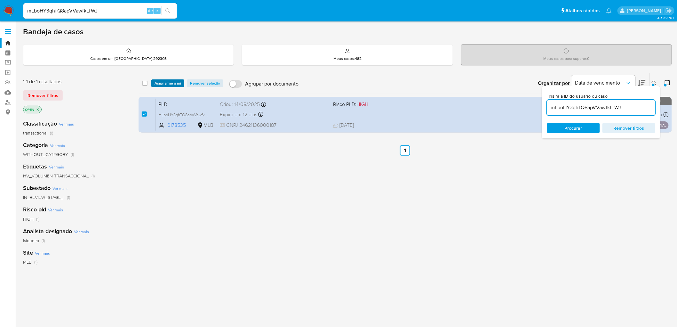
click at [170, 82] on span "Asignarme a mí" at bounding box center [168, 83] width 27 height 6
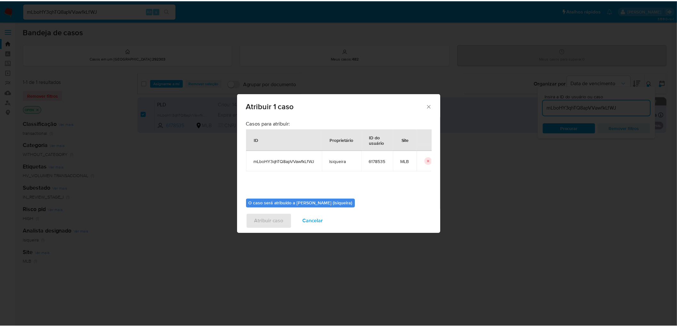
scroll to position [33, 0]
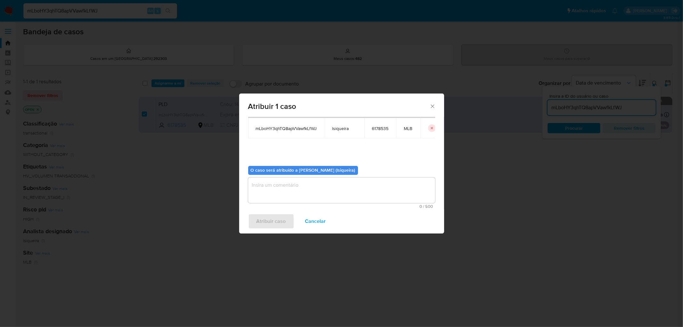
click at [431, 104] on icon "Fechar a janela" at bounding box center [432, 106] width 6 height 6
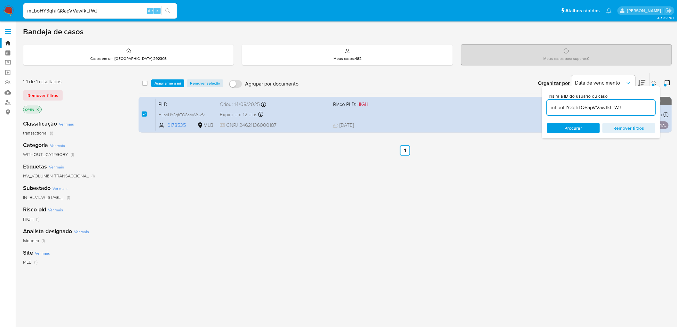
click at [655, 83] on icon at bounding box center [654, 83] width 5 height 5
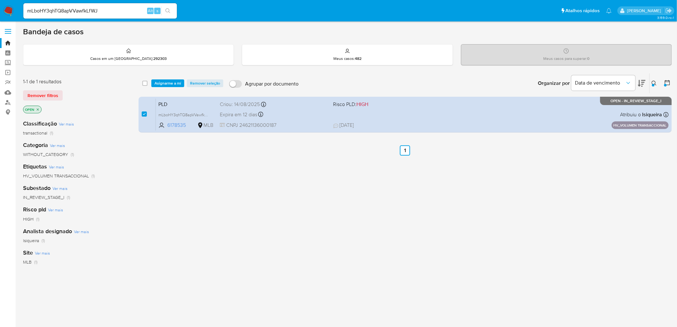
click at [4, 7] on img at bounding box center [8, 10] width 11 height 11
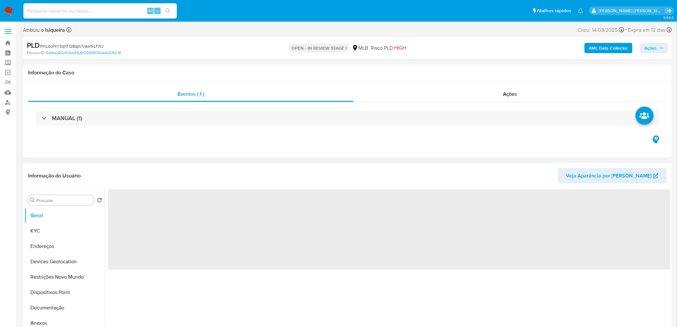
scroll to position [36, 0]
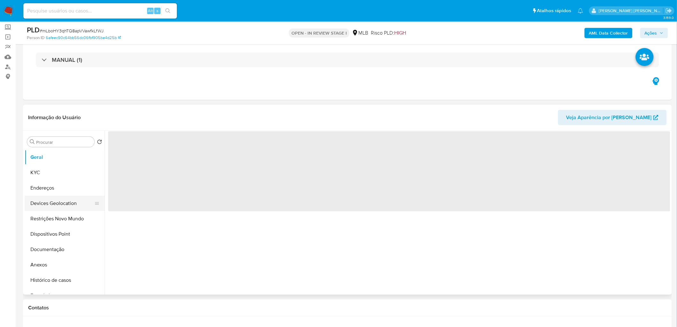
select select "10"
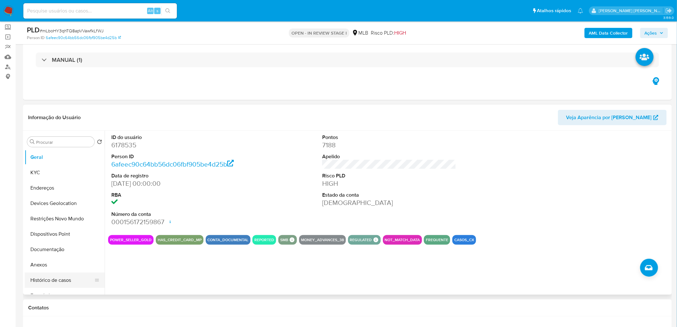
click at [59, 279] on button "Histórico de casos" at bounding box center [62, 279] width 75 height 15
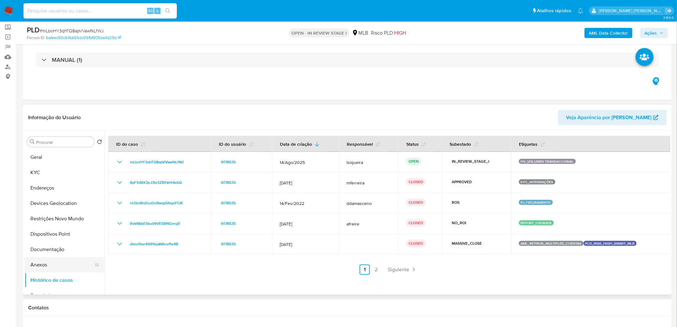
click at [56, 263] on button "Anexos" at bounding box center [62, 264] width 75 height 15
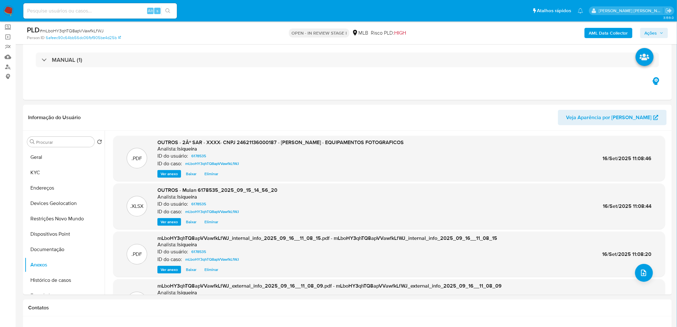
click at [657, 34] on span "Ações" at bounding box center [651, 33] width 12 height 10
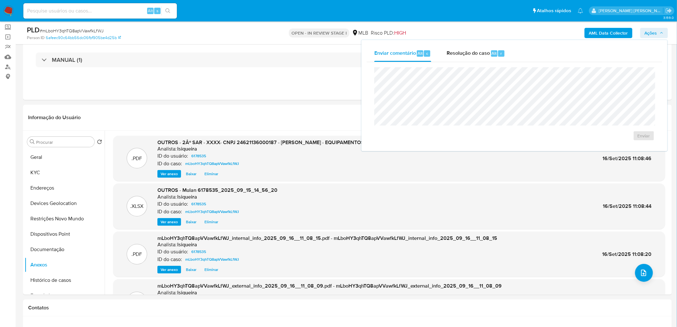
drag, startPoint x: 483, startPoint y: 53, endPoint x: 476, endPoint y: 64, distance: 13.1
click at [481, 53] on span "Resolução do caso" at bounding box center [468, 52] width 43 height 7
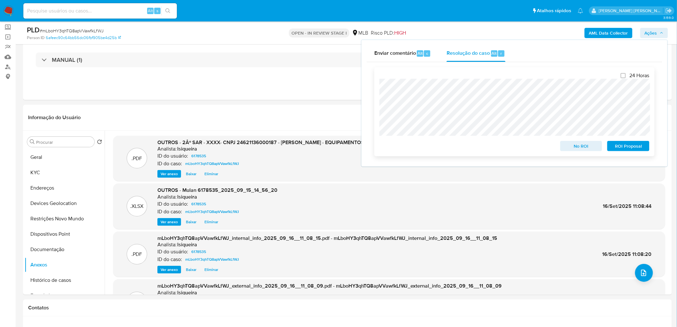
click at [621, 146] on span "ROI Proposal" at bounding box center [628, 146] width 33 height 9
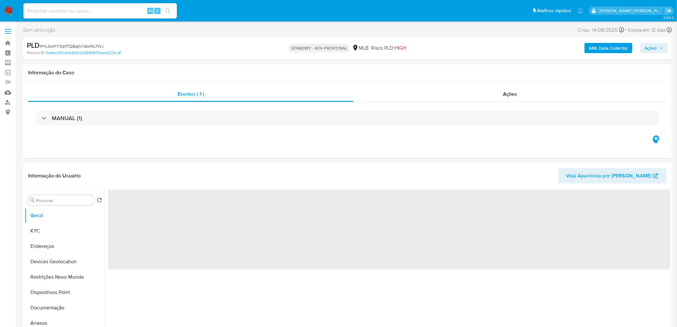
select select "10"
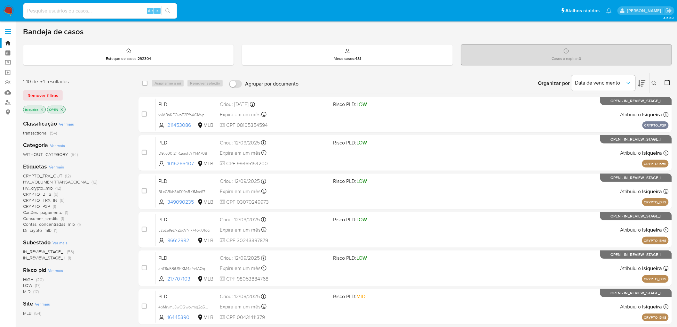
click at [668, 84] on icon at bounding box center [668, 82] width 6 height 6
click at [667, 81] on icon at bounding box center [668, 82] width 6 height 6
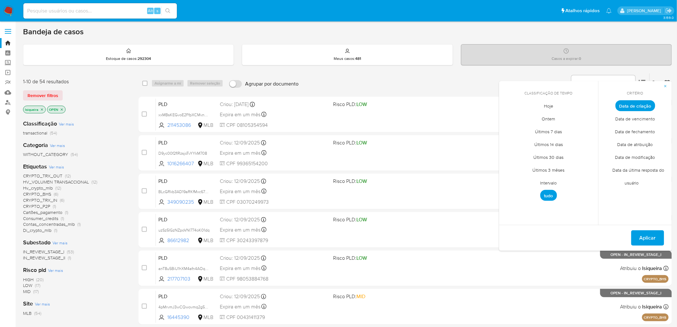
click at [551, 178] on span "Intervalo" at bounding box center [549, 182] width 30 height 13
click at [511, 117] on icon "Mes anterior" at bounding box center [509, 118] width 8 height 8
click at [561, 140] on button "1" at bounding box center [562, 141] width 10 height 10
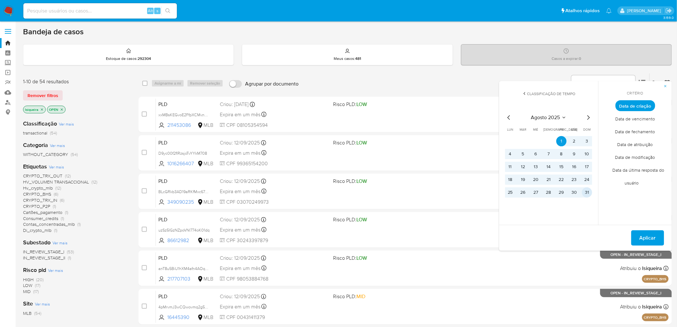
click at [588, 193] on button "31" at bounding box center [587, 192] width 10 height 10
click at [659, 238] on button "Aplicar" at bounding box center [648, 237] width 33 height 15
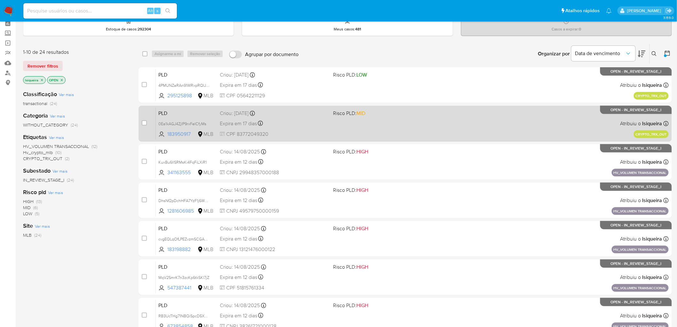
scroll to position [23, 0]
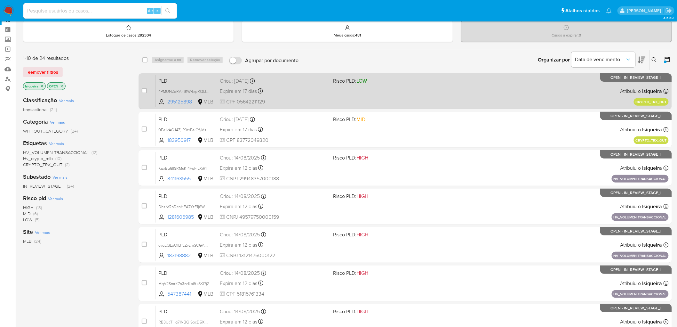
click at [482, 95] on div "PLD 4PMUNZaRAn91WRxpRQIJ29DO 295125898 MLB Risco PLD: LOW Criou: [DATE] Criou: …" at bounding box center [412, 91] width 513 height 32
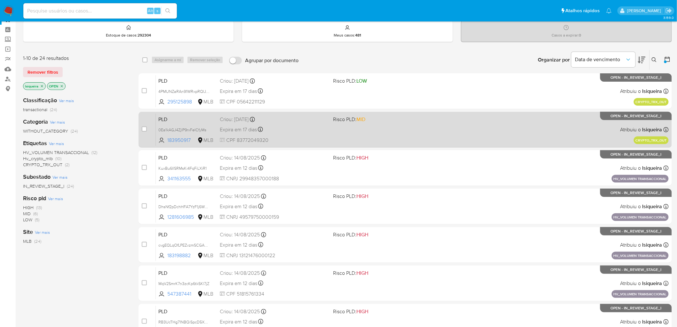
click at [479, 129] on div "PLD 0Ea1kAGJ4ZjIP9rxFeICfyMs 183950917 MLB Risco PLD: MID Criou: [DATE] Criou: …" at bounding box center [412, 129] width 513 height 32
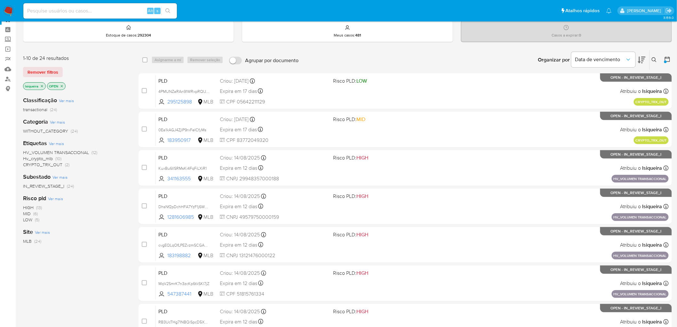
scroll to position [0, 0]
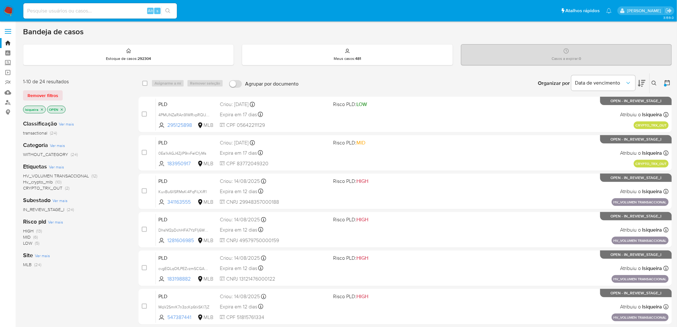
click at [42, 181] on span "Hv_crypto_mlb" at bounding box center [38, 182] width 30 height 6
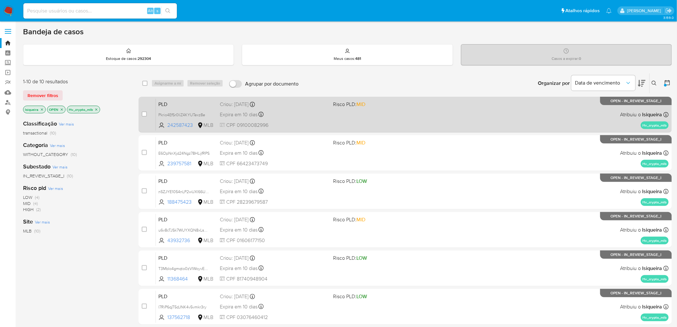
click at [484, 119] on div "PLD Pkrio4EfSr0IiZ4KYUTexz8e 242587423 MLB Risco PLD: MID Criou: [DATE] Criou: …" at bounding box center [412, 114] width 513 height 32
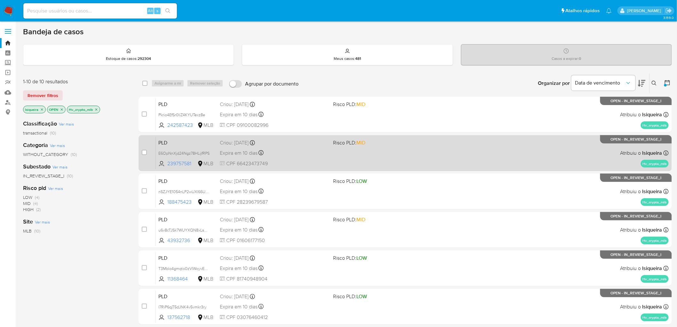
click at [446, 147] on div "PLD E6OpNnXjd24Ngz78HLijfRPS 239757581 MLB Risco PLD: MID Criou: [DATE] Criou: …" at bounding box center [412, 153] width 513 height 32
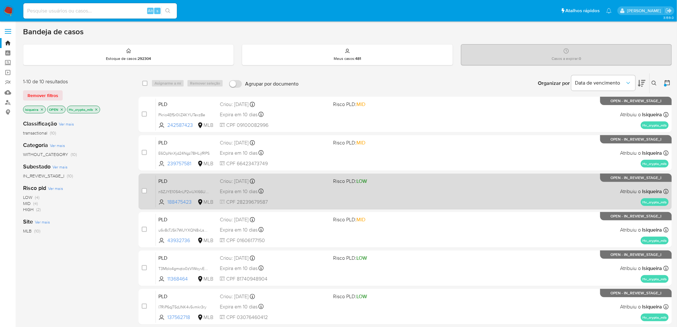
click at [423, 186] on div "PLD n5ZJYE1054nLP2wUXl66UGSh 188475423 MLB Risco PLD: LOW Criou: [DATE] Criou: …" at bounding box center [412, 191] width 513 height 32
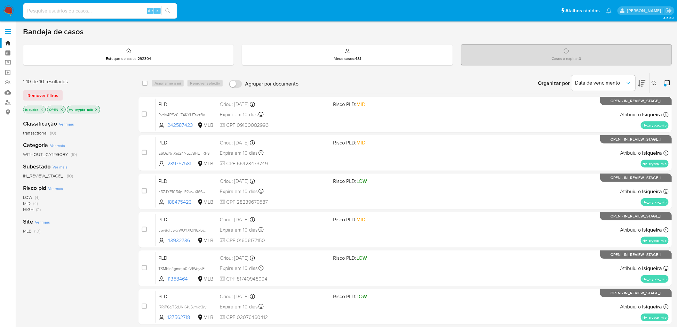
click at [96, 108] on icon "close-filter" at bounding box center [96, 110] width 4 height 4
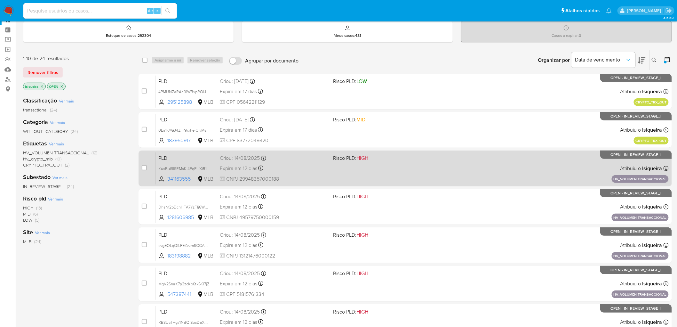
scroll to position [36, 0]
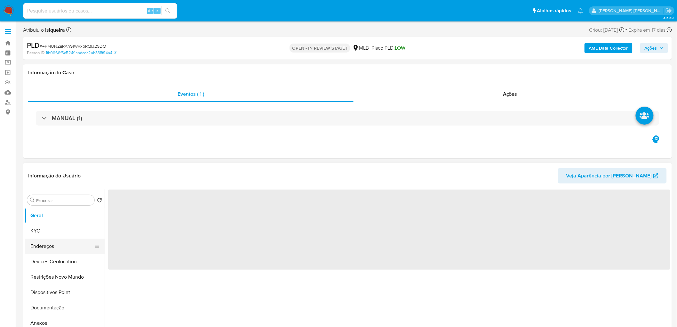
select select "10"
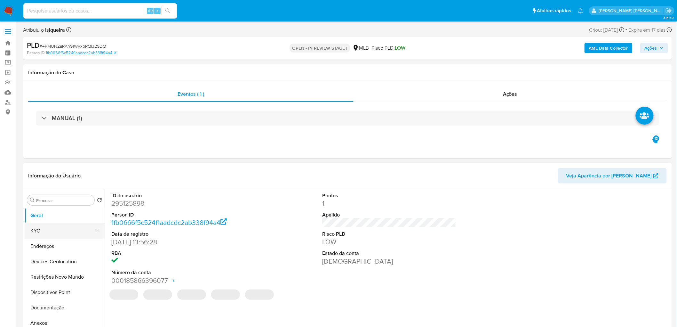
click at [51, 233] on button "KYC" at bounding box center [62, 230] width 75 height 15
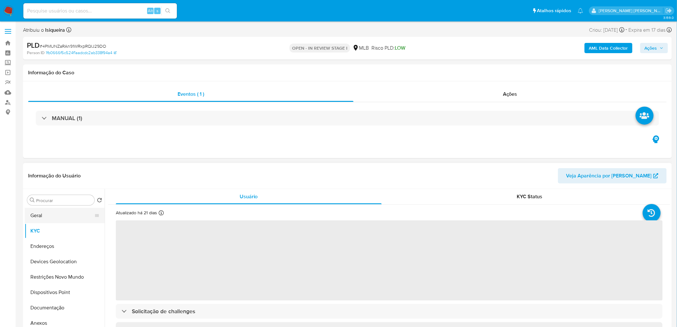
click at [62, 220] on button "Geral" at bounding box center [62, 215] width 75 height 15
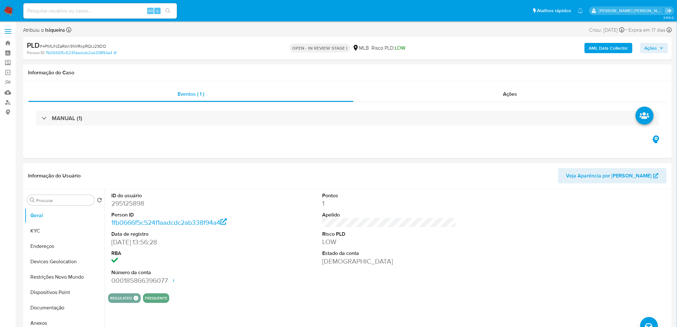
click at [136, 203] on dd "295125898" at bounding box center [178, 203] width 134 height 9
copy dd "295125898"
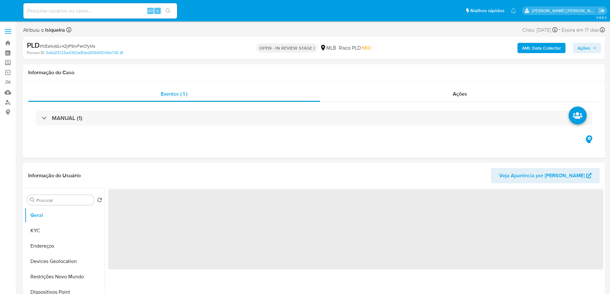
select select "10"
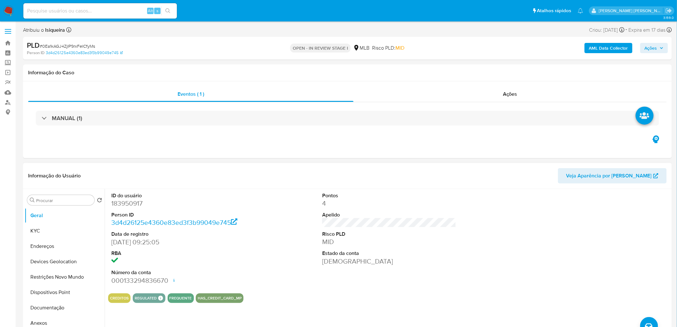
click at [129, 202] on dd "183950917" at bounding box center [178, 203] width 134 height 9
copy dd "183950917"
select select "10"
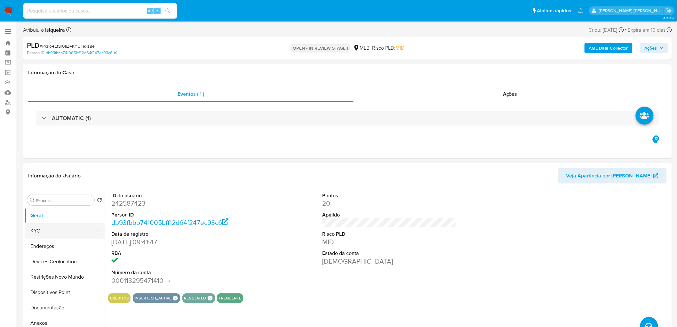
click at [46, 232] on button "KYC" at bounding box center [62, 230] width 75 height 15
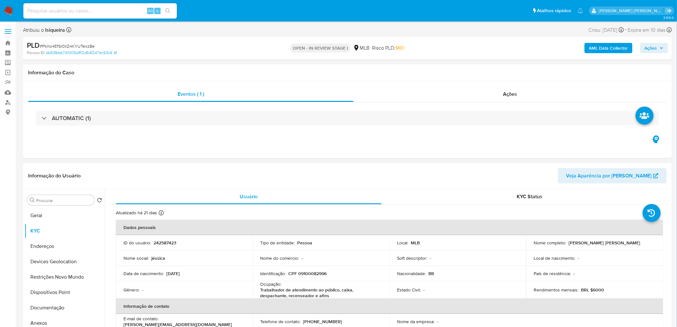
drag, startPoint x: 638, startPoint y: 243, endPoint x: 568, endPoint y: 243, distance: 70.1
click at [568, 243] on div "Nome completo : [PERSON_NAME] [PERSON_NAME]" at bounding box center [595, 243] width 122 height 6
copy p "[PERSON_NAME] [PERSON_NAME]"
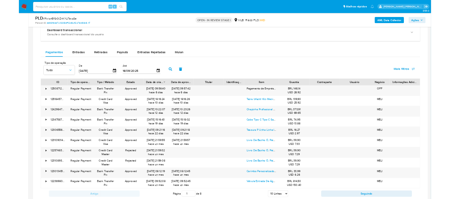
scroll to position [481, 0]
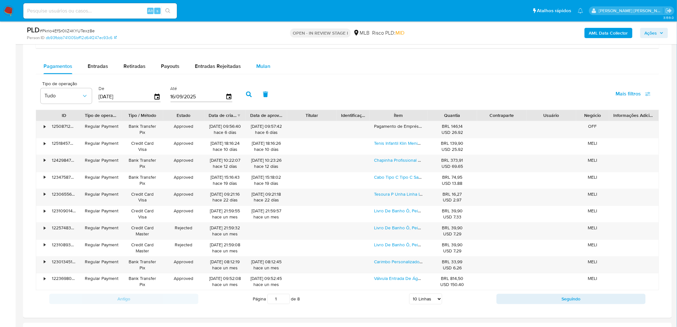
click at [266, 65] on span "Mulan" at bounding box center [263, 66] width 14 height 7
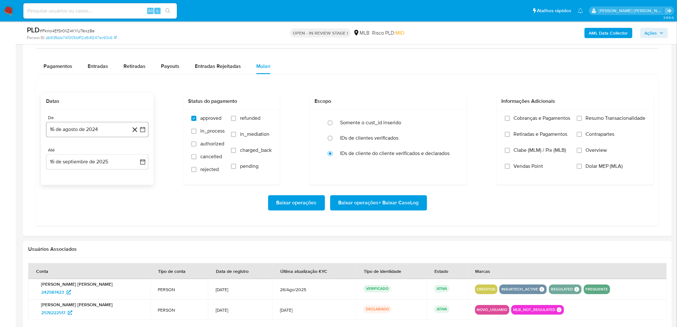
click at [81, 126] on button "16 de agosto de 2024" at bounding box center [97, 129] width 102 height 15
click at [95, 150] on span "agosto 2024" at bounding box center [94, 153] width 29 height 6
click at [138, 156] on icon "Año siguiente" at bounding box center [136, 153] width 8 height 8
click at [67, 214] on span "[DATE]" at bounding box center [69, 212] width 14 height 5
click at [69, 174] on button "1" at bounding box center [72, 177] width 10 height 10
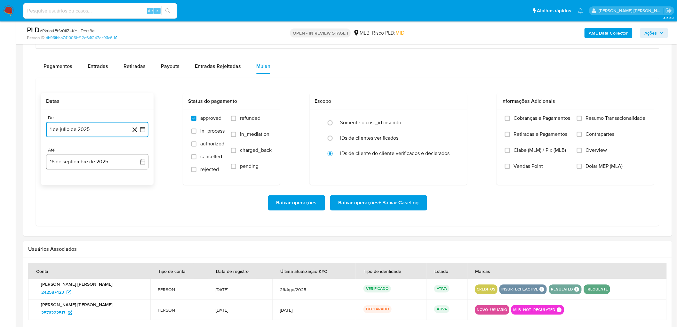
click at [86, 165] on button "16 de septiembre de 2025" at bounding box center [97, 161] width 102 height 15
click at [135, 223] on button "14" at bounding box center [136, 222] width 10 height 10
click at [600, 122] on span "Resumo Transacionalidade" at bounding box center [616, 118] width 60 height 6
click at [582, 121] on input "Resumo Transacionalidade" at bounding box center [579, 118] width 5 height 5
drag, startPoint x: 523, startPoint y: 167, endPoint x: 455, endPoint y: 192, distance: 72.3
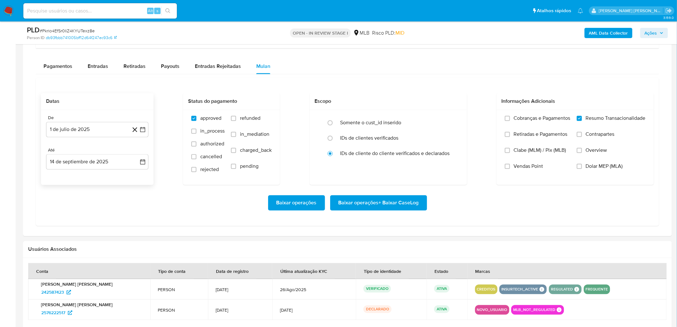
click at [523, 167] on span "Vendas Point" at bounding box center [528, 166] width 29 height 6
click at [510, 167] on input "Vendas Point" at bounding box center [507, 166] width 5 height 5
click at [399, 207] on span "Baixar operações + Baixar CaseLog" at bounding box center [379, 203] width 80 height 14
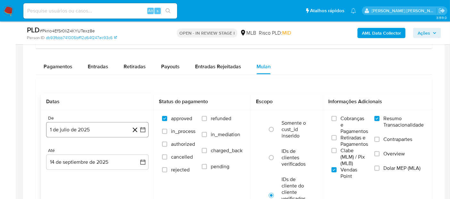
click at [100, 130] on button "1 de julio de 2025" at bounding box center [97, 129] width 102 height 15
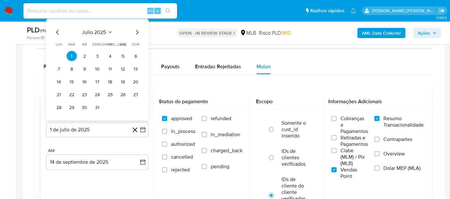
click at [101, 33] on span "julio 2025" at bounding box center [94, 32] width 24 height 6
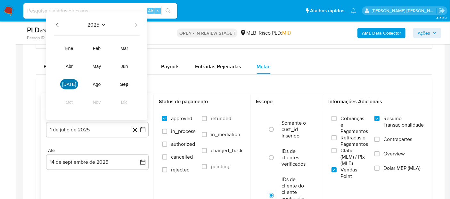
click at [74, 81] on button "[DATE]" at bounding box center [69, 84] width 18 height 10
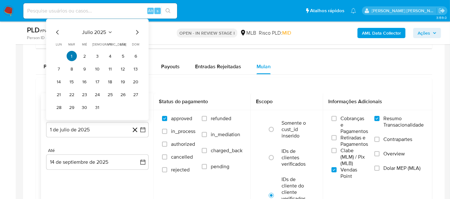
click at [74, 56] on button "1" at bounding box center [72, 56] width 10 height 10
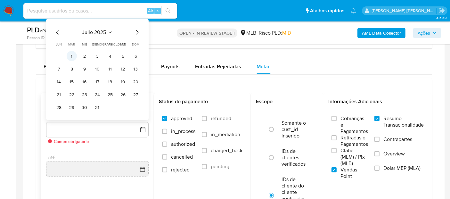
click at [72, 57] on button "1" at bounding box center [72, 56] width 10 height 10
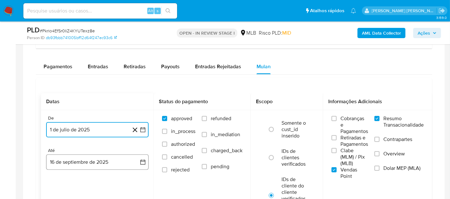
click at [85, 161] on button "16 de septiembre de 2025" at bounding box center [97, 161] width 102 height 15
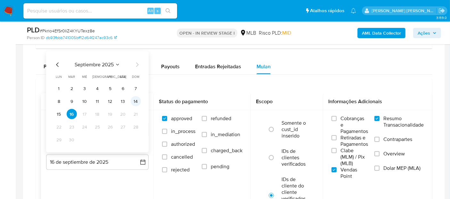
click at [133, 99] on button "14" at bounding box center [136, 101] width 10 height 10
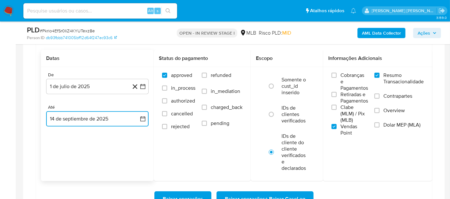
scroll to position [694, 0]
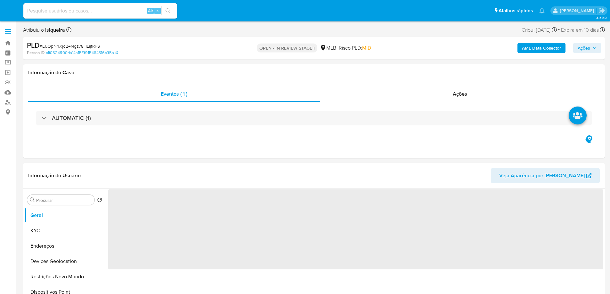
select select "10"
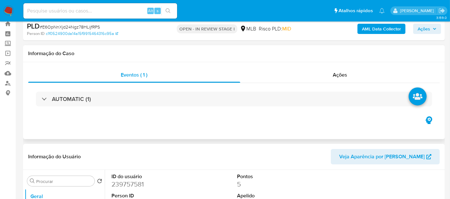
scroll to position [36, 0]
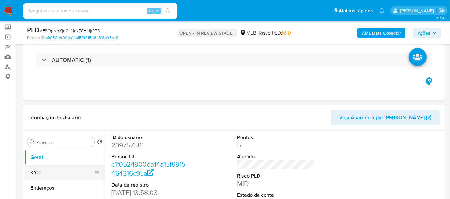
click at [54, 171] on button "KYC" at bounding box center [62, 172] width 75 height 15
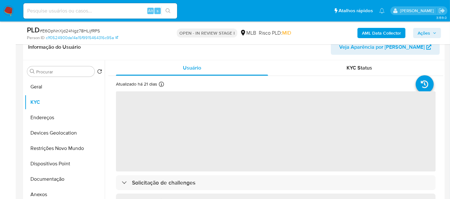
scroll to position [107, 0]
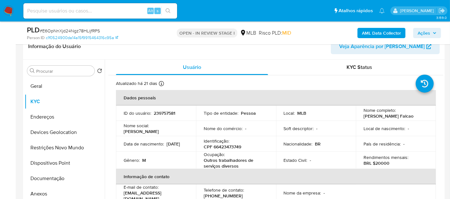
drag, startPoint x: 419, startPoint y: 116, endPoint x: 360, endPoint y: 115, distance: 58.3
click at [360, 115] on td "Nome completo : Ronaldo Campello Falcao" at bounding box center [396, 112] width 80 height 15
copy p "Ronaldo Campello Falcao"
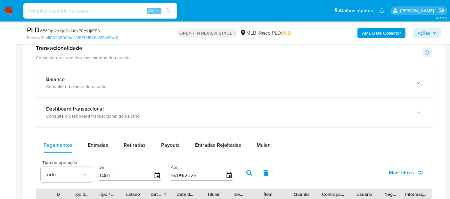
scroll to position [427, 0]
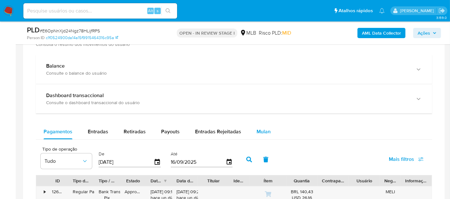
click at [260, 130] on span "Mulan" at bounding box center [263, 131] width 14 height 7
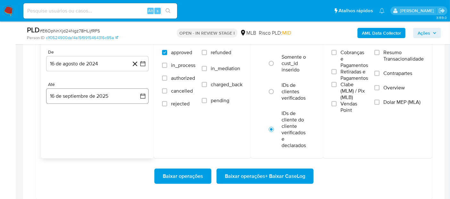
scroll to position [569, 0]
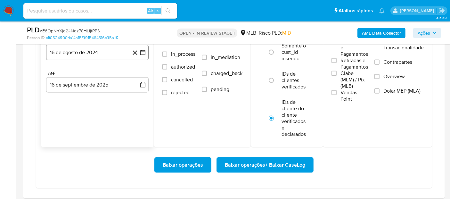
click at [92, 57] on button "16 de agosto de 2024" at bounding box center [97, 52] width 102 height 15
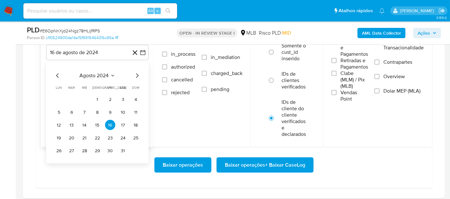
click at [99, 76] on span "agosto 2024" at bounding box center [94, 75] width 29 height 6
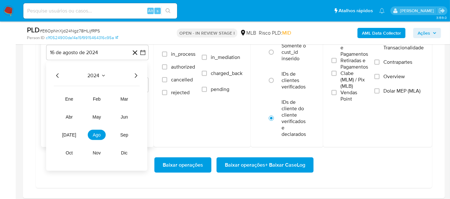
click at [136, 74] on icon "Año siguiente" at bounding box center [136, 75] width 3 height 4
click at [74, 134] on button "jul" at bounding box center [69, 135] width 18 height 10
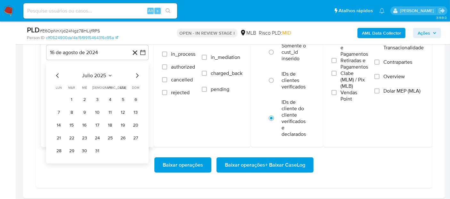
click at [73, 97] on button "1" at bounding box center [72, 99] width 10 height 10
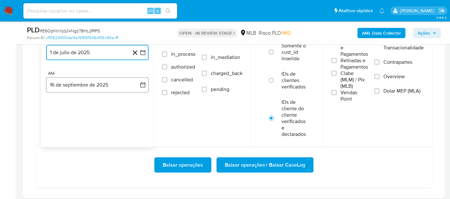
click at [86, 86] on button "16 de septiembre de 2025" at bounding box center [97, 84] width 102 height 15
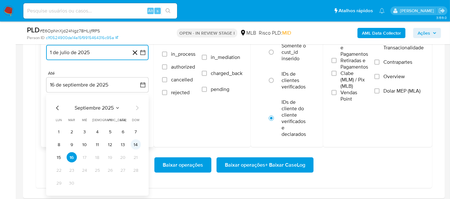
click at [135, 146] on button "14" at bounding box center [136, 144] width 10 height 10
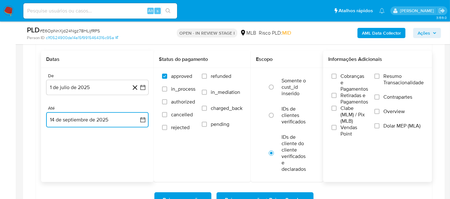
scroll to position [533, 0]
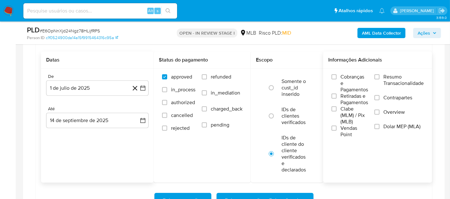
click at [407, 79] on span "Resumo Transacionalidade" at bounding box center [403, 80] width 40 height 13
click at [379, 79] on input "Resumo Transacionalidade" at bounding box center [376, 76] width 5 height 5
click at [351, 125] on span "Vendas Point" at bounding box center [354, 131] width 28 height 13
click at [336, 125] on input "Vendas Point" at bounding box center [333, 127] width 5 height 5
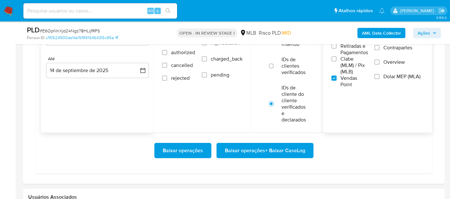
scroll to position [604, 0]
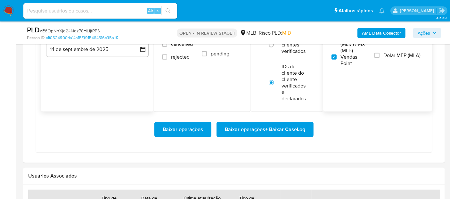
click at [260, 127] on span "Baixar operações + Baixar CaseLog" at bounding box center [265, 129] width 80 height 14
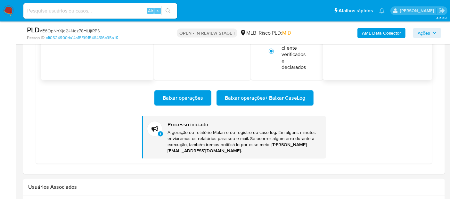
scroll to position [676, 0]
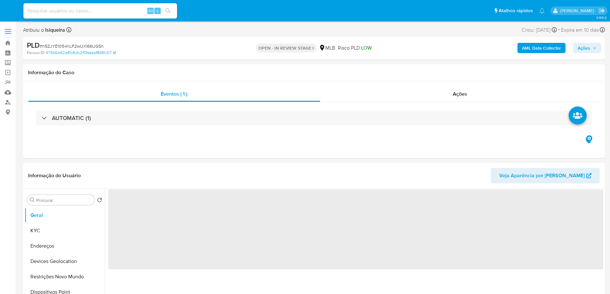
select select "10"
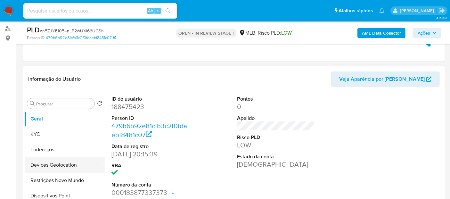
scroll to position [107, 0]
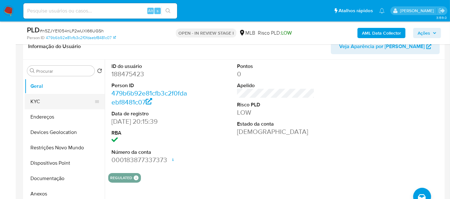
click at [56, 101] on button "KYC" at bounding box center [62, 101] width 75 height 15
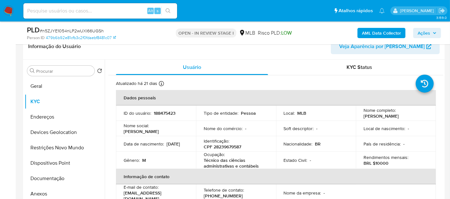
drag, startPoint x: 427, startPoint y: 118, endPoint x: 357, endPoint y: 115, distance: 70.2
click at [357, 115] on td "Nome completo : [PERSON_NAME]" at bounding box center [396, 112] width 80 height 15
copy p "[PERSON_NAME]"
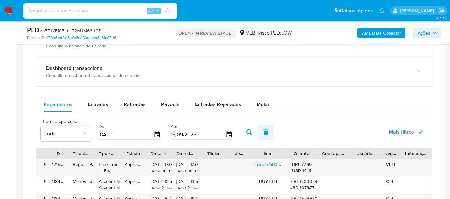
scroll to position [498, 0]
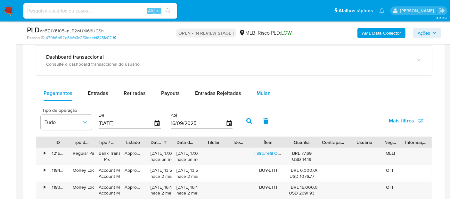
click at [262, 93] on span "Mulan" at bounding box center [263, 92] width 14 height 7
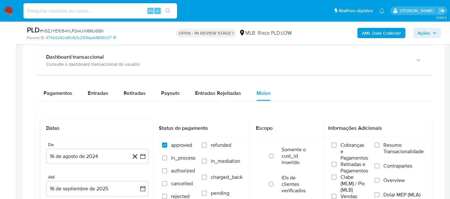
drag, startPoint x: 88, startPoint y: 156, endPoint x: 82, endPoint y: 146, distance: 11.3
click at [88, 155] on button "16 de agosto de 2024" at bounding box center [97, 156] width 102 height 15
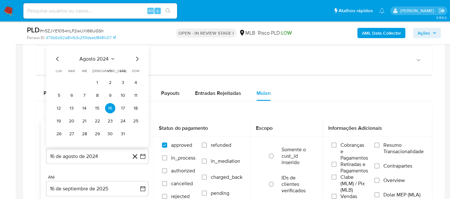
click at [90, 58] on span "agosto 2024" at bounding box center [94, 59] width 29 height 6
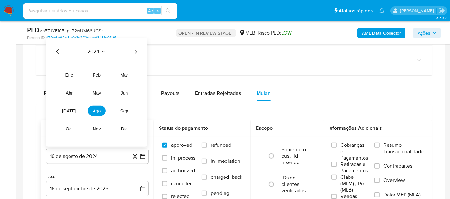
click at [132, 48] on icon "Año siguiente" at bounding box center [136, 52] width 8 height 8
click at [67, 106] on button "[DATE]" at bounding box center [69, 111] width 18 height 10
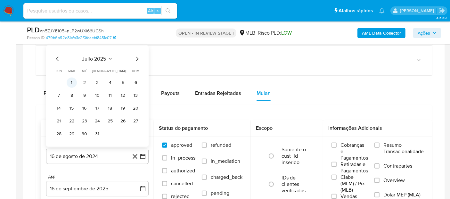
click at [70, 81] on button "1" at bounding box center [72, 82] width 10 height 10
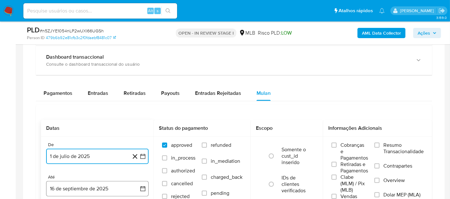
click at [81, 189] on button "16 de septiembre de 2025" at bounding box center [97, 188] width 102 height 15
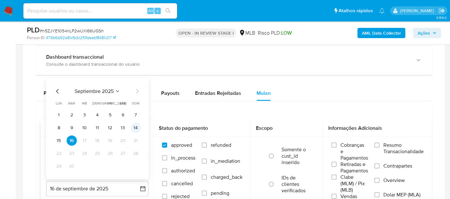
click at [135, 125] on button "14" at bounding box center [136, 128] width 10 height 10
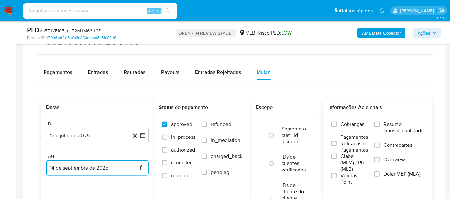
scroll to position [533, 0]
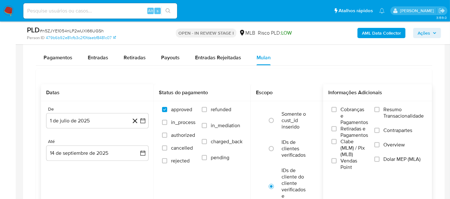
click at [398, 111] on span "Resumo Transacionalidade" at bounding box center [403, 112] width 40 height 13
click at [379, 111] on input "Resumo Transacionalidade" at bounding box center [376, 109] width 5 height 5
click at [348, 163] on span "Vendas Point" at bounding box center [354, 164] width 28 height 13
click at [336, 163] on input "Vendas Point" at bounding box center [333, 160] width 5 height 5
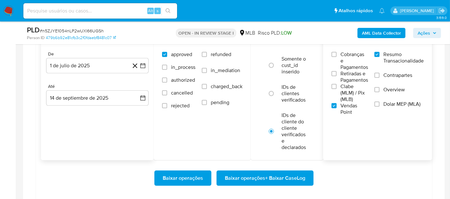
scroll to position [604, 0]
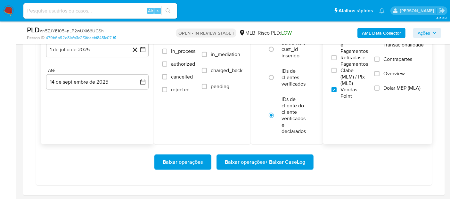
click at [273, 160] on span "Baixar operações + Baixar CaseLog" at bounding box center [265, 162] width 80 height 14
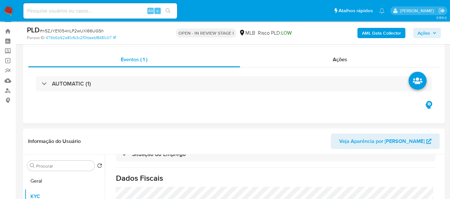
scroll to position [0, 0]
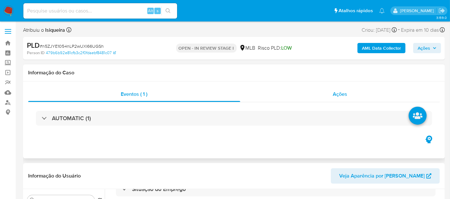
click at [342, 94] on span "Ações" at bounding box center [340, 93] width 14 height 7
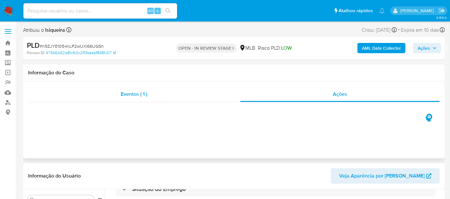
click at [162, 98] on div "Eventos ( 1 )" at bounding box center [134, 93] width 212 height 15
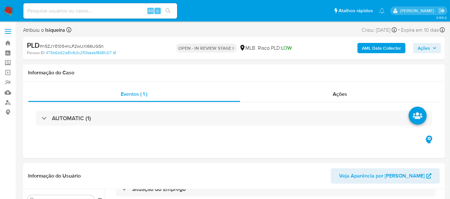
click at [130, 120] on div "AUTOMATIC (1)" at bounding box center [234, 118] width 396 height 15
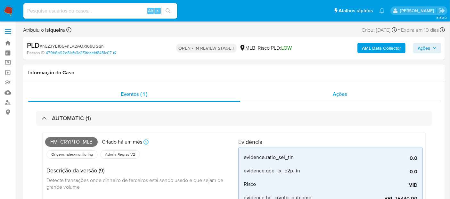
click at [359, 91] on div "Ações" at bounding box center [340, 93] width 200 height 15
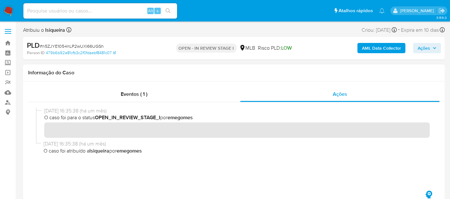
drag, startPoint x: 44, startPoint y: 143, endPoint x: 71, endPoint y: 141, distance: 27.0
click at [71, 141] on span "[DATE] 16:35:38 (há um mês)" at bounding box center [237, 143] width 386 height 7
click at [150, 95] on div "Eventos ( 1 )" at bounding box center [134, 93] width 212 height 15
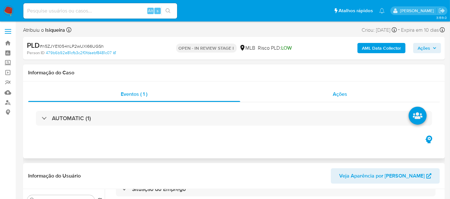
click at [344, 92] on span "Ações" at bounding box center [340, 93] width 14 height 7
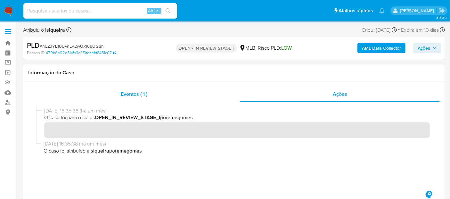
click at [165, 89] on div "Eventos ( 1 )" at bounding box center [134, 93] width 212 height 15
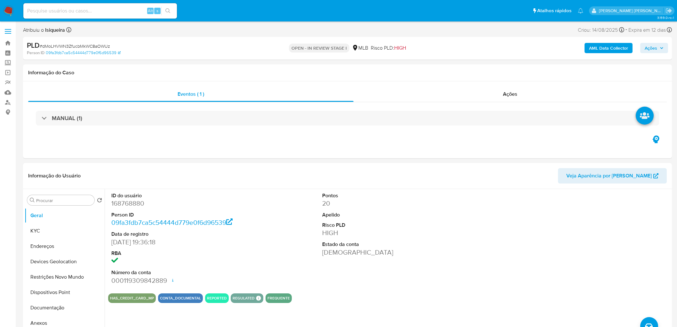
select select "10"
click at [43, 230] on button "KYC" at bounding box center [62, 230] width 75 height 15
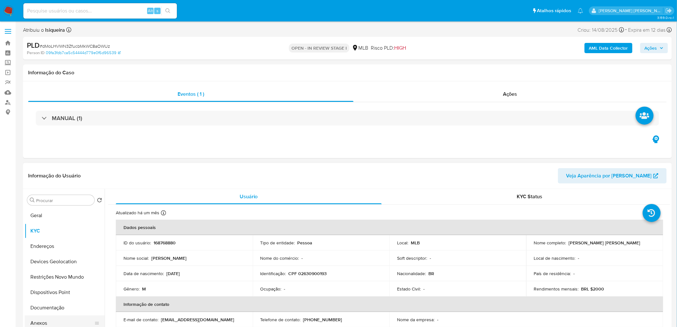
drag, startPoint x: 55, startPoint y: 310, endPoint x: 55, endPoint y: 316, distance: 6.1
click at [55, 310] on button "Documentação" at bounding box center [65, 307] width 80 height 15
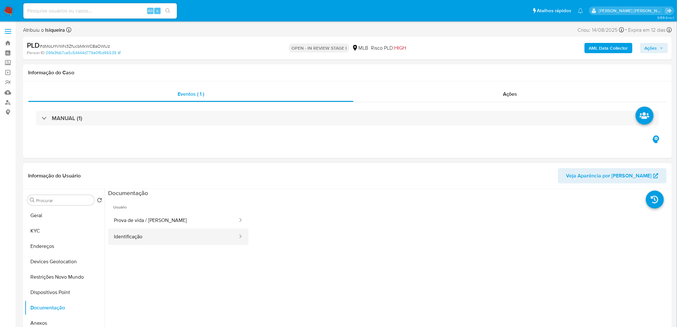
click at [167, 234] on button "Identificação" at bounding box center [173, 237] width 130 height 16
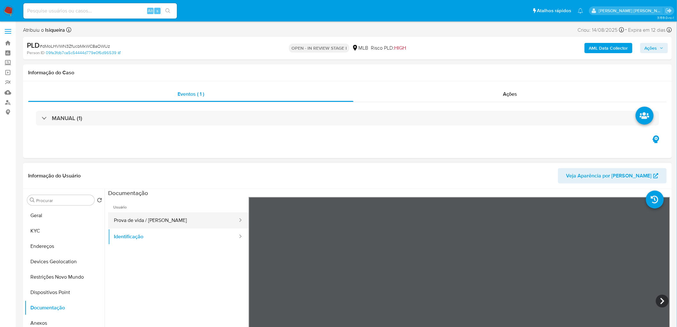
click at [177, 222] on button "Prova de vida / [PERSON_NAME]" at bounding box center [173, 220] width 130 height 16
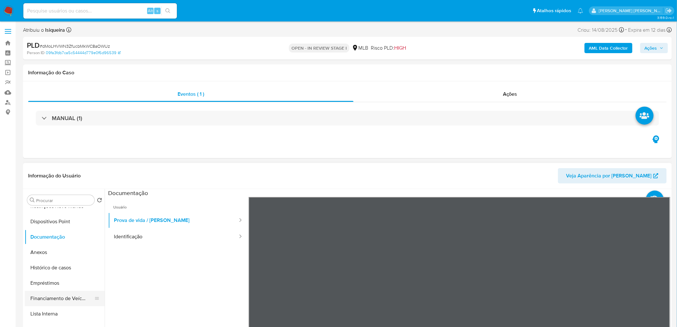
scroll to position [71, 0]
click at [69, 265] on button "Histórico de casos" at bounding box center [62, 267] width 75 height 15
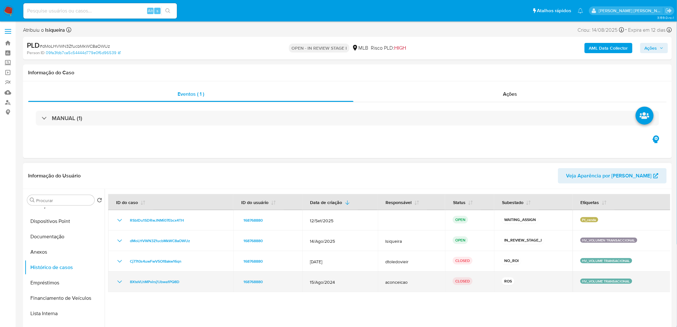
click at [119, 279] on icon "Mostrar/Ocultar" at bounding box center [120, 282] width 8 height 8
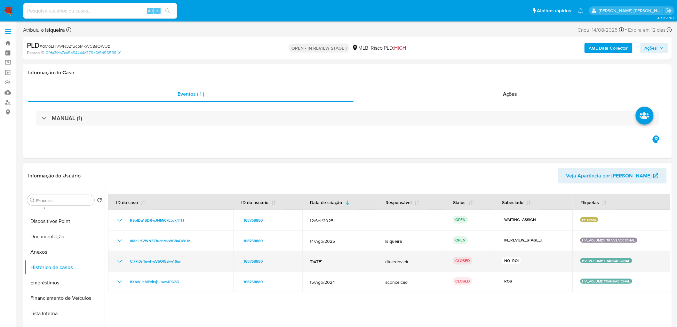
click at [119, 263] on icon "Mostrar/Ocultar" at bounding box center [120, 261] width 8 height 8
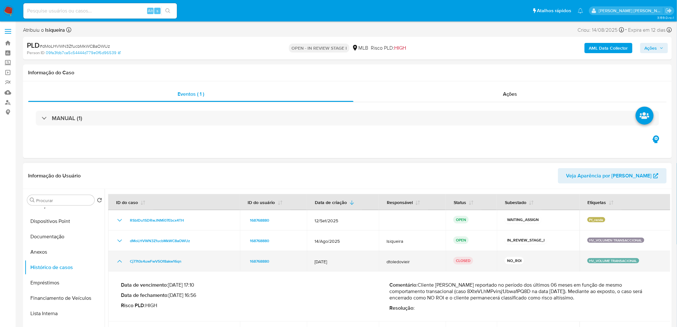
click at [119, 263] on icon "Mostrar/Ocultar" at bounding box center [120, 261] width 8 height 8
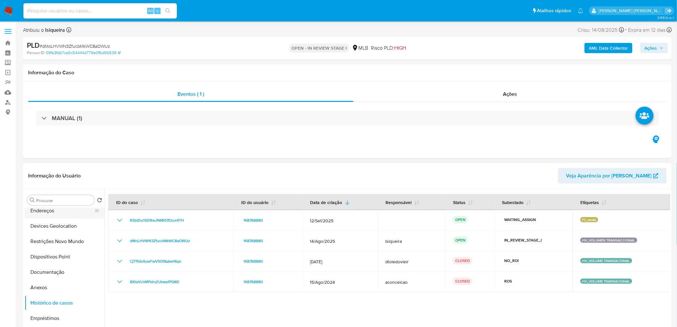
scroll to position [0, 0]
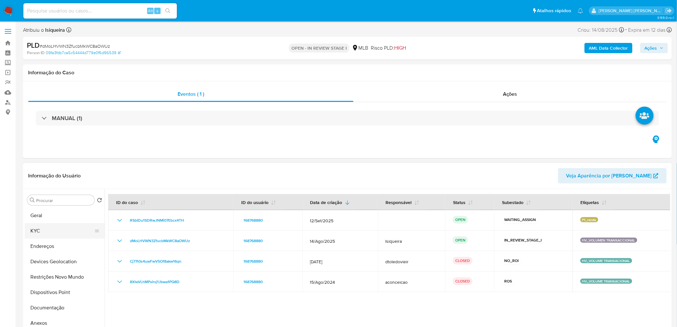
click at [52, 232] on button "KYC" at bounding box center [62, 230] width 75 height 15
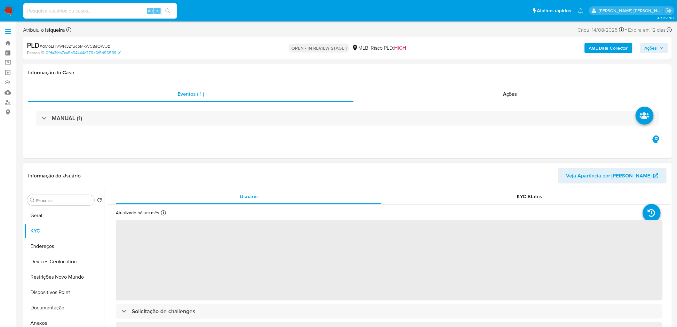
scroll to position [36, 0]
